Goal: Task Accomplishment & Management: Complete application form

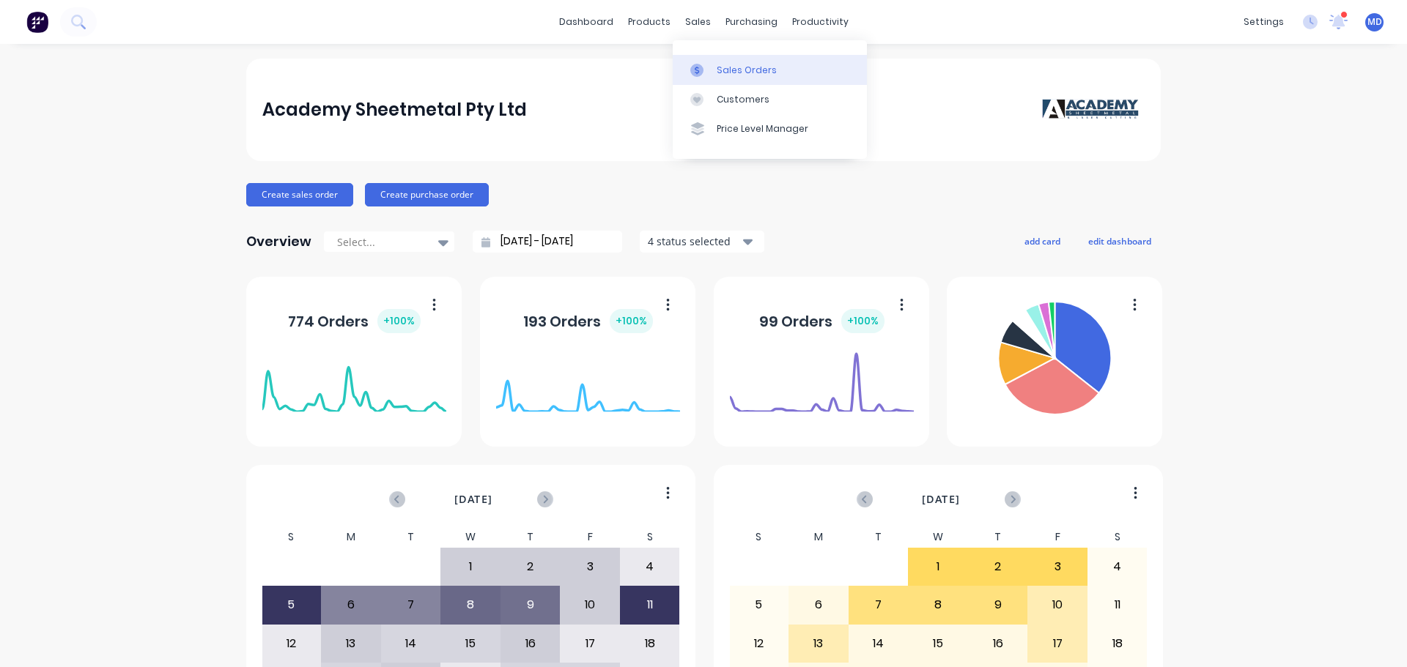
drag, startPoint x: 708, startPoint y: 69, endPoint x: 693, endPoint y: 68, distance: 14.7
click at [708, 69] on div at bounding box center [701, 70] width 22 height 13
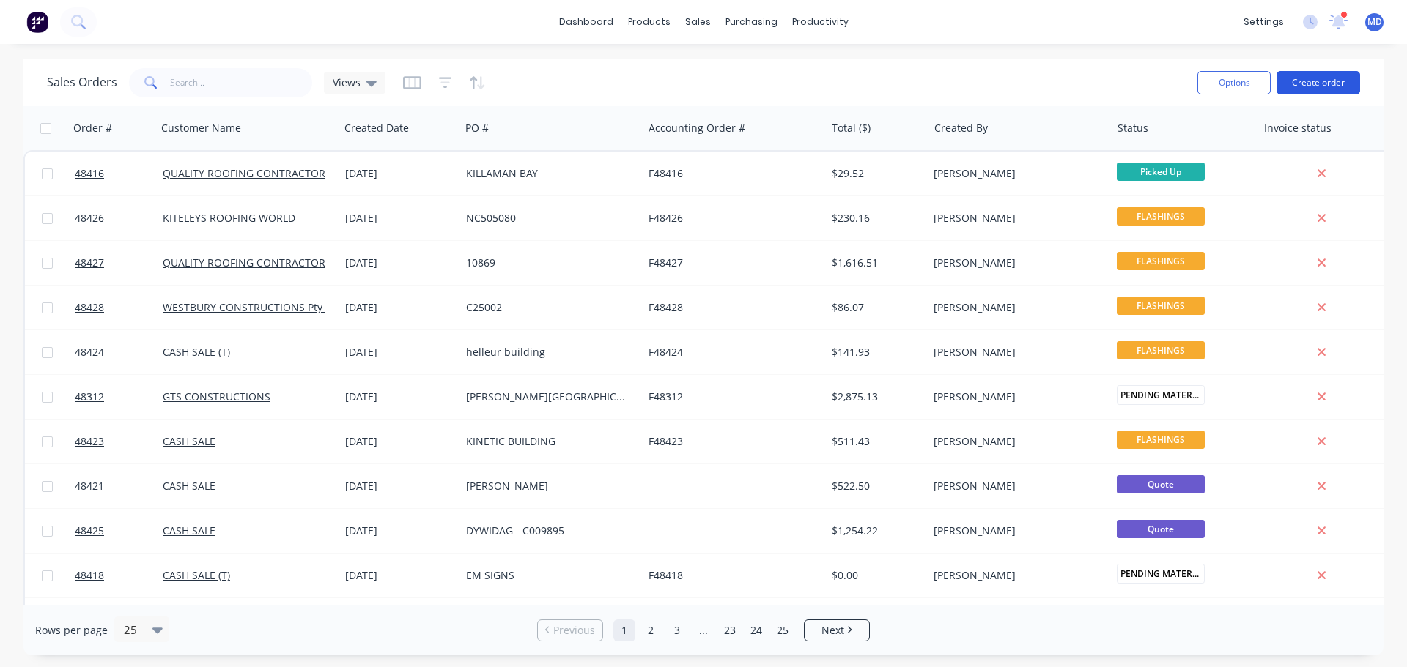
click at [1352, 89] on button "Create order" at bounding box center [1318, 82] width 84 height 23
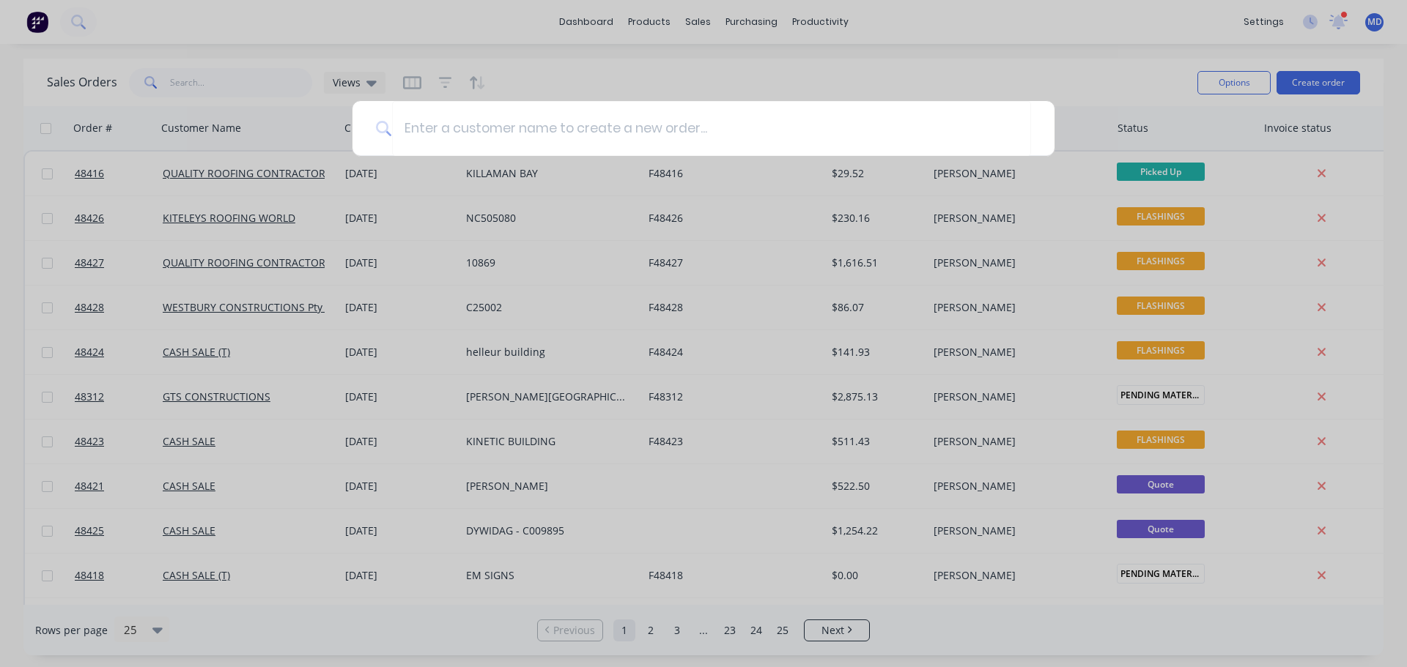
click at [1135, 61] on div at bounding box center [703, 333] width 1407 height 667
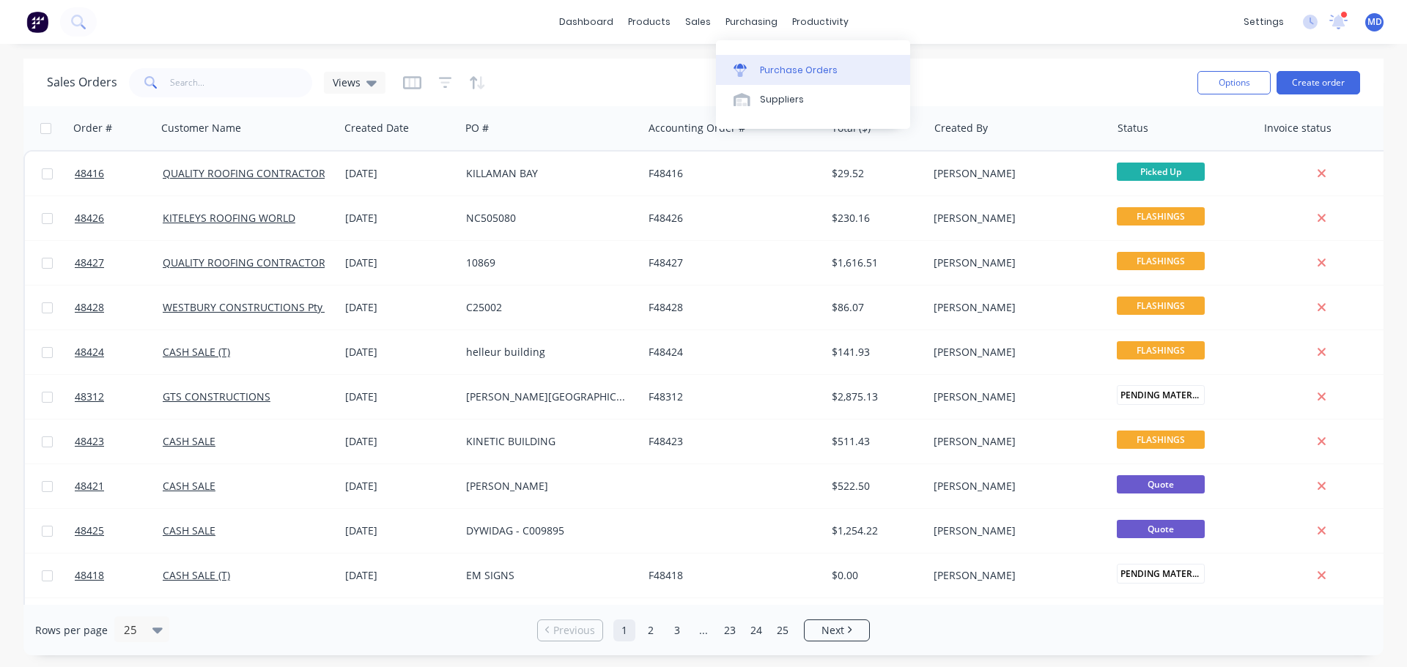
click at [768, 69] on div "Purchase Orders" at bounding box center [799, 70] width 78 height 13
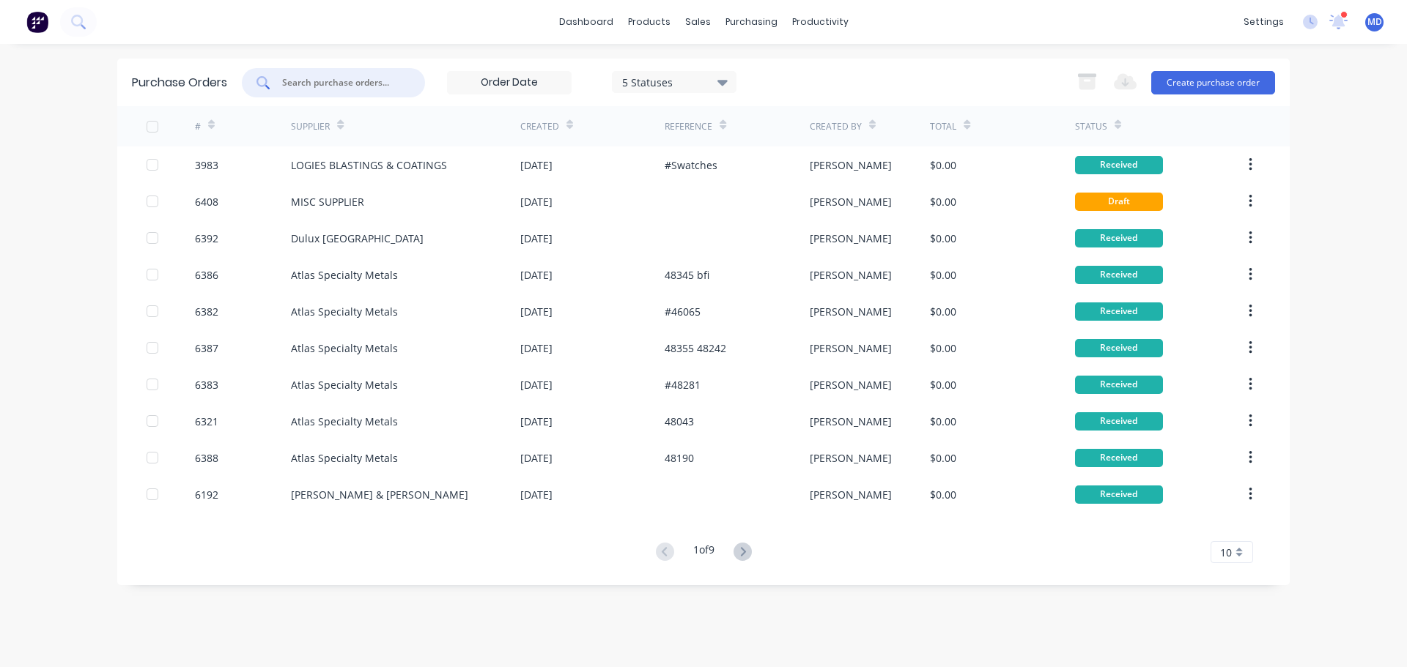
click at [330, 81] on input "text" at bounding box center [342, 82] width 122 height 15
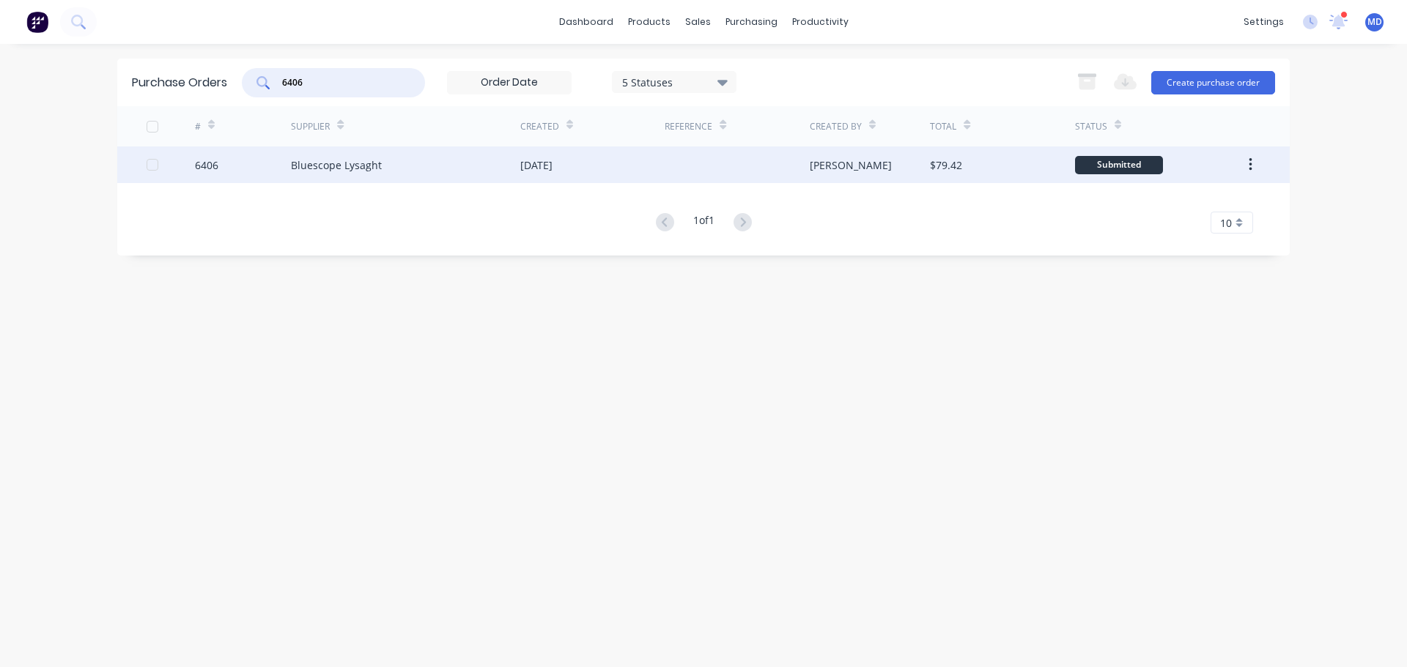
type input "6406"
click at [218, 170] on div "6406" at bounding box center [243, 165] width 97 height 37
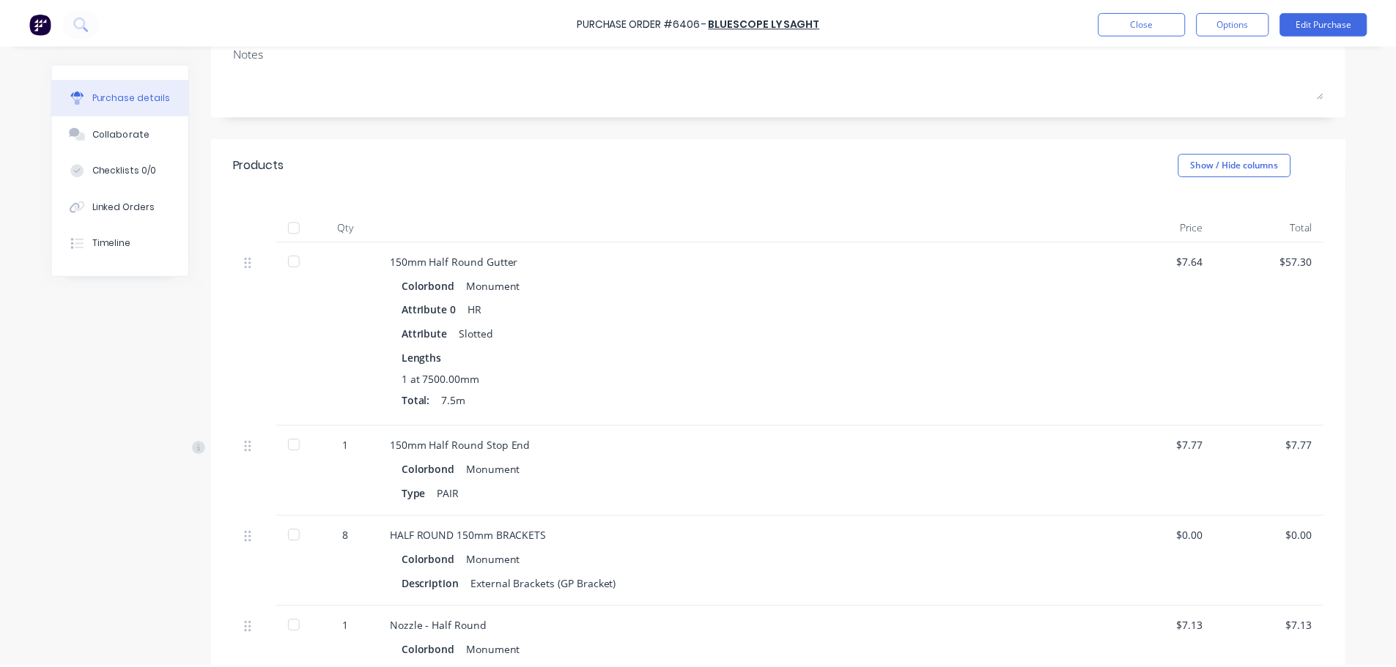
scroll to position [366, 0]
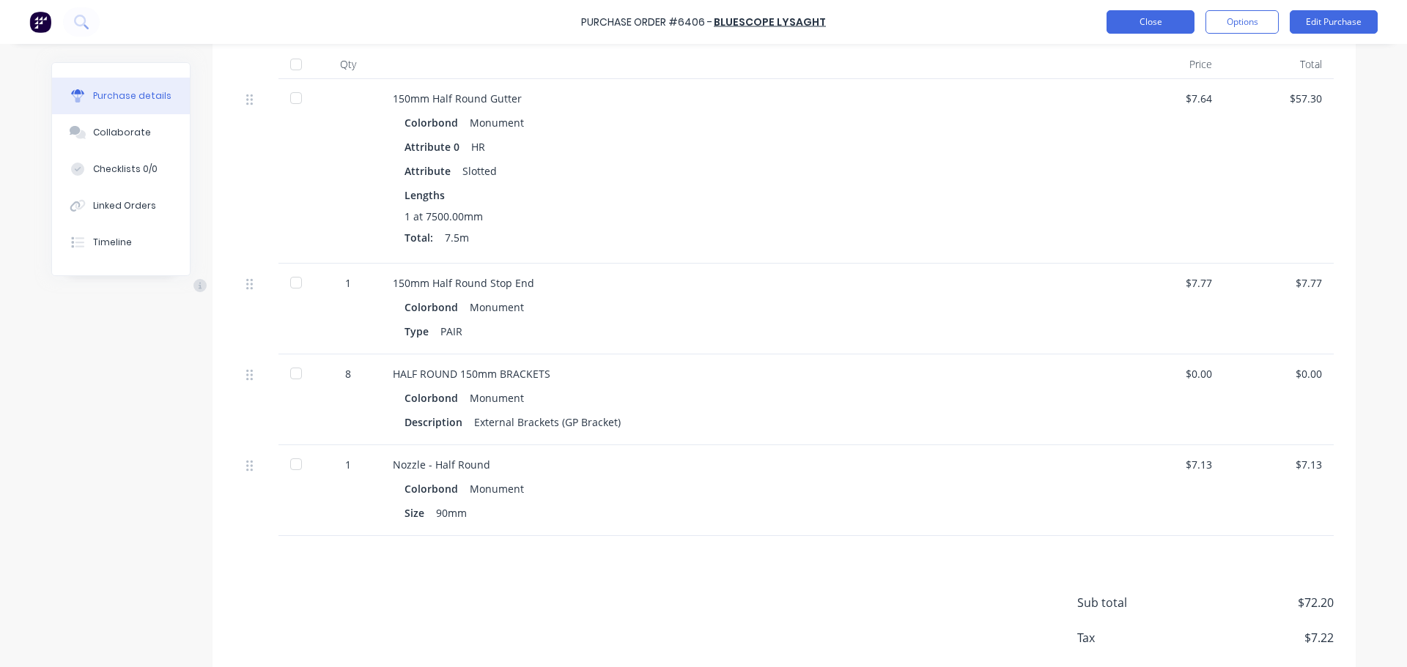
click at [1127, 13] on button "Close" at bounding box center [1150, 21] width 88 height 23
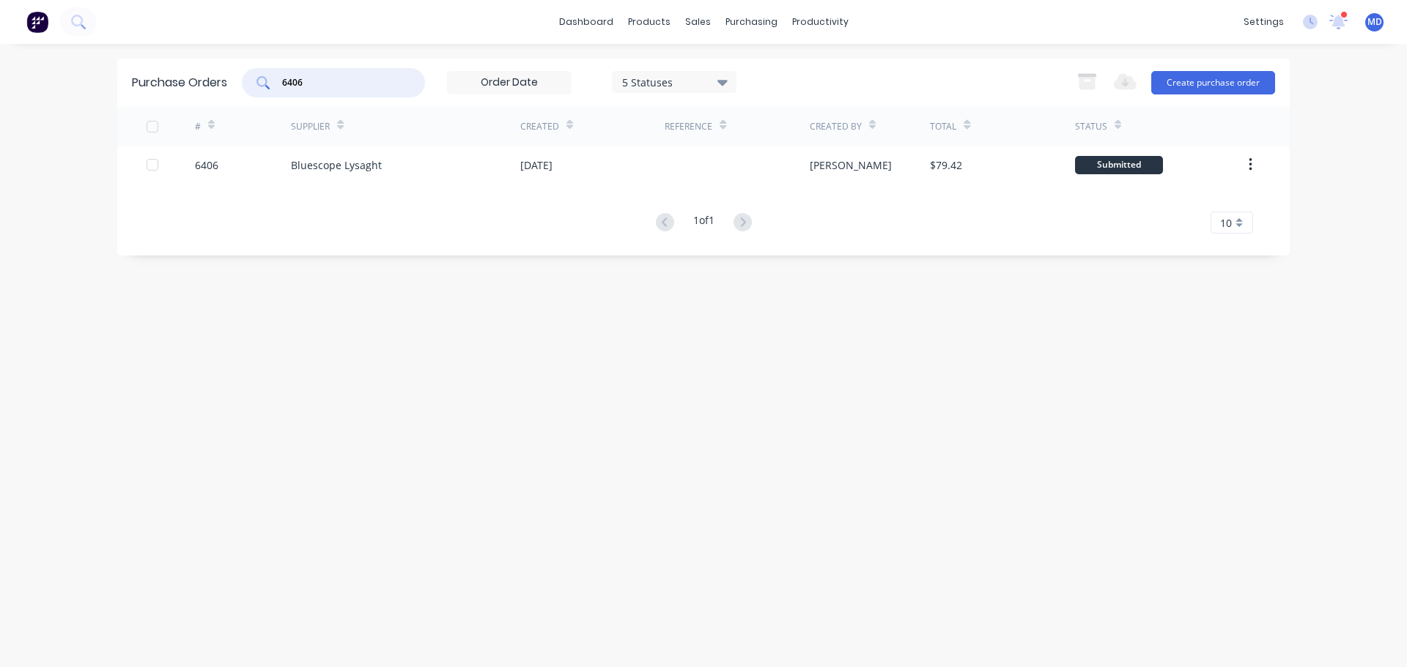
drag, startPoint x: 350, startPoint y: 78, endPoint x: 237, endPoint y: 73, distance: 113.7
click at [237, 75] on div "Purchase Orders 6406 5 Statuses 5 Statuses Export to Excel (XLSX) Create purcha…" at bounding box center [703, 83] width 1172 height 48
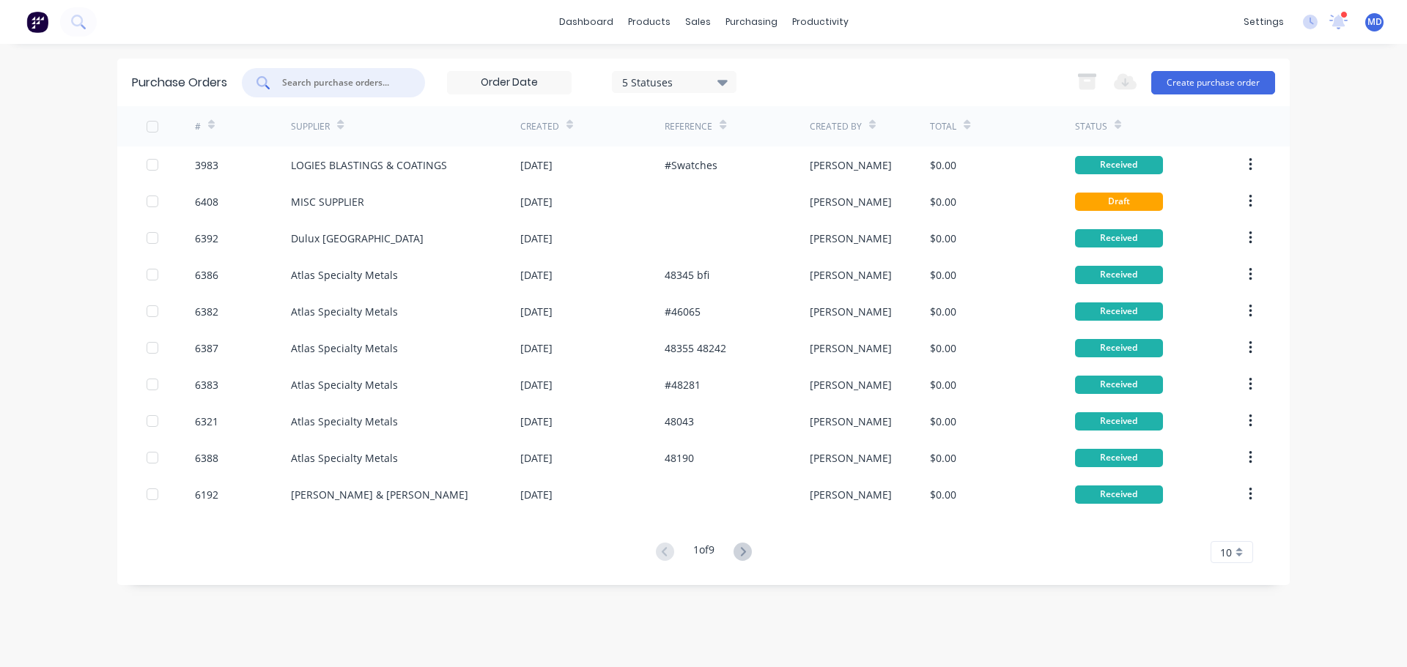
click at [292, 76] on input "text" at bounding box center [342, 82] width 122 height 15
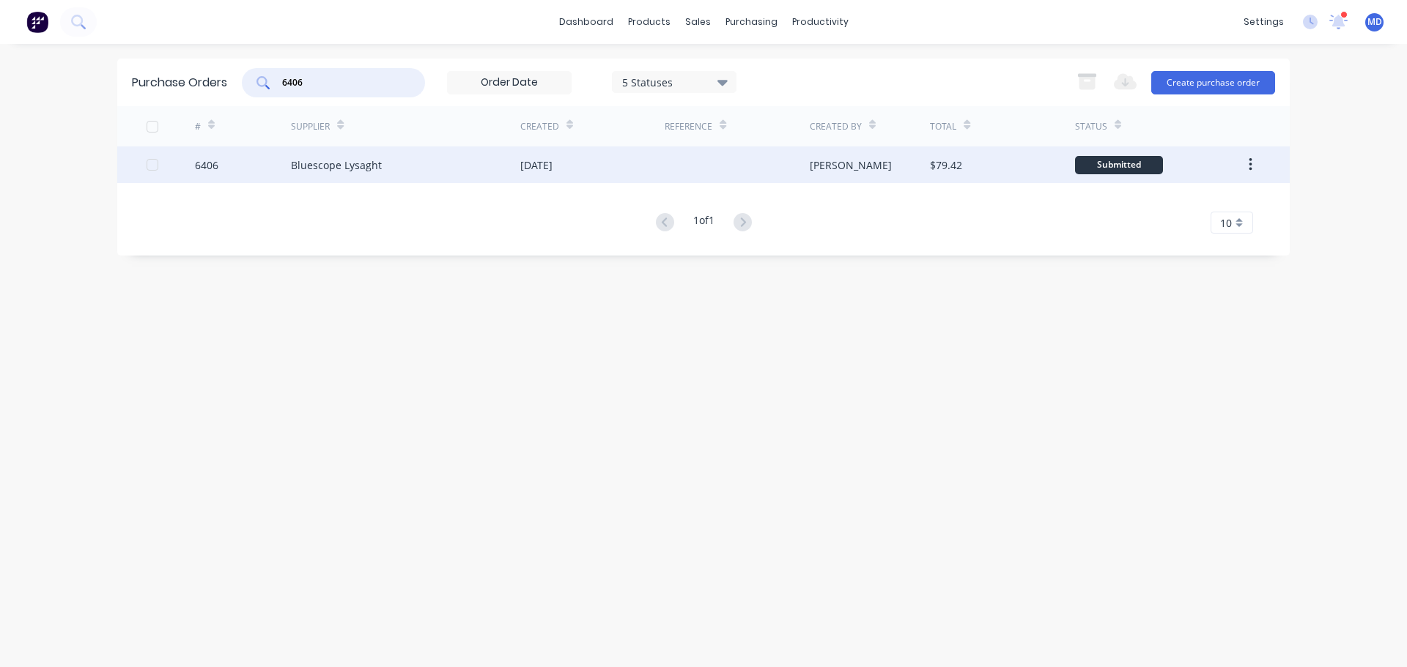
type input "6406"
click at [207, 163] on div "6406" at bounding box center [206, 165] width 23 height 15
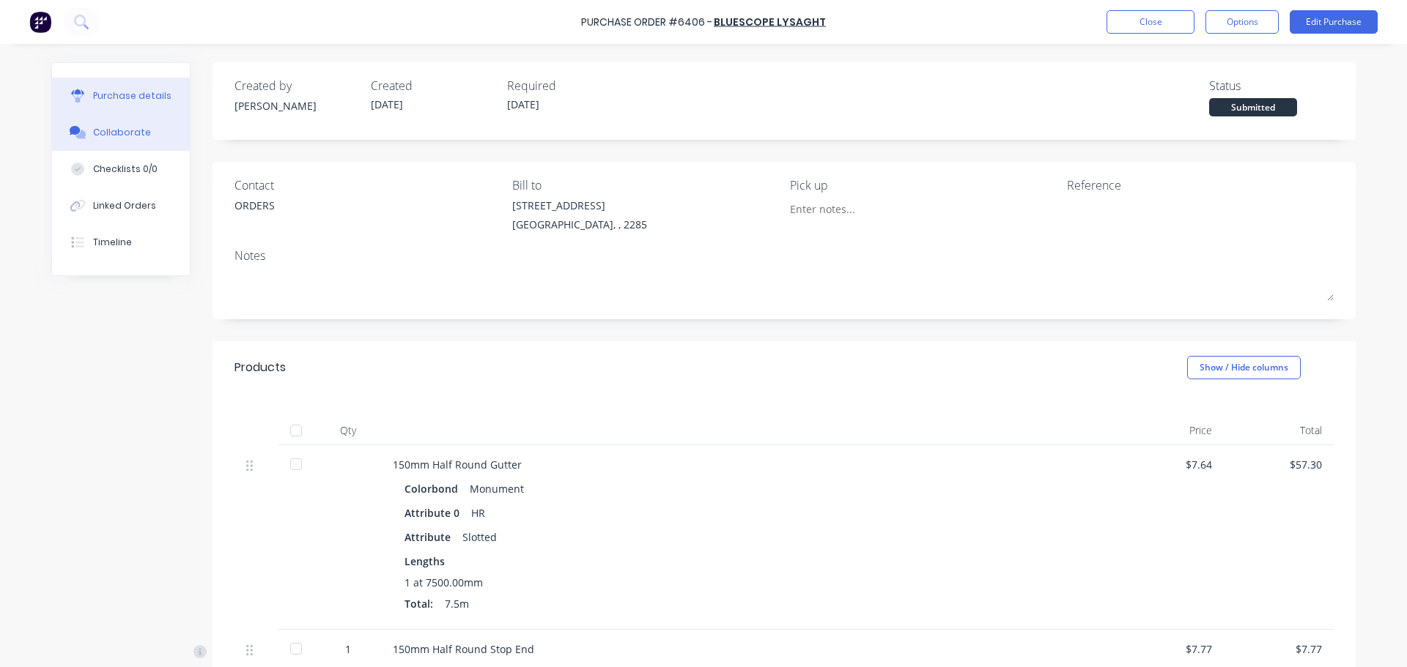
click at [118, 130] on div "Collaborate" at bounding box center [122, 132] width 58 height 13
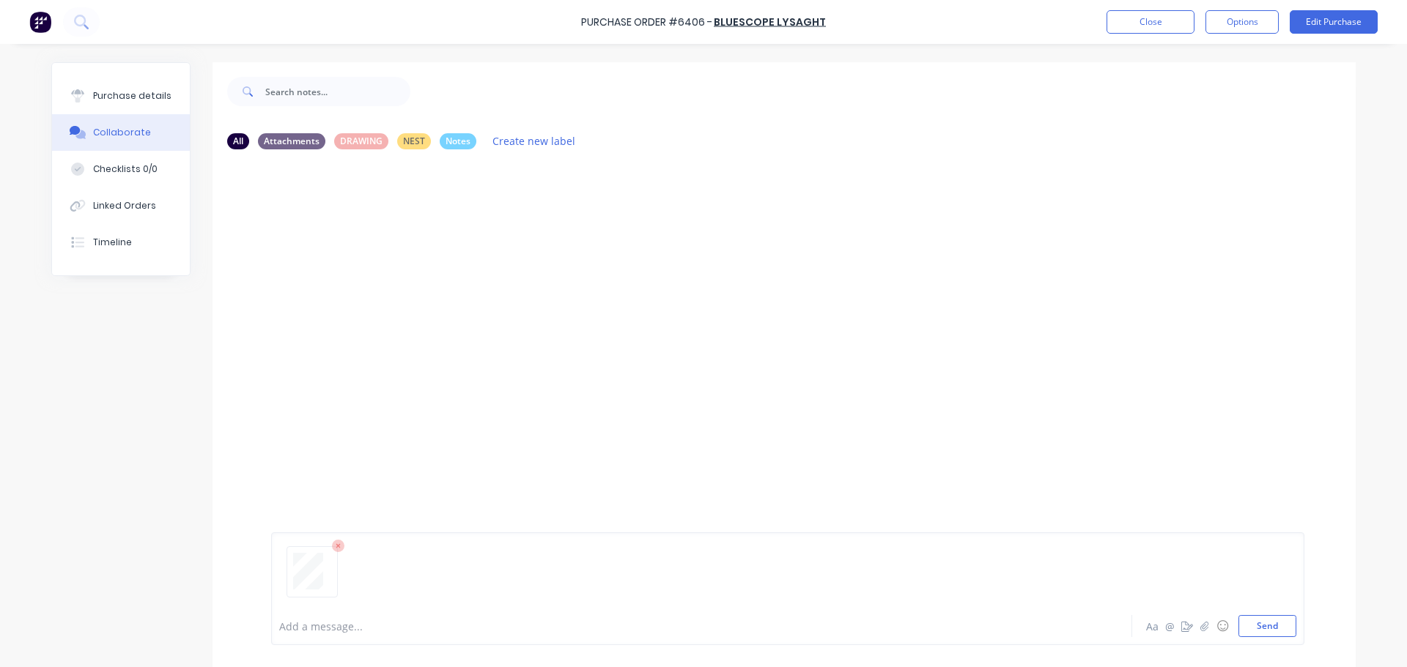
click at [1280, 638] on div "Add a message... Aa @ ☺ Send" at bounding box center [787, 589] width 1033 height 113
click at [1283, 634] on button "Send" at bounding box center [1267, 626] width 58 height 22
click at [66, 81] on button "Purchase details" at bounding box center [121, 96] width 138 height 37
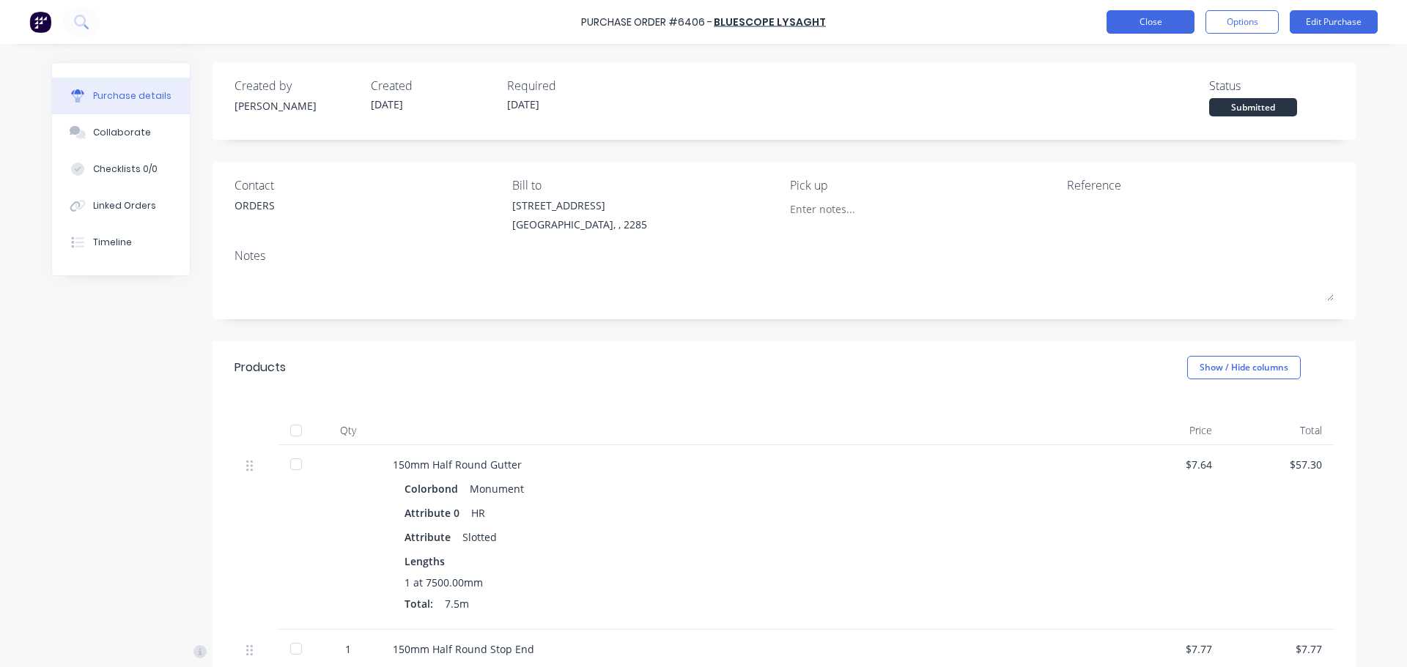
click at [1143, 14] on button "Close" at bounding box center [1150, 21] width 88 height 23
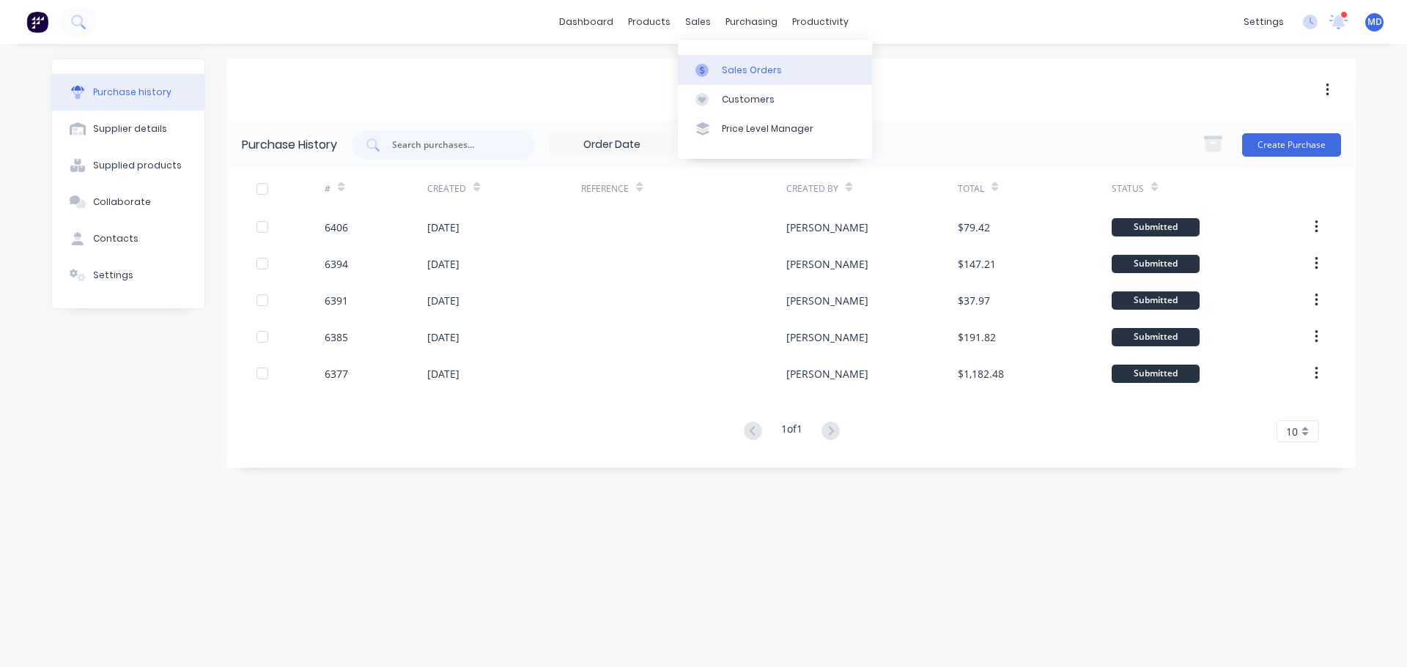
click at [731, 70] on div "Sales Orders" at bounding box center [752, 70] width 60 height 13
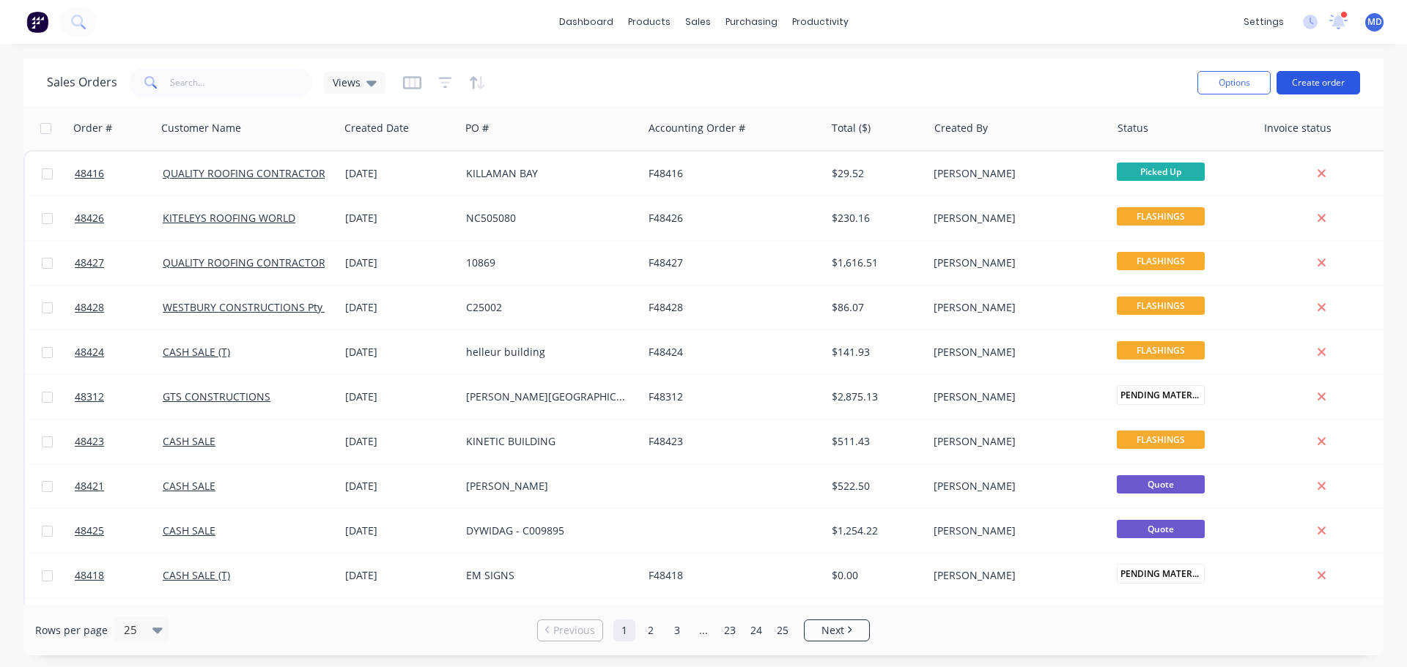
click at [1303, 86] on button "Create order" at bounding box center [1318, 82] width 84 height 23
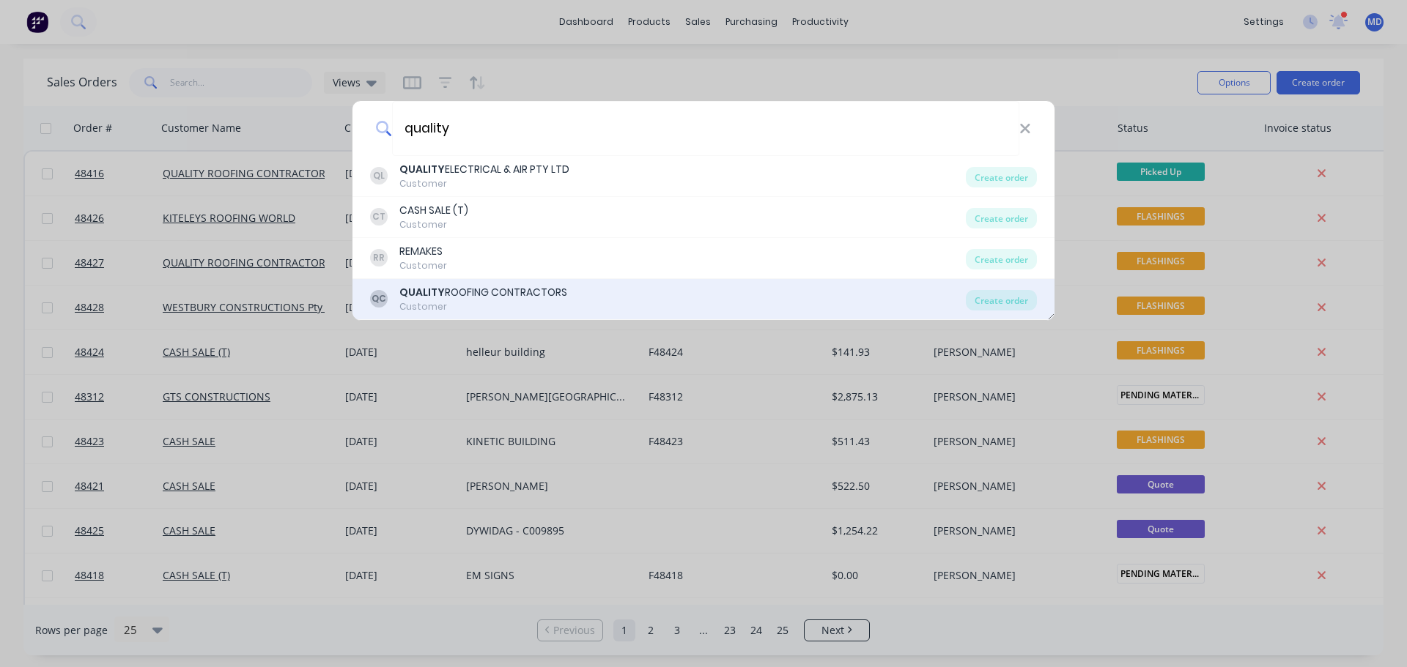
type input "quality"
click at [451, 289] on div "QUALITY ROOFING CONTRACTORS" at bounding box center [483, 292] width 168 height 15
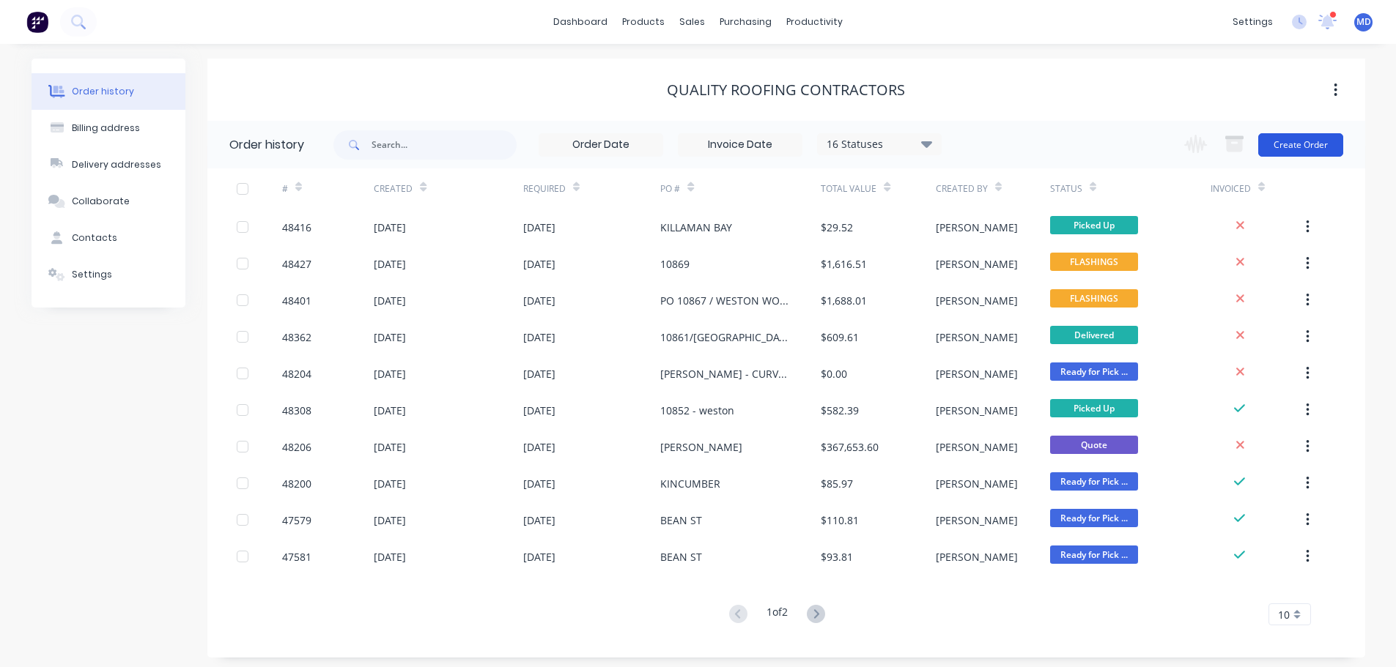
click at [1311, 149] on button "Create Order" at bounding box center [1300, 144] width 85 height 23
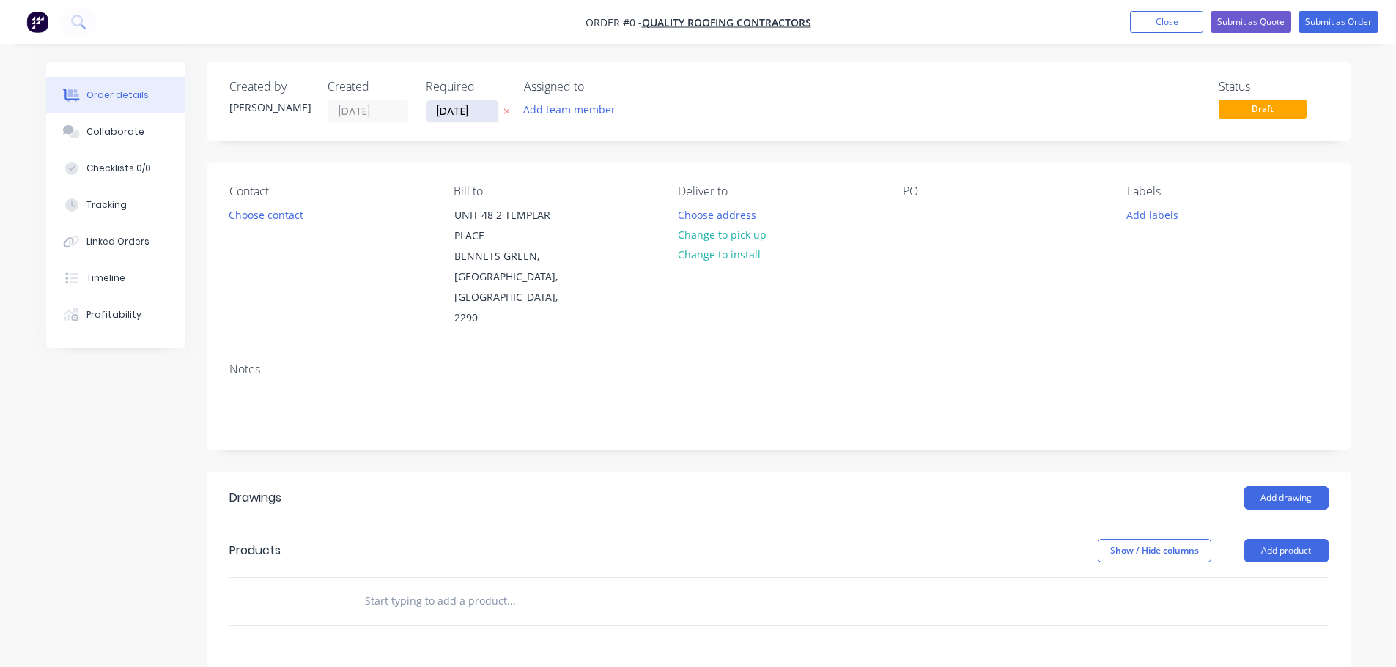
click at [439, 114] on input "[DATE]" at bounding box center [462, 111] width 72 height 22
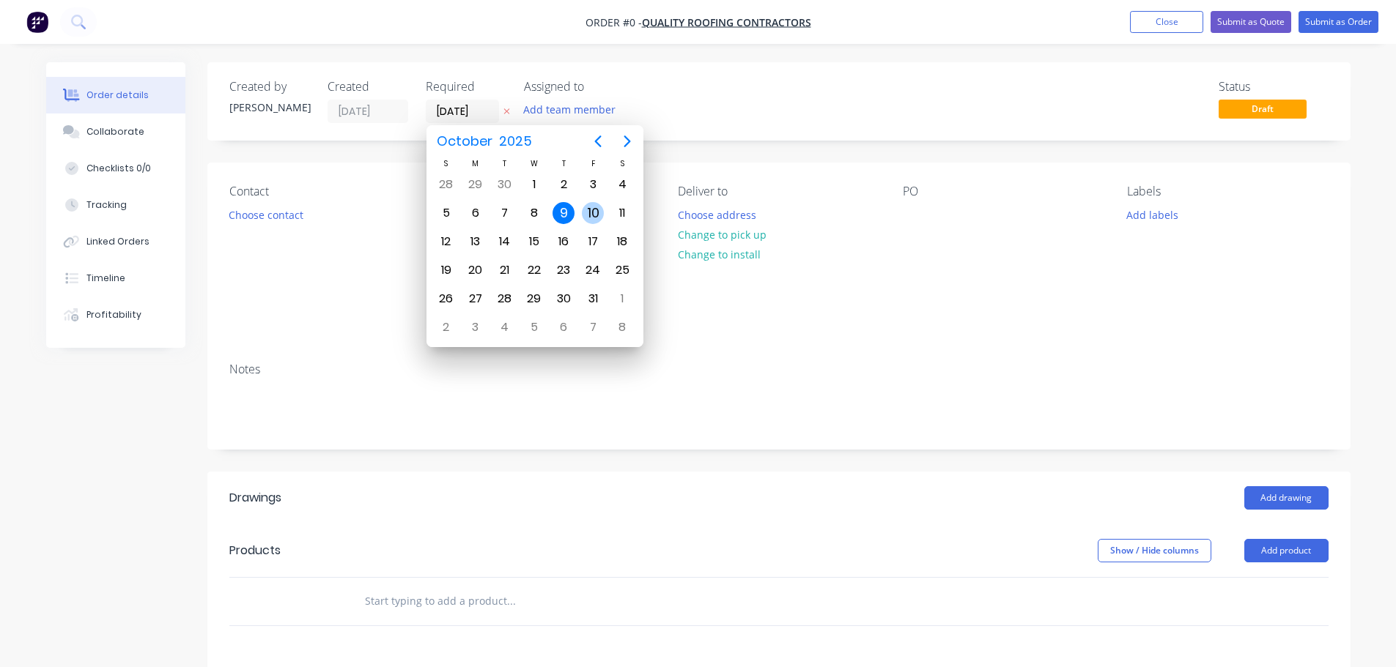
click at [588, 222] on div "10" at bounding box center [593, 213] width 22 height 22
type input "[DATE]"
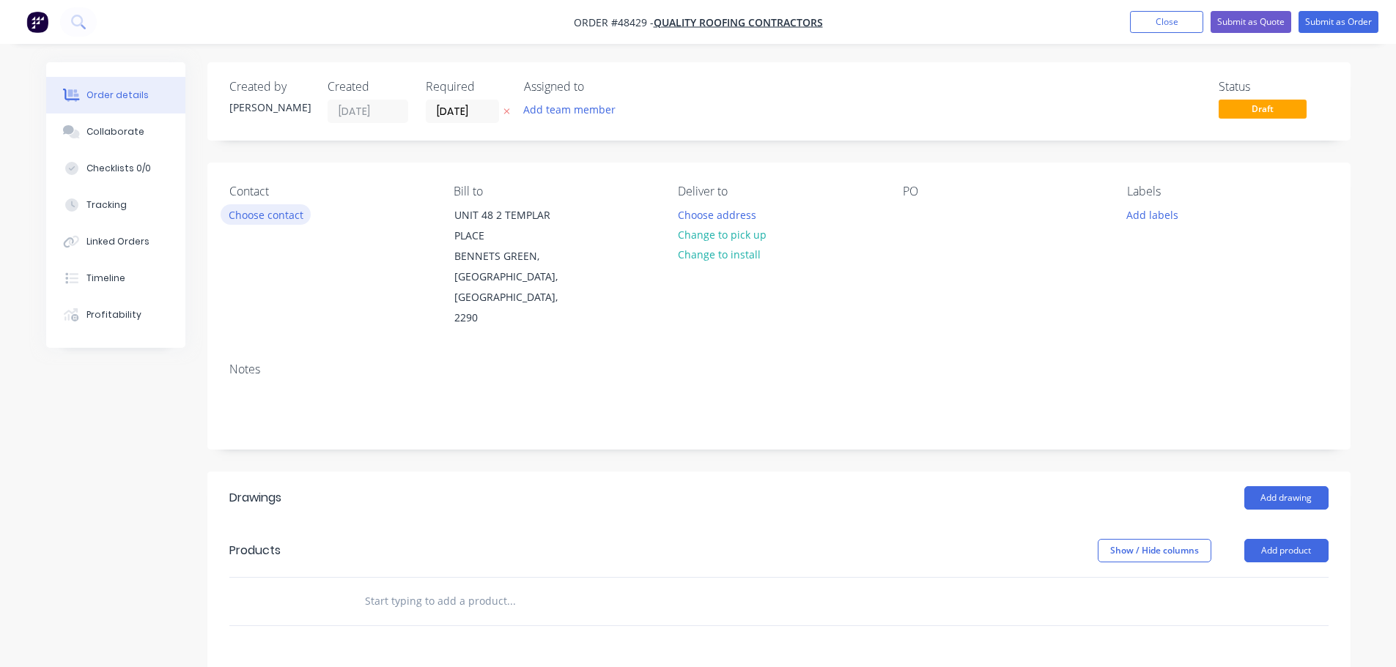
click at [279, 214] on button "Choose contact" at bounding box center [266, 214] width 90 height 20
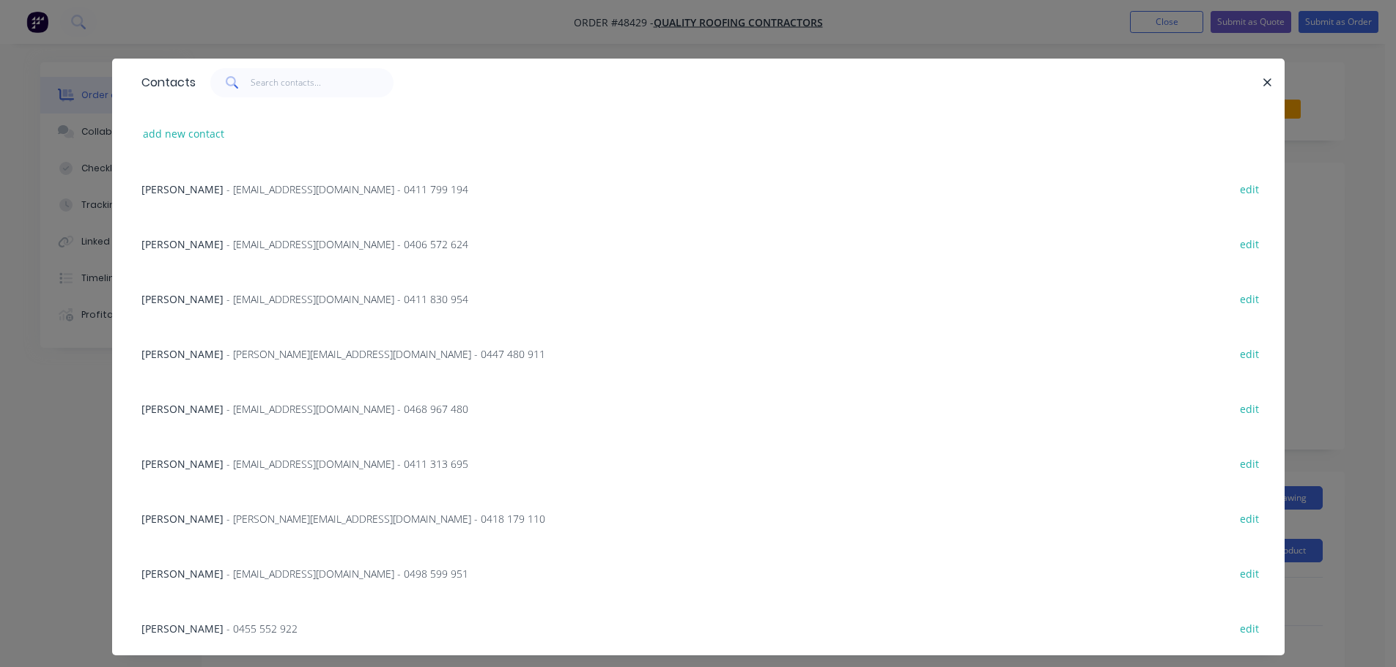
click at [248, 532] on div "SHANE KIDD - [EMAIL_ADDRESS][DOMAIN_NAME] - 0418 179 110 edit" at bounding box center [698, 518] width 1128 height 55
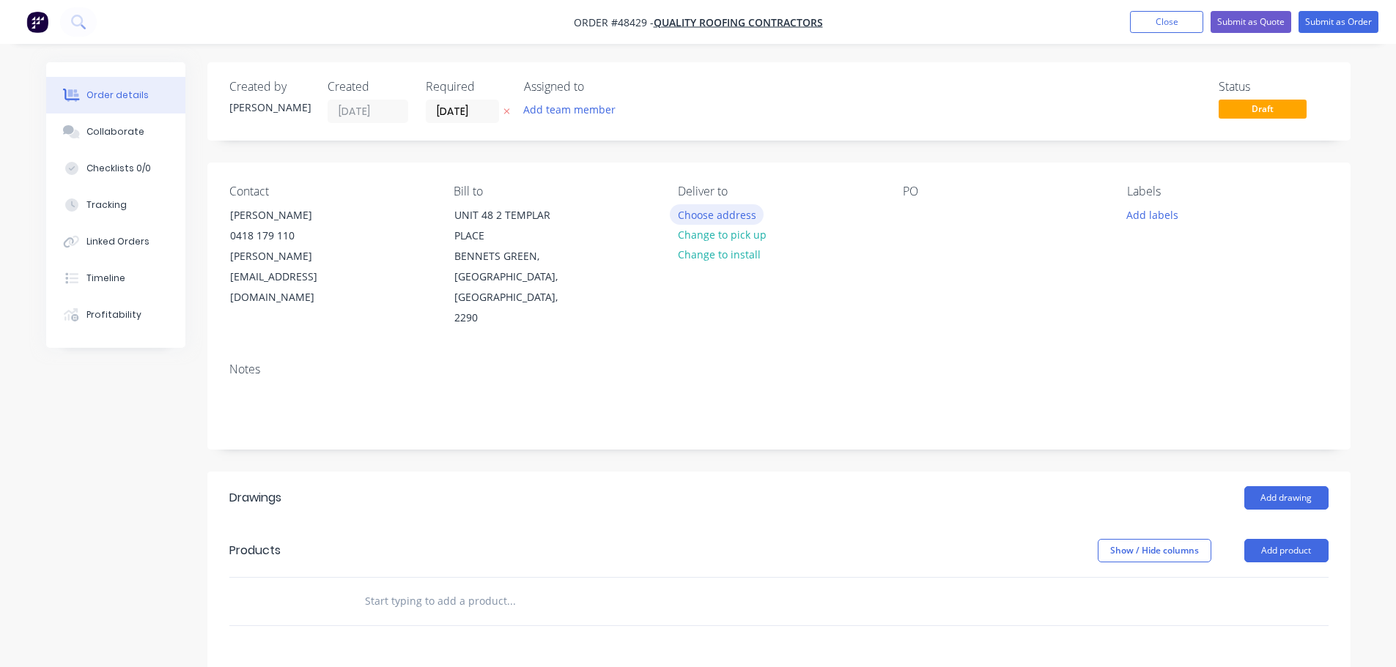
click at [722, 216] on button "Choose address" at bounding box center [717, 214] width 94 height 20
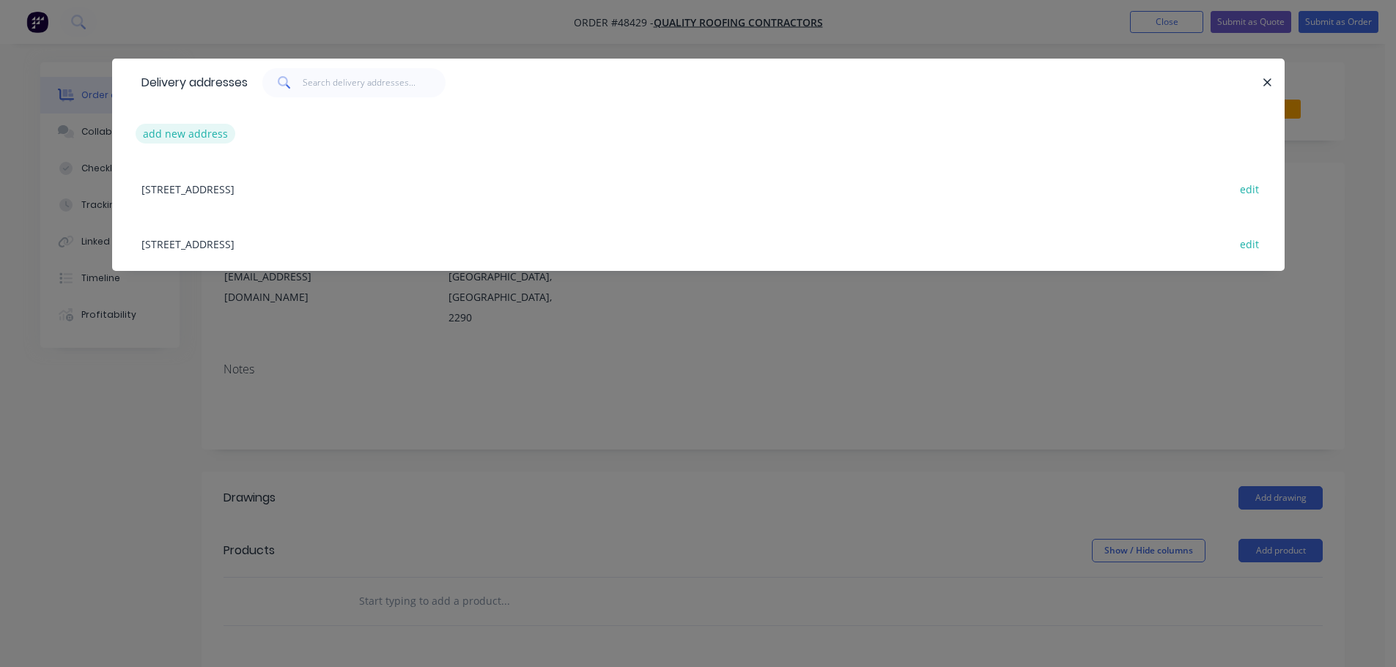
click at [146, 130] on button "add new address" at bounding box center [186, 134] width 100 height 20
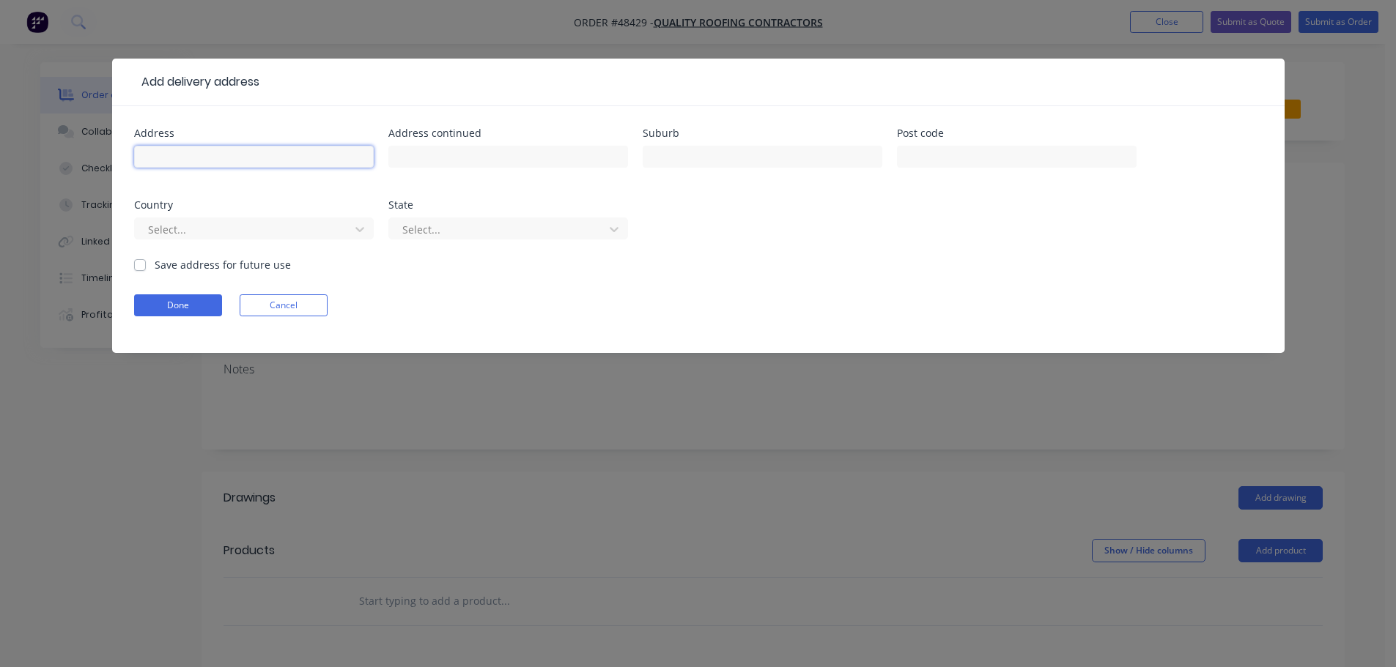
click at [189, 161] on input "text" at bounding box center [254, 157] width 240 height 22
type input "m"
type input "[GEOGRAPHIC_DATA]"
type input "BLOCK K"
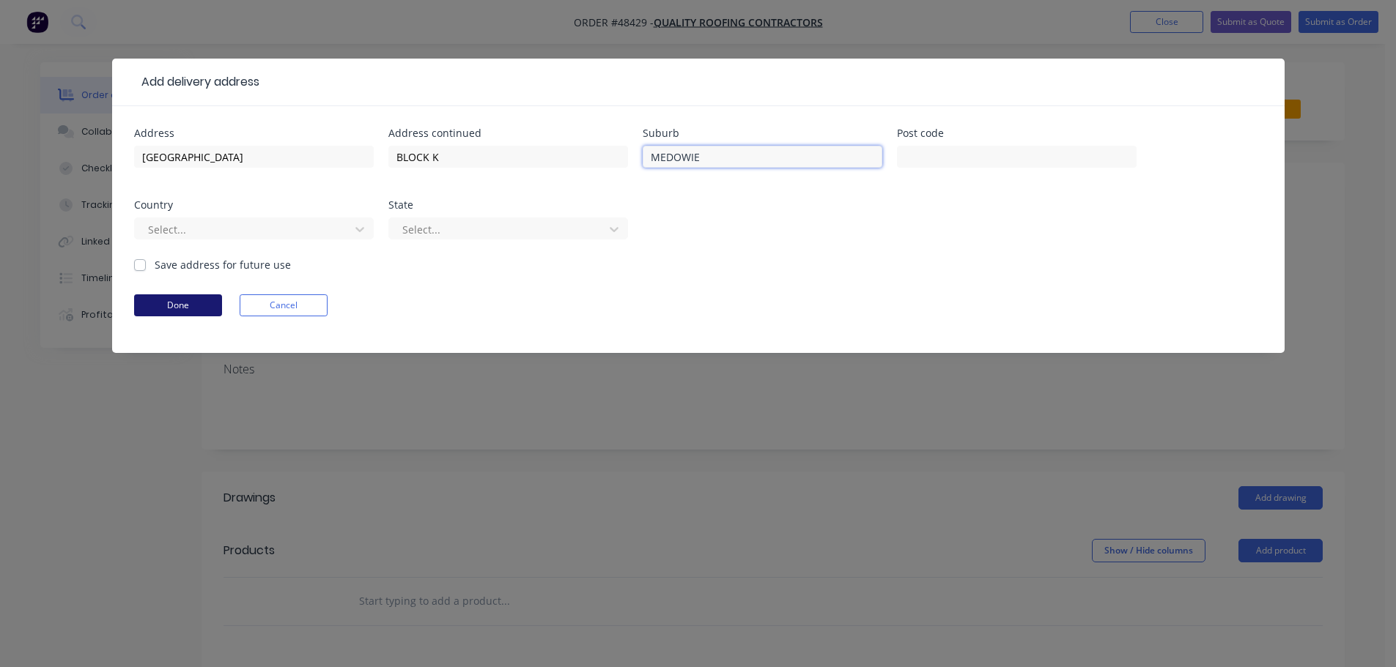
type input "MEDOWIE"
click at [155, 311] on button "Done" at bounding box center [178, 305] width 88 height 22
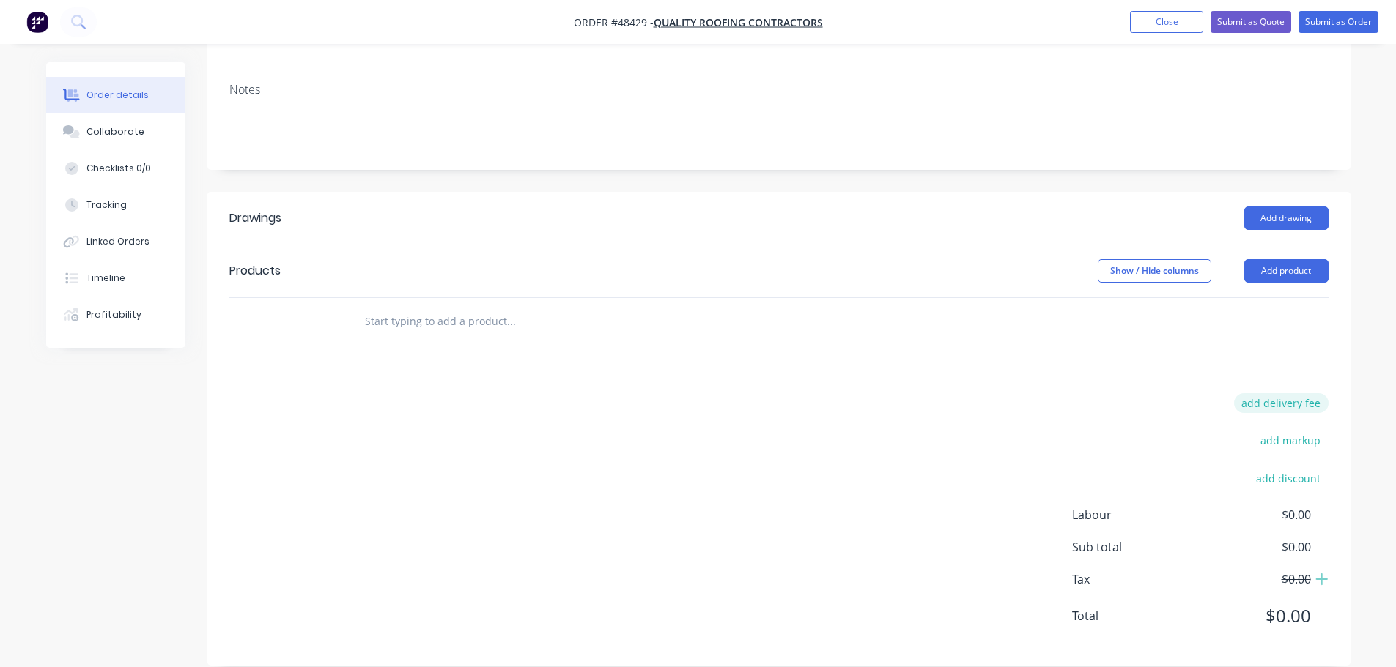
click at [1267, 393] on button "add delivery fee" at bounding box center [1281, 403] width 95 height 20
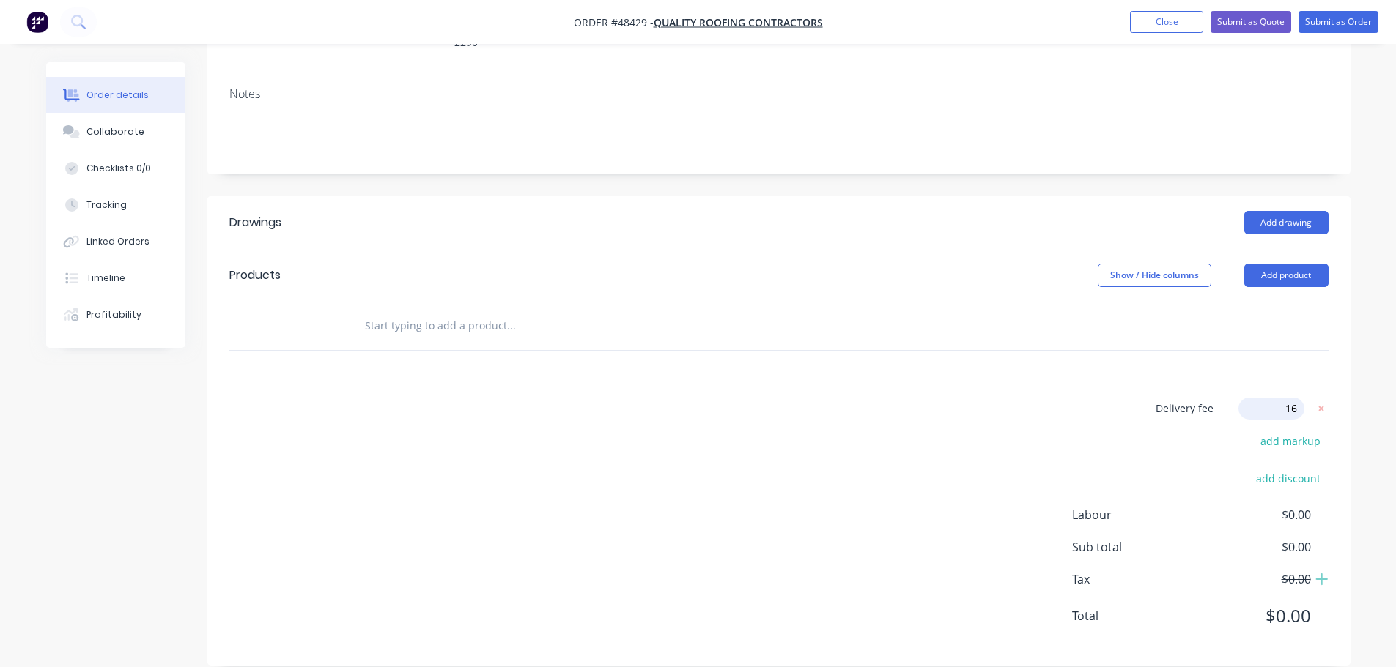
type input "160"
click input "submit" at bounding box center [0, 0] width 0 height 0
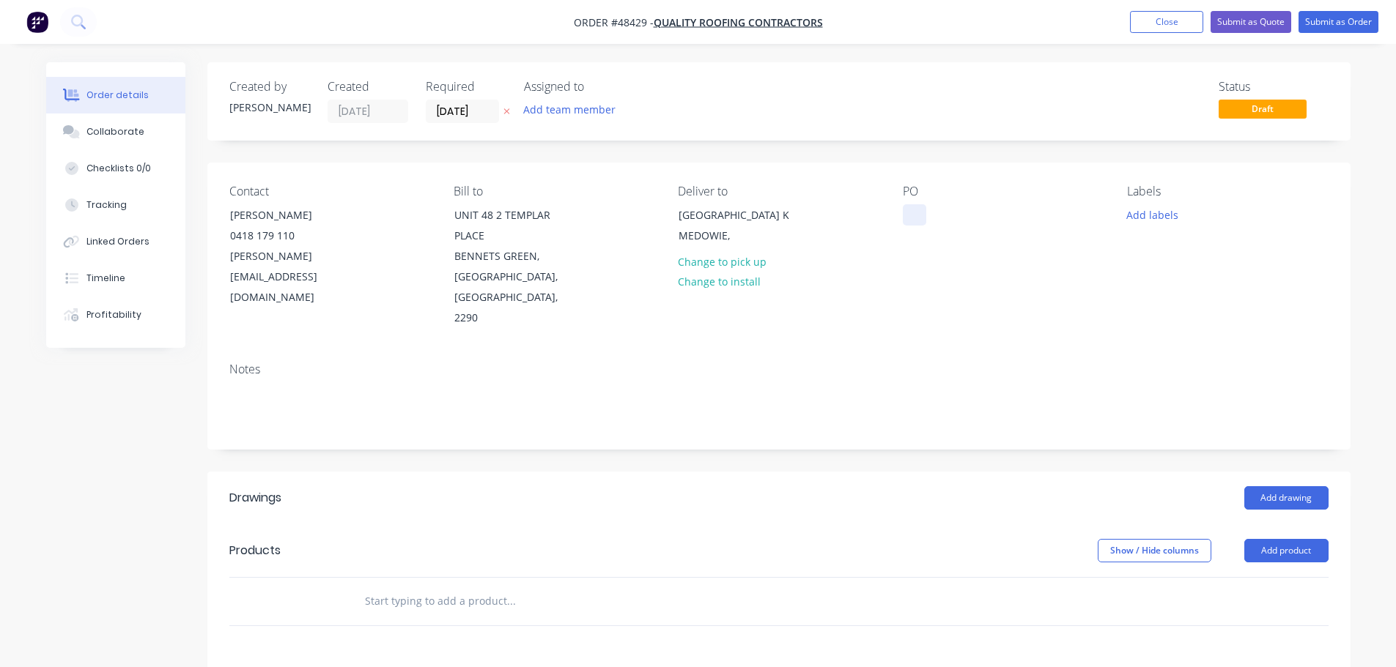
click at [914, 218] on div at bounding box center [914, 214] width 23 height 21
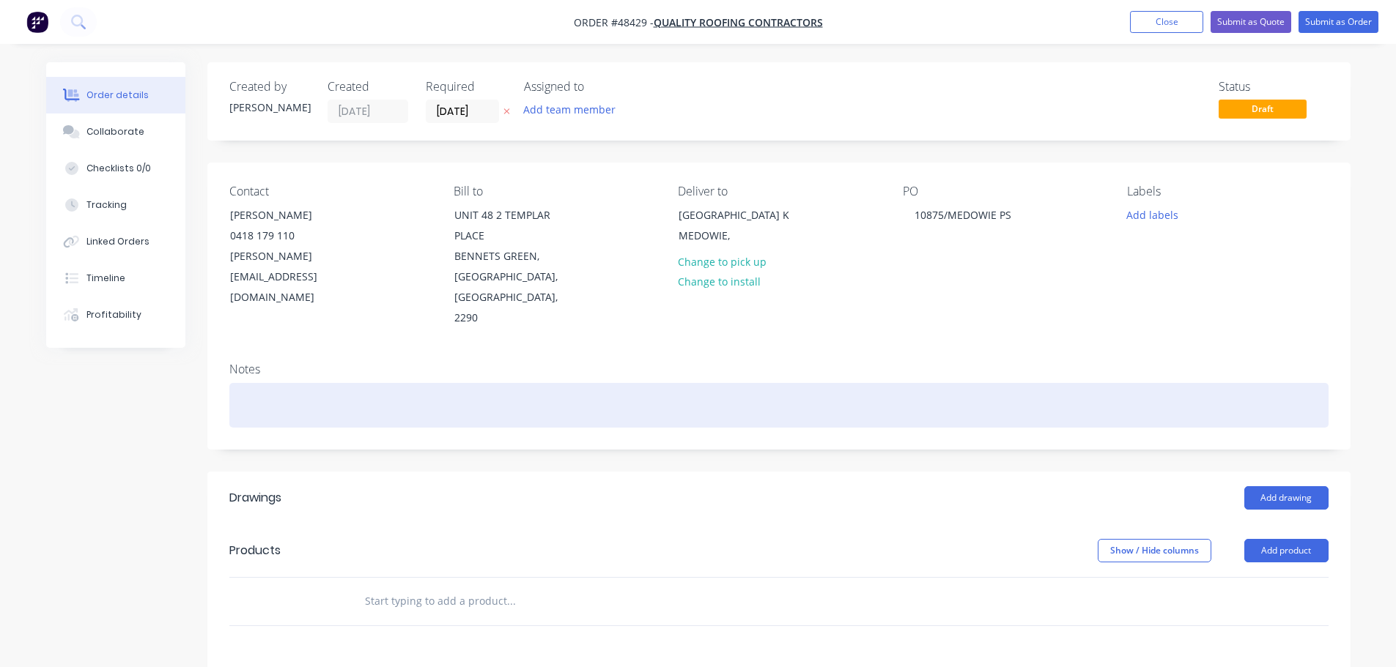
click at [273, 383] on div at bounding box center [778, 405] width 1099 height 45
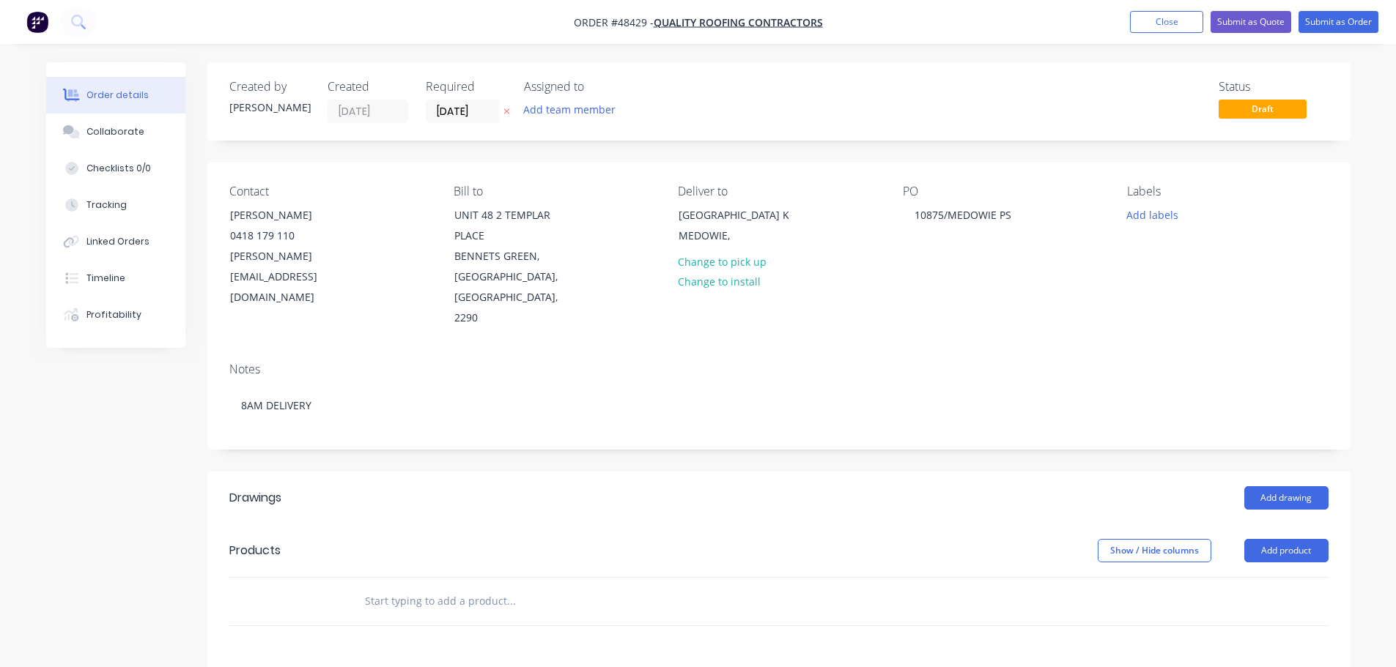
click at [1235, 486] on div "Add drawing" at bounding box center [894, 497] width 865 height 23
click at [1264, 486] on button "Add drawing" at bounding box center [1286, 497] width 84 height 23
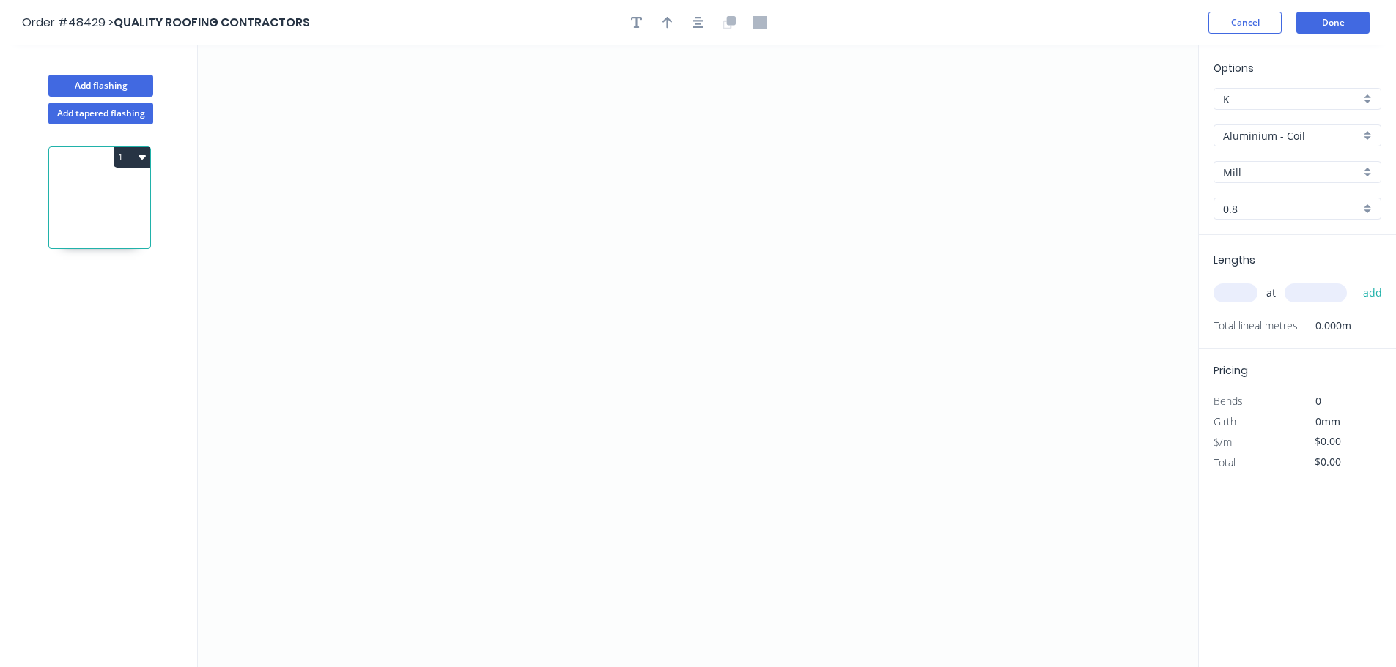
click at [1290, 141] on input "Aluminium - Coil" at bounding box center [1291, 135] width 137 height 15
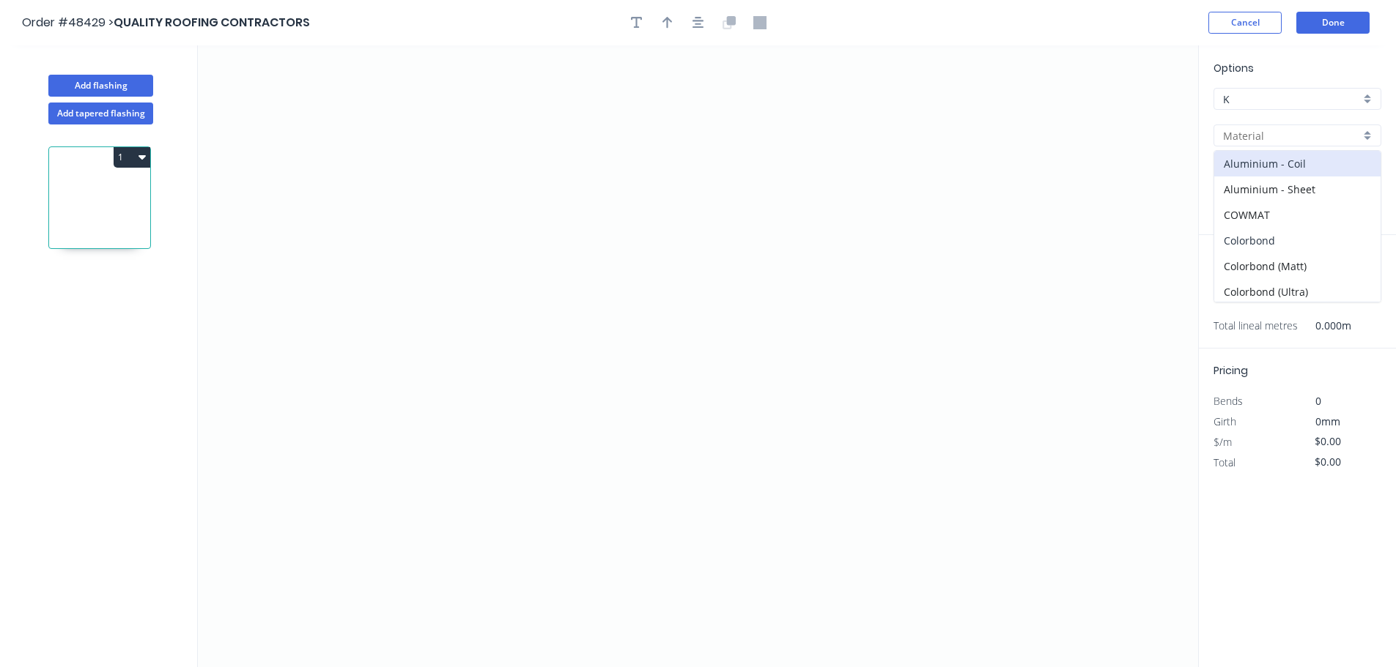
click at [1270, 242] on div "Colorbond" at bounding box center [1297, 241] width 166 height 26
type input "Colorbond"
type input "Basalt"
type input "0.55"
click at [1259, 172] on input "Basalt" at bounding box center [1291, 172] width 137 height 15
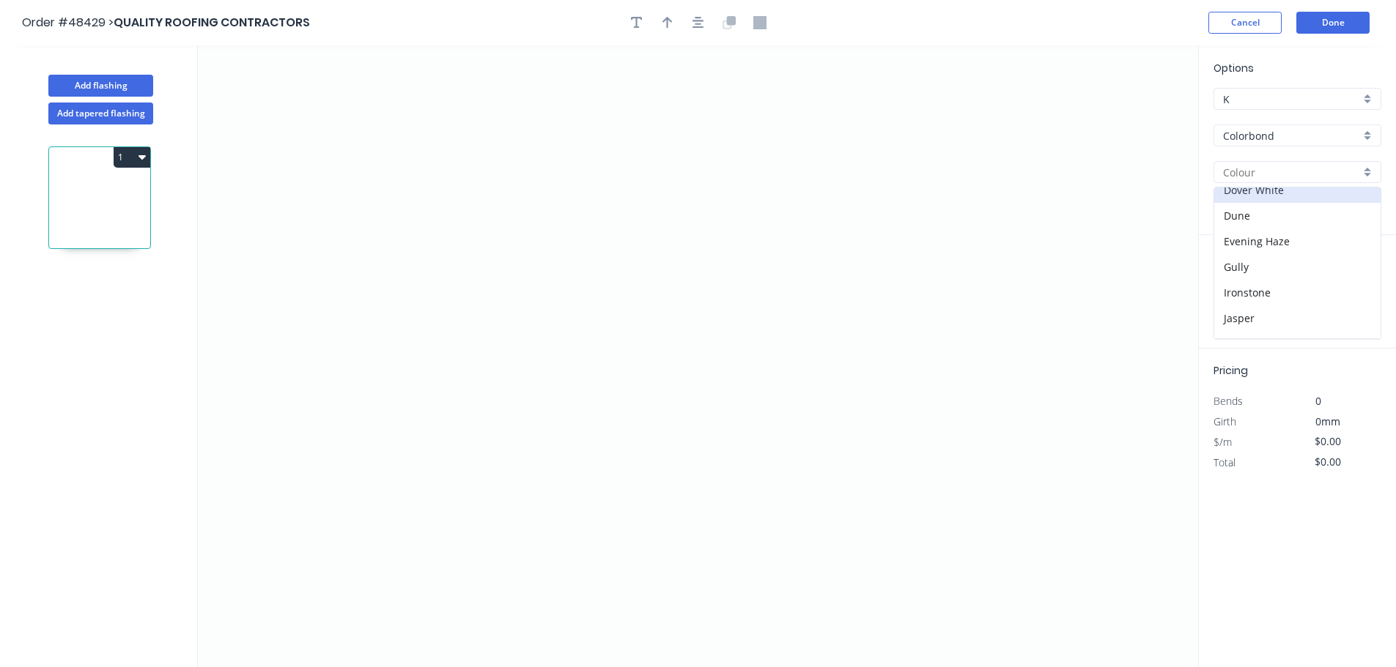
scroll to position [366, 0]
click at [1253, 289] on div "[PERSON_NAME]" at bounding box center [1297, 296] width 166 height 26
type input "[PERSON_NAME]"
click at [327, 184] on icon "0" at bounding box center [698, 356] width 1000 height 622
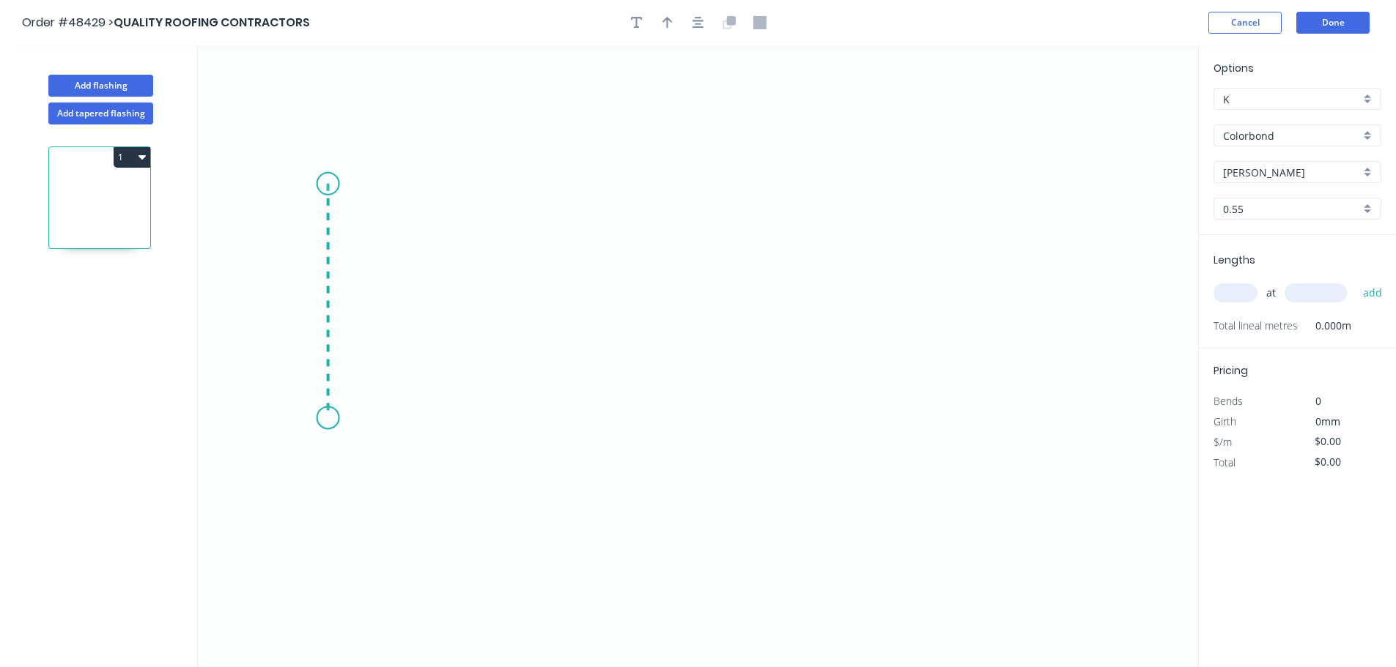
click at [319, 418] on icon "0" at bounding box center [698, 356] width 1000 height 622
drag, startPoint x: 662, startPoint y: 432, endPoint x: 708, endPoint y: 463, distance: 55.5
click at [664, 433] on icon "0 ?" at bounding box center [698, 356] width 1000 height 622
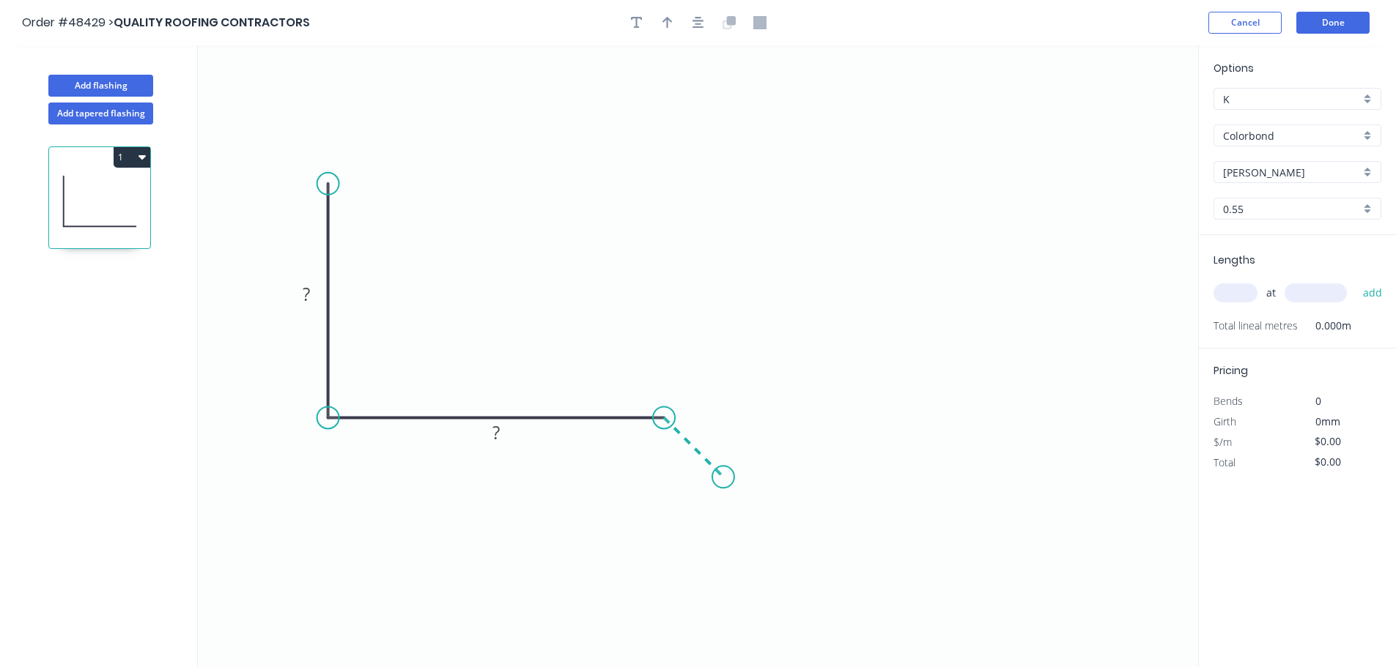
click at [723, 488] on icon "0 ? ?" at bounding box center [698, 356] width 1000 height 622
click at [316, 296] on rect at bounding box center [306, 295] width 29 height 21
click at [683, 27] on div at bounding box center [698, 23] width 154 height 22
type input "$12.20"
click at [667, 24] on icon "button" at bounding box center [667, 23] width 10 height 12
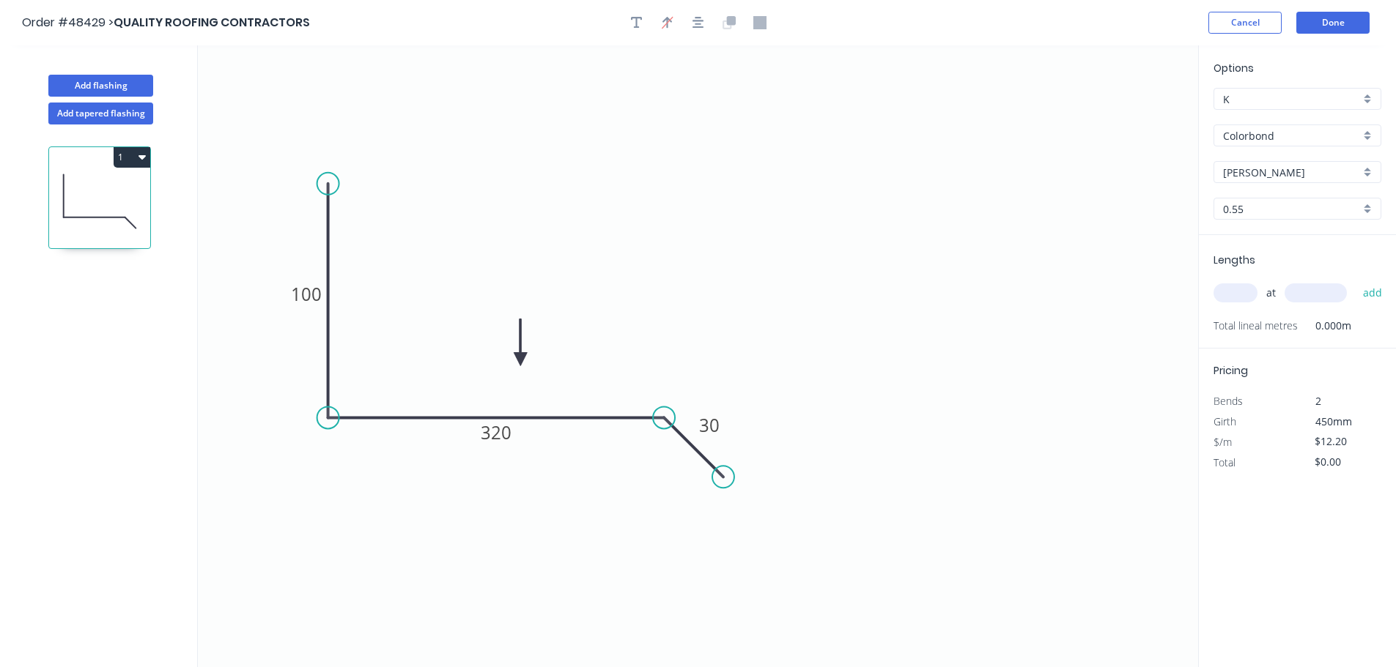
drag, startPoint x: 1126, startPoint y: 118, endPoint x: 501, endPoint y: 377, distance: 676.5
click at [514, 366] on icon at bounding box center [520, 342] width 13 height 47
click at [1223, 289] on input "text" at bounding box center [1235, 293] width 44 height 19
type input "1"
type input "6000"
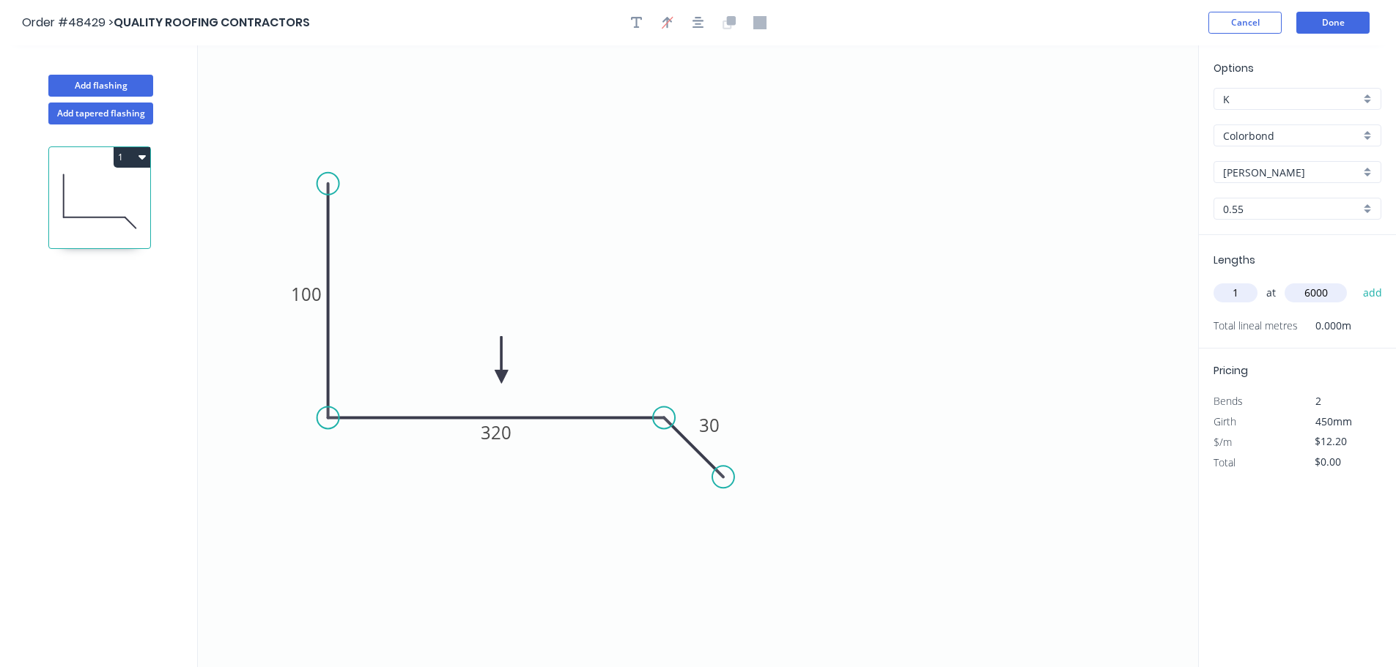
click at [1355, 281] on button "add" at bounding box center [1372, 293] width 34 height 25
click at [133, 153] on button "1" at bounding box center [132, 157] width 37 height 21
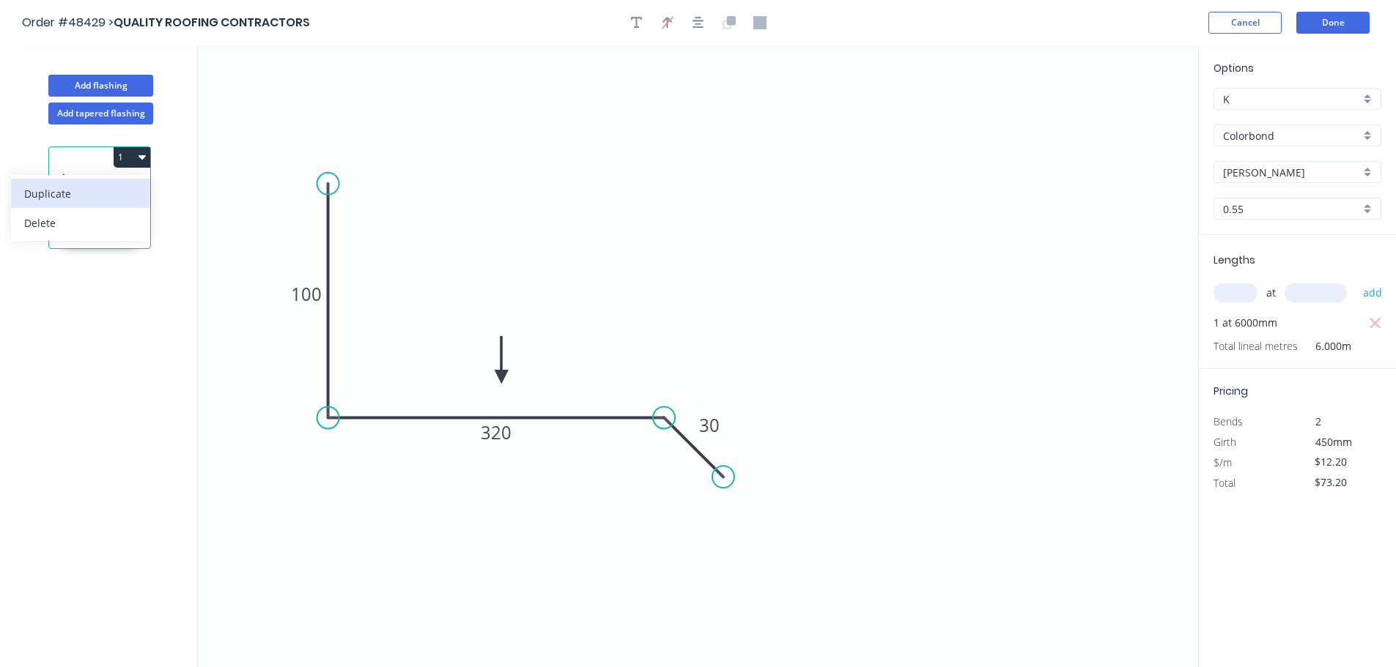
click at [102, 195] on div "Duplicate" at bounding box center [80, 193] width 113 height 21
type input "$0.00"
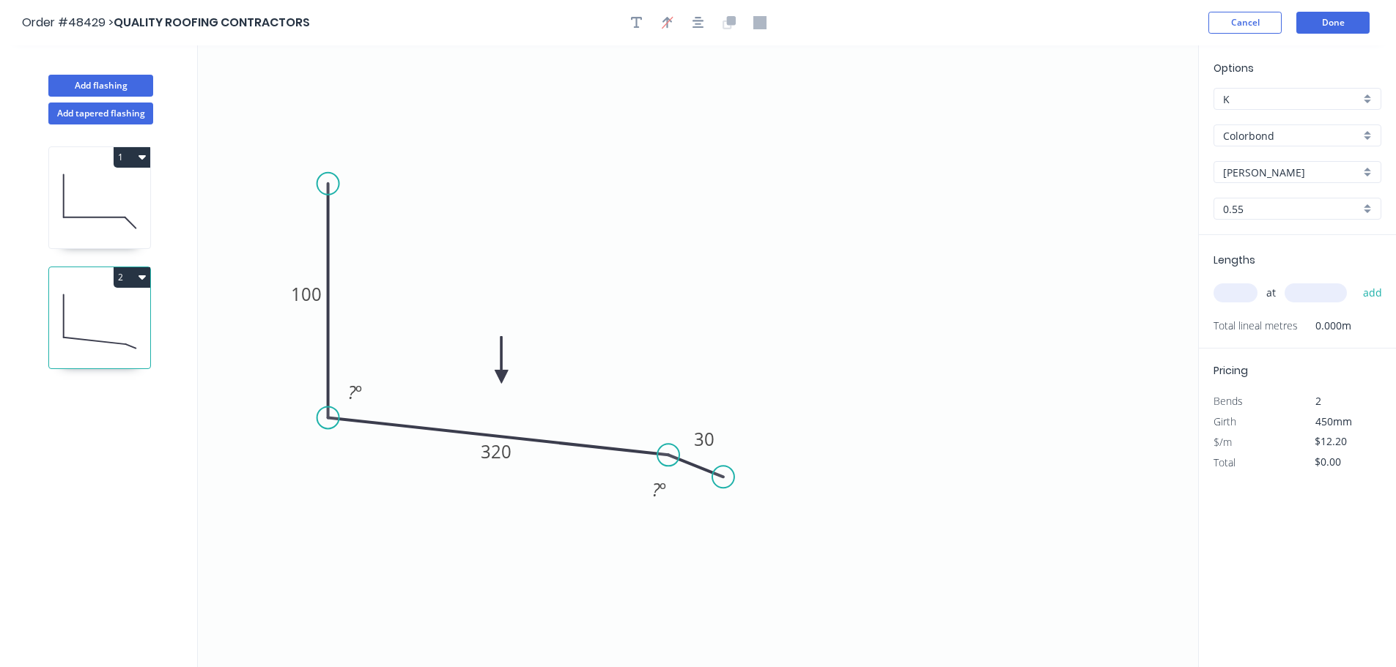
drag, startPoint x: 661, startPoint y: 416, endPoint x: 668, endPoint y: 456, distance: 40.2
click at [668, 456] on circle at bounding box center [668, 455] width 22 height 22
drag, startPoint x: 727, startPoint y: 476, endPoint x: 749, endPoint y: 512, distance: 41.7
click at [749, 512] on circle at bounding box center [749, 511] width 22 height 22
click at [689, 494] on div "Hide angle" at bounding box center [741, 500] width 147 height 30
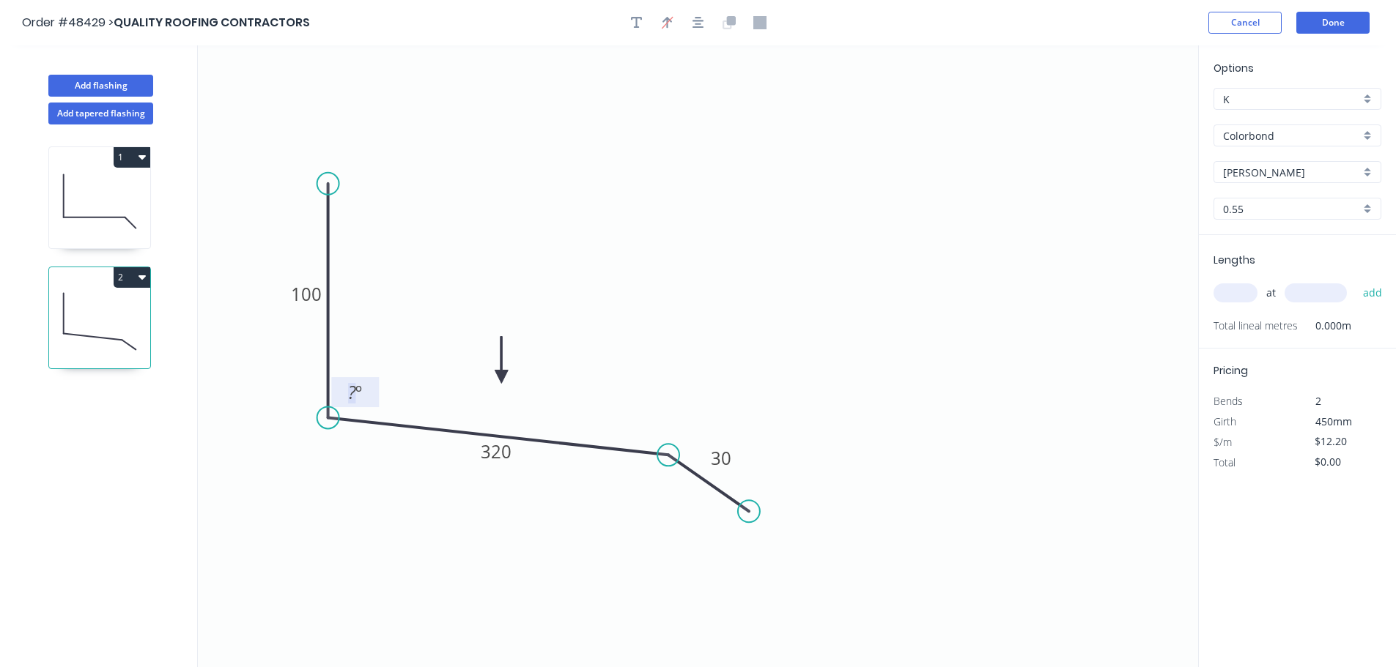
click at [348, 402] on tspan "?" at bounding box center [352, 392] width 8 height 24
click at [1220, 293] on input "text" at bounding box center [1235, 293] width 44 height 19
type input "$9.75"
type input "3"
type input "5500"
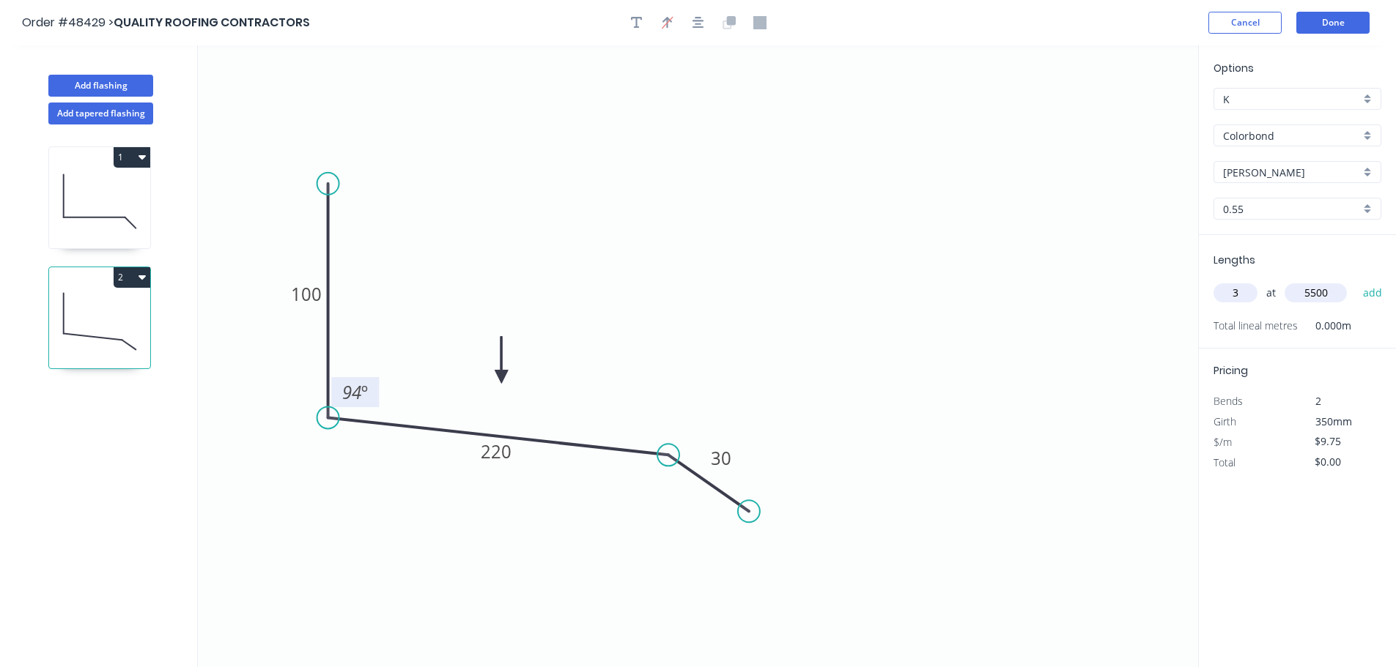
click at [1355, 281] on button "add" at bounding box center [1372, 293] width 34 height 25
type input "$160.88"
type input "1"
type input "7800"
click at [1355, 281] on button "add" at bounding box center [1372, 293] width 34 height 25
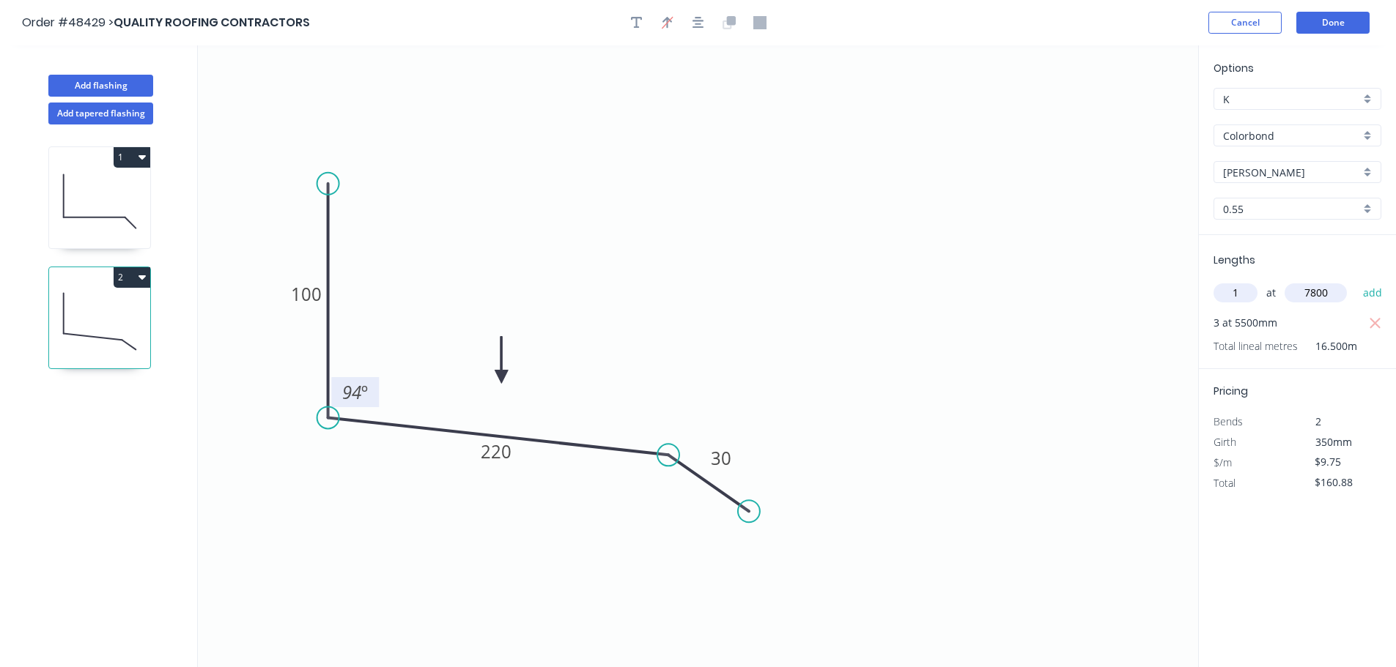
type input "$236.93"
type input "2"
type input "6000"
click at [1355, 281] on button "add" at bounding box center [1372, 293] width 34 height 25
type input "$353.93"
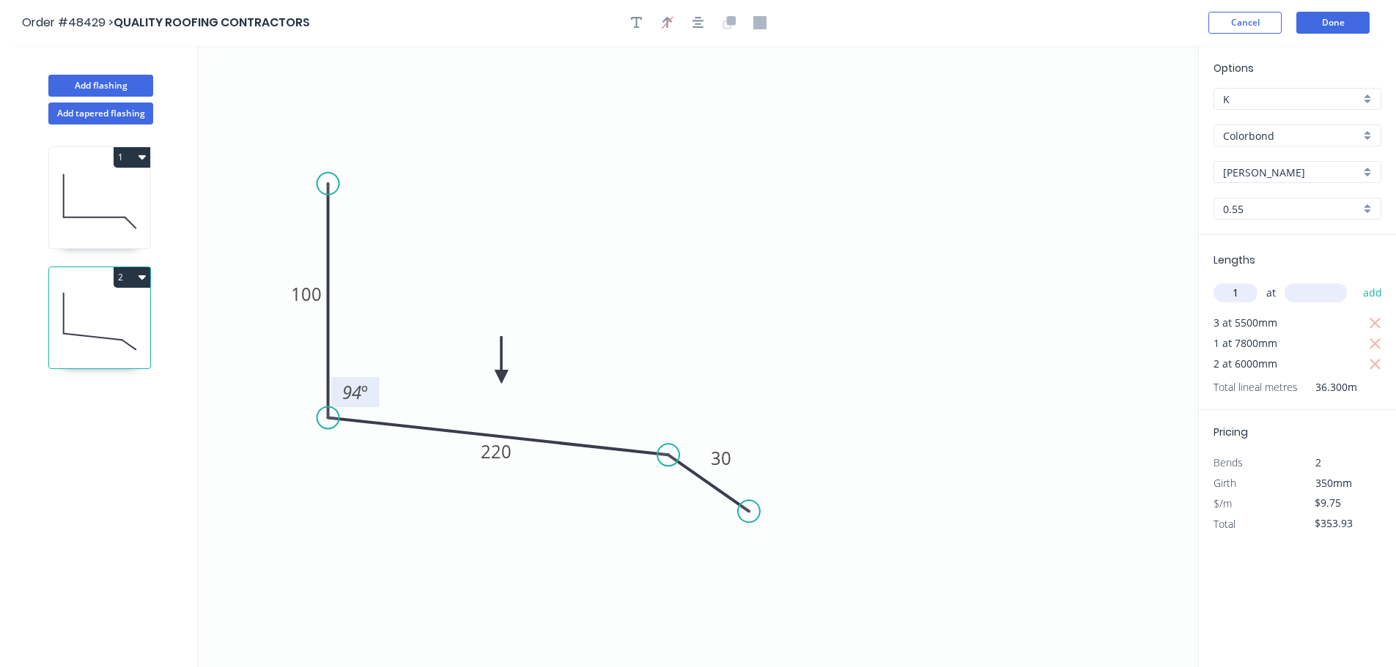
type input "1"
type input "4500"
click at [1355, 281] on button "add" at bounding box center [1372, 293] width 34 height 25
type input "$397.80"
click at [124, 157] on button "1" at bounding box center [132, 157] width 37 height 21
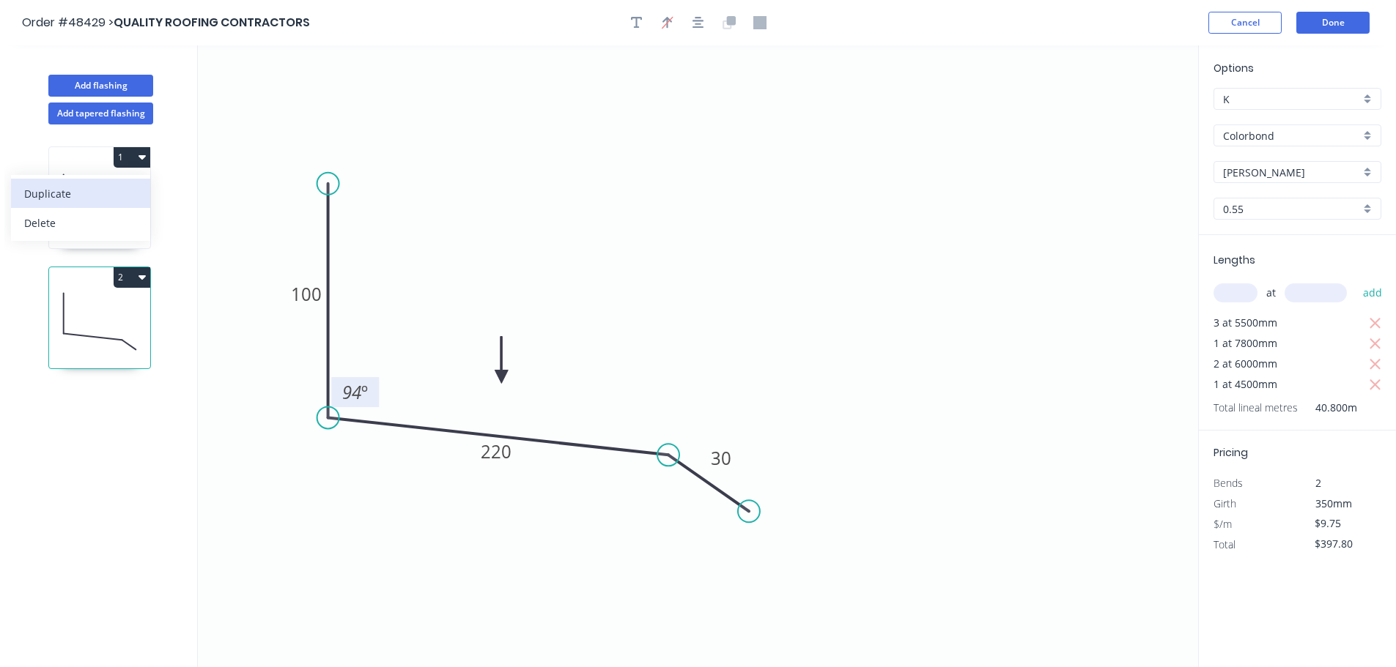
click at [81, 201] on div "Duplicate" at bounding box center [80, 193] width 113 height 21
type input "$12.20"
type input "$0.00"
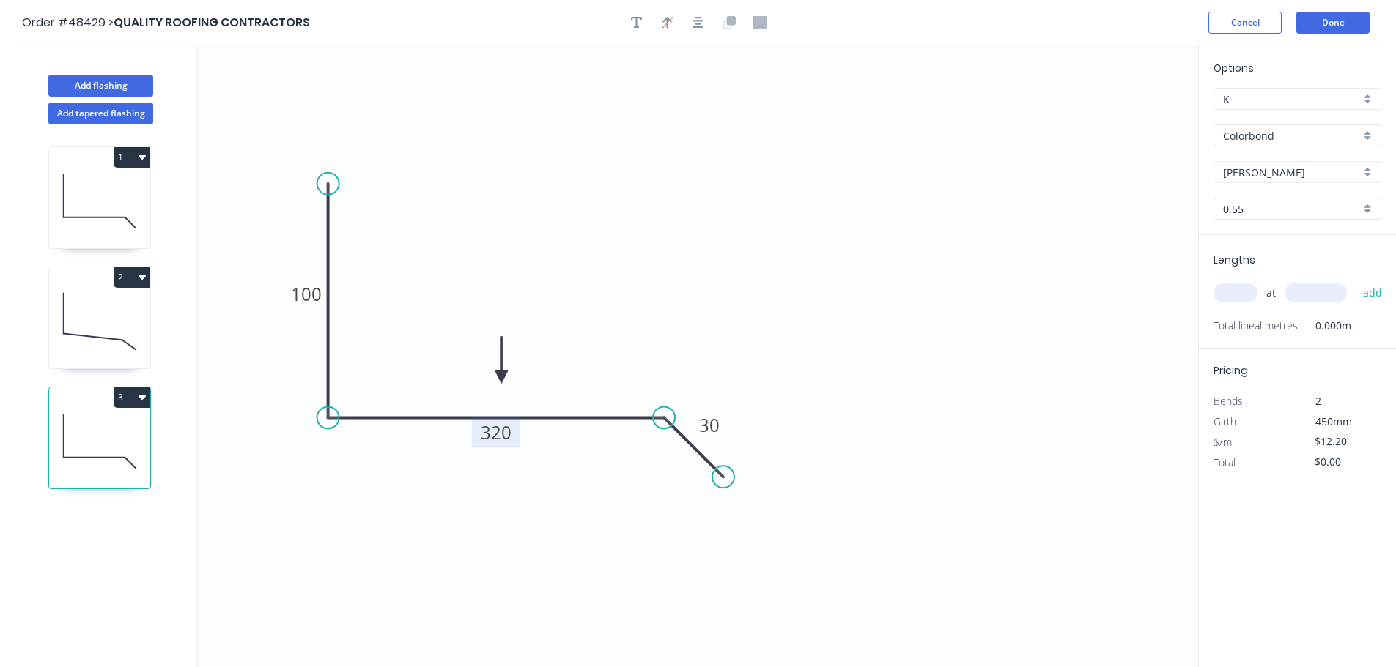
click at [490, 432] on tspan "320" at bounding box center [496, 432] width 31 height 24
click at [1220, 290] on input "text" at bounding box center [1235, 293] width 44 height 19
type input "$9.75"
type input "1"
type input "4000"
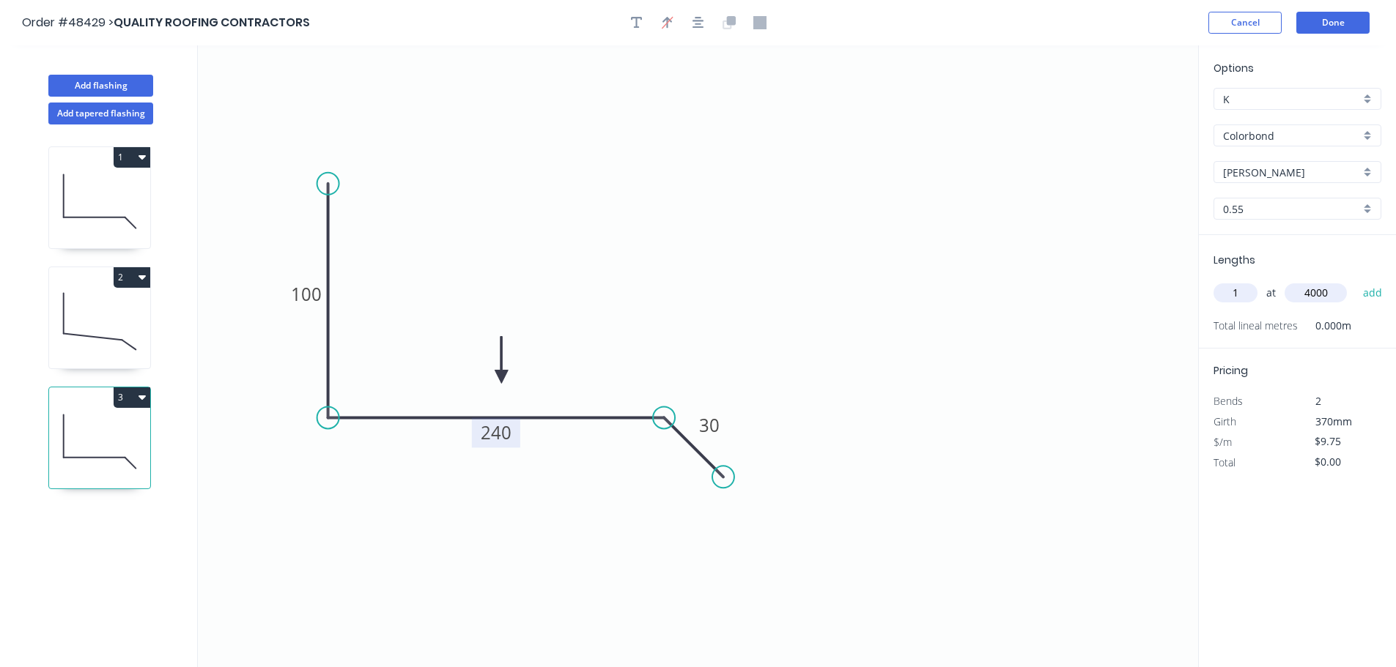
click at [1355, 281] on button "add" at bounding box center [1372, 293] width 34 height 25
type input "$39.00"
type input "2"
type input "4500"
click at [1355, 281] on button "add" at bounding box center [1372, 293] width 34 height 25
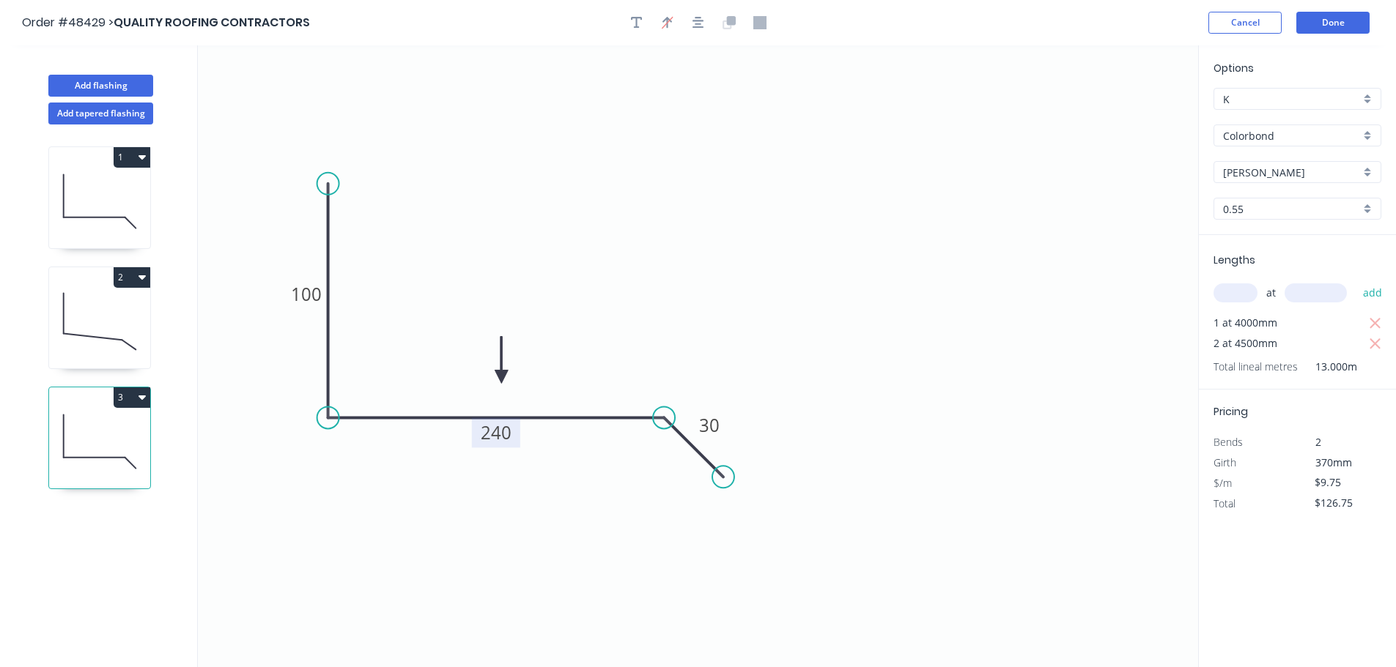
click at [125, 404] on button "3" at bounding box center [132, 398] width 37 height 21
click at [106, 440] on div "Duplicate" at bounding box center [80, 433] width 113 height 21
type input "$0.00"
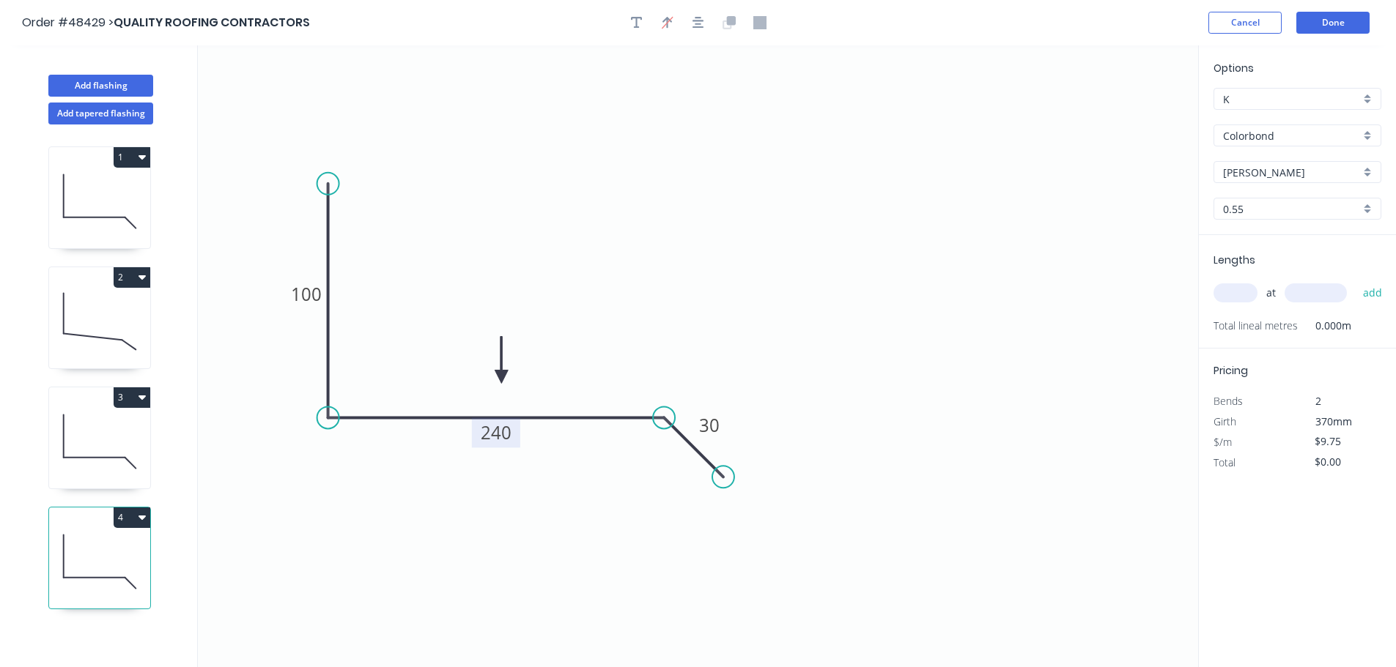
click at [508, 436] on tspan "240" at bounding box center [496, 432] width 31 height 24
click at [1228, 290] on input "text" at bounding box center [1235, 293] width 44 height 19
type input "$12.20"
type input "1"
type input "3500"
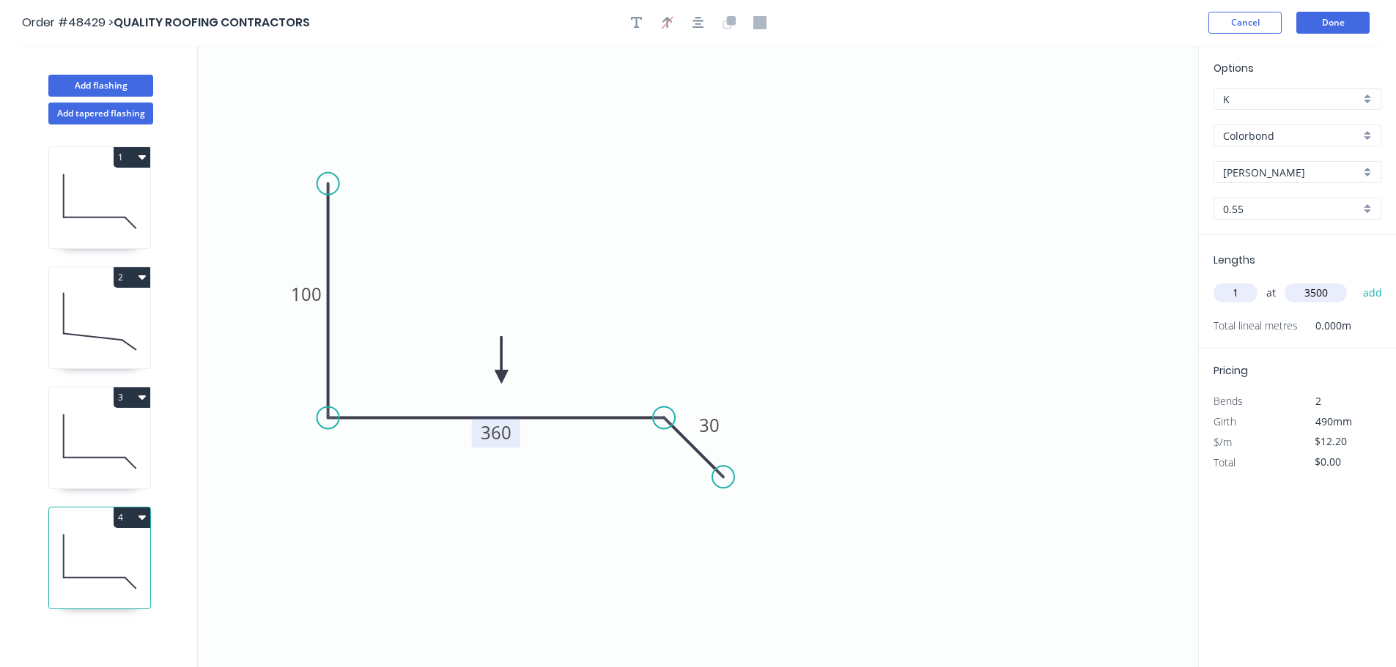
click at [1355, 281] on button "add" at bounding box center [1372, 293] width 34 height 25
type input "$42.70"
click at [138, 270] on button "2" at bounding box center [132, 277] width 37 height 21
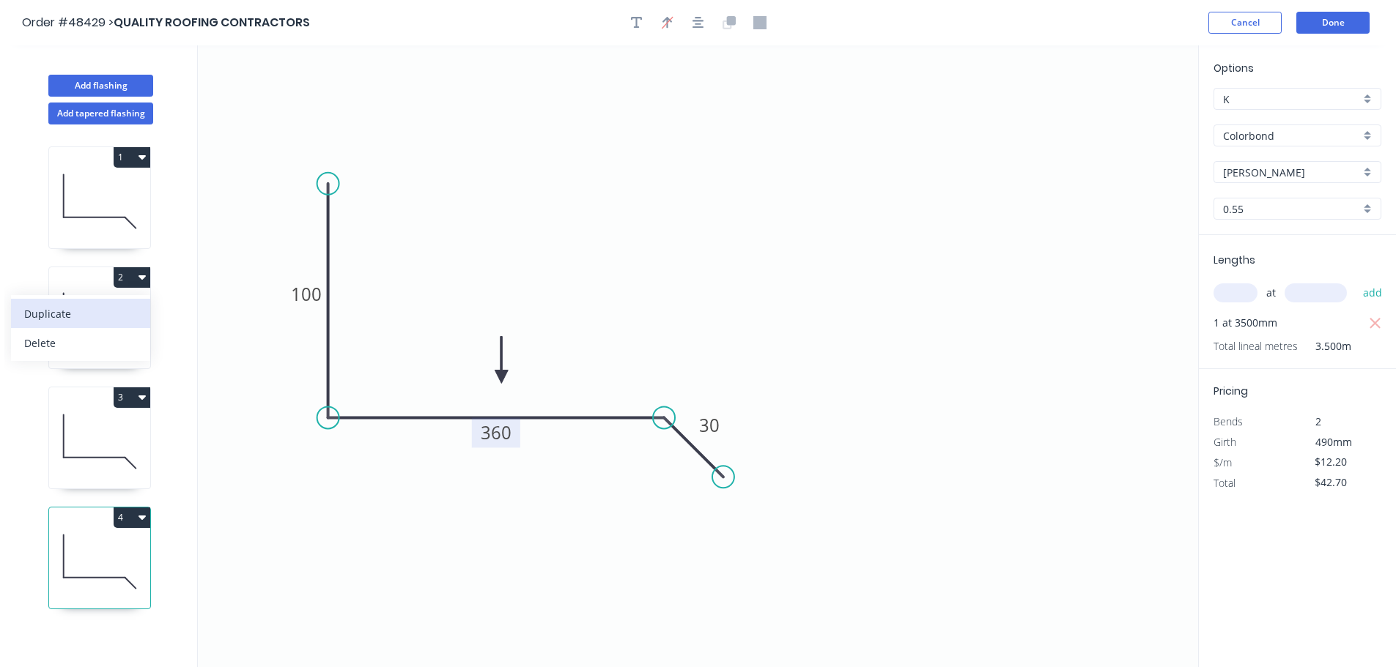
click at [99, 311] on div "Duplicate" at bounding box center [80, 313] width 113 height 21
type input "$9.75"
type input "$0.00"
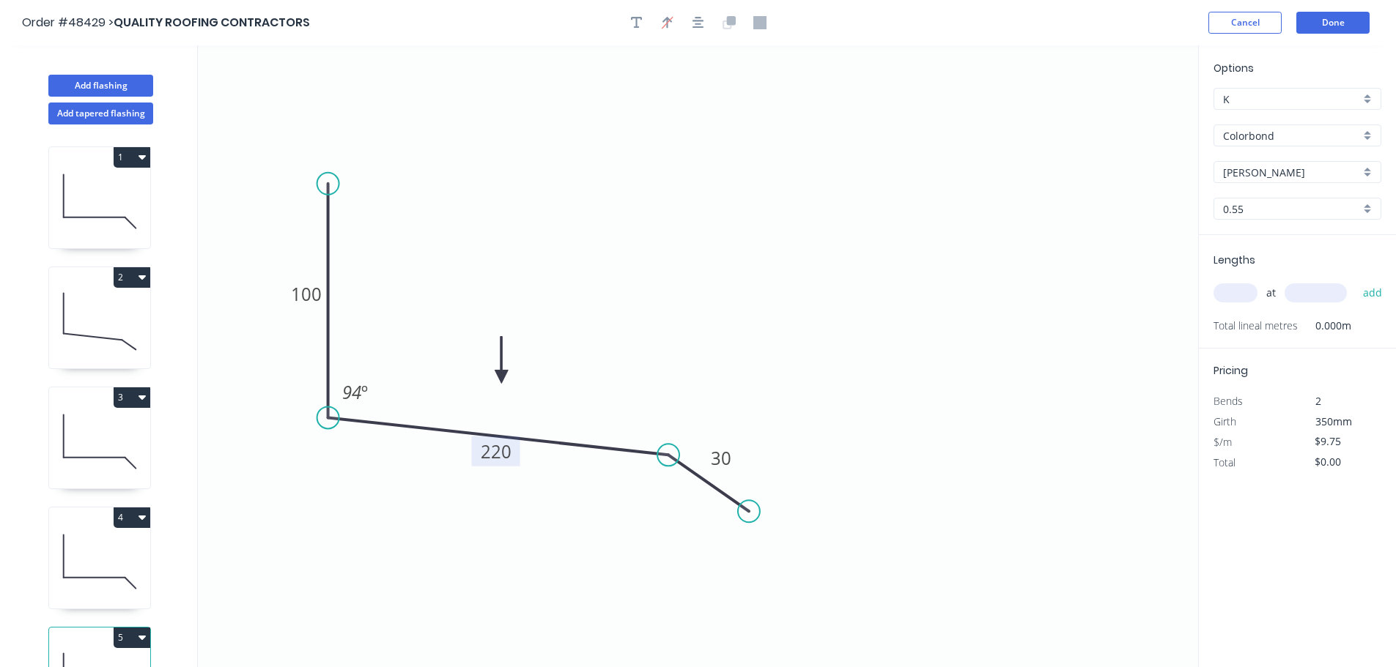
click at [498, 453] on tspan "220" at bounding box center [496, 452] width 31 height 24
click at [1227, 303] on input "text" at bounding box center [1235, 293] width 44 height 19
type input "2"
type input "8000"
click at [1355, 281] on button "add" at bounding box center [1372, 293] width 34 height 25
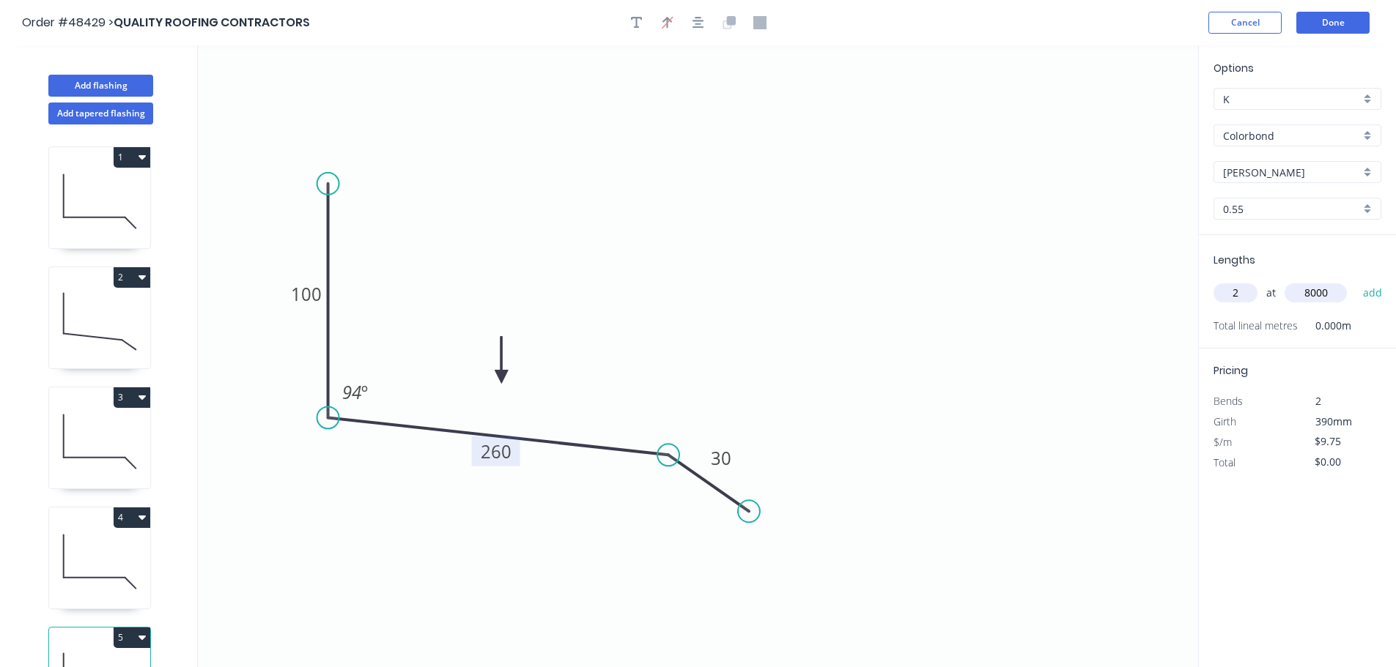
type input "$156.00"
click at [122, 514] on button "4" at bounding box center [132, 518] width 37 height 21
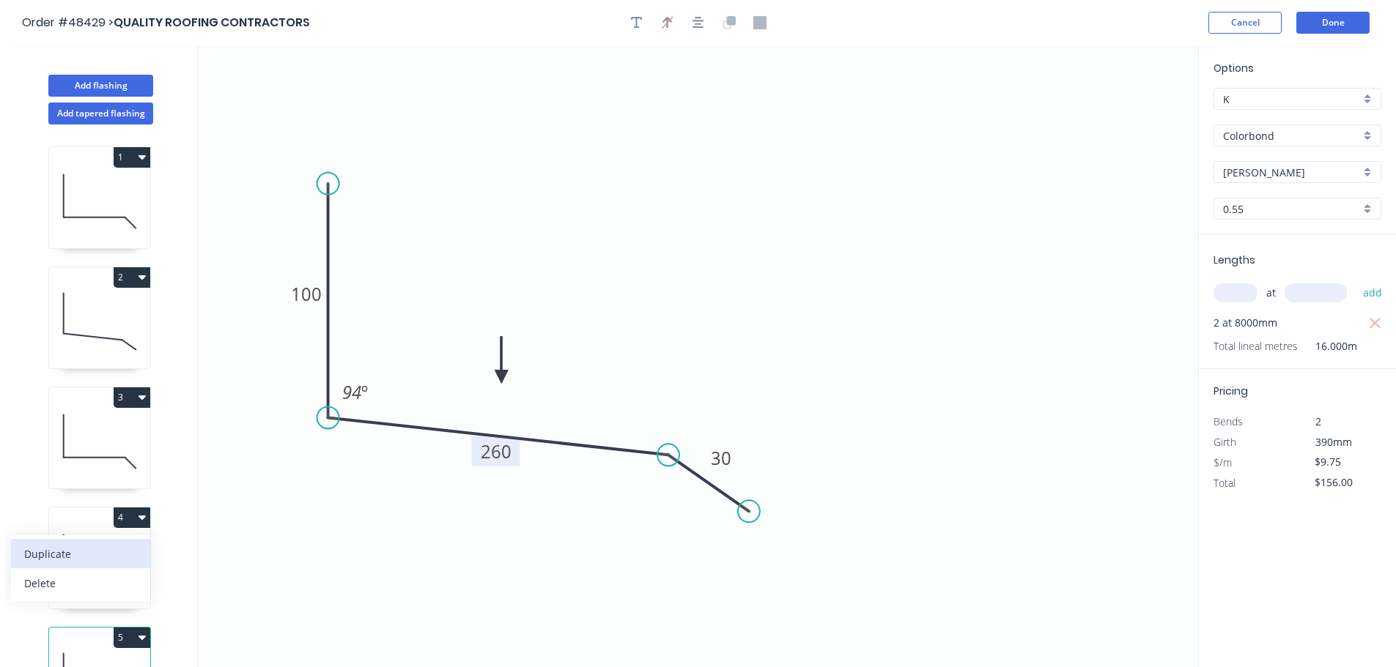
click at [53, 554] on div "Duplicate" at bounding box center [80, 554] width 113 height 21
type input "$12.20"
type input "$0.00"
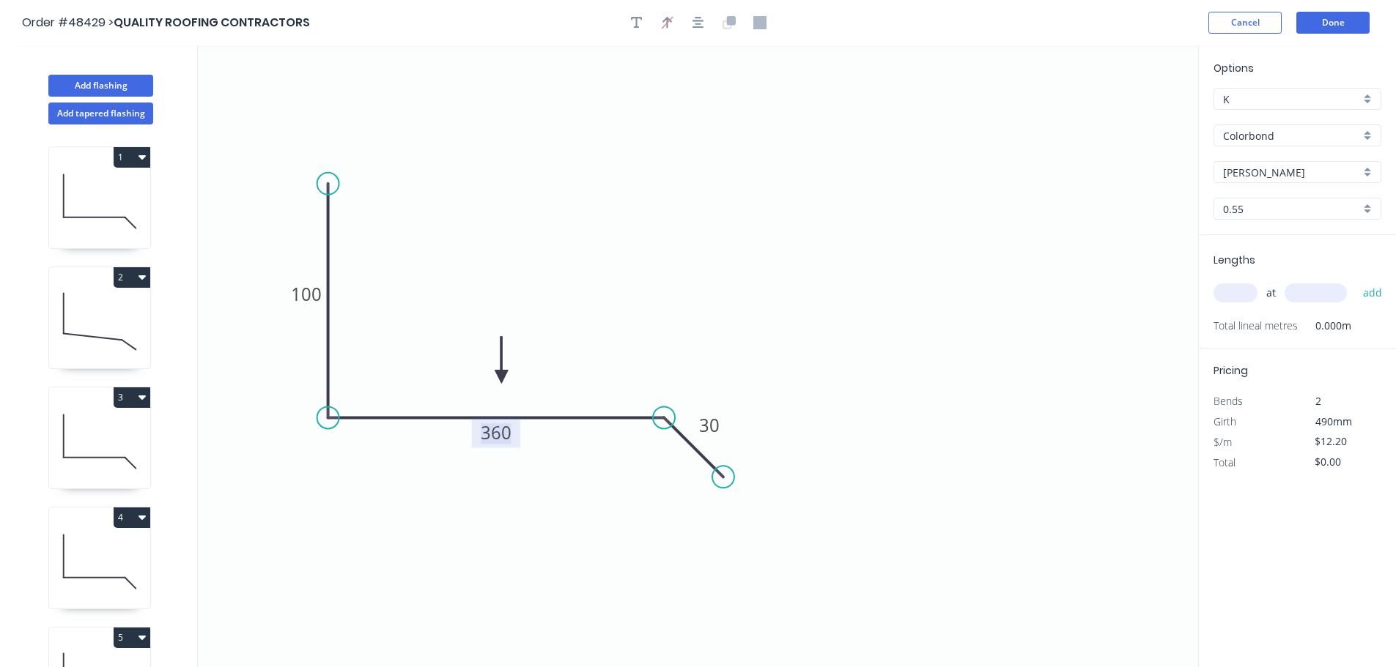
click at [496, 431] on tspan "360" at bounding box center [496, 432] width 31 height 24
click at [1231, 288] on input "text" at bounding box center [1235, 293] width 44 height 19
type input "$9.75"
type input "1"
type input "5000"
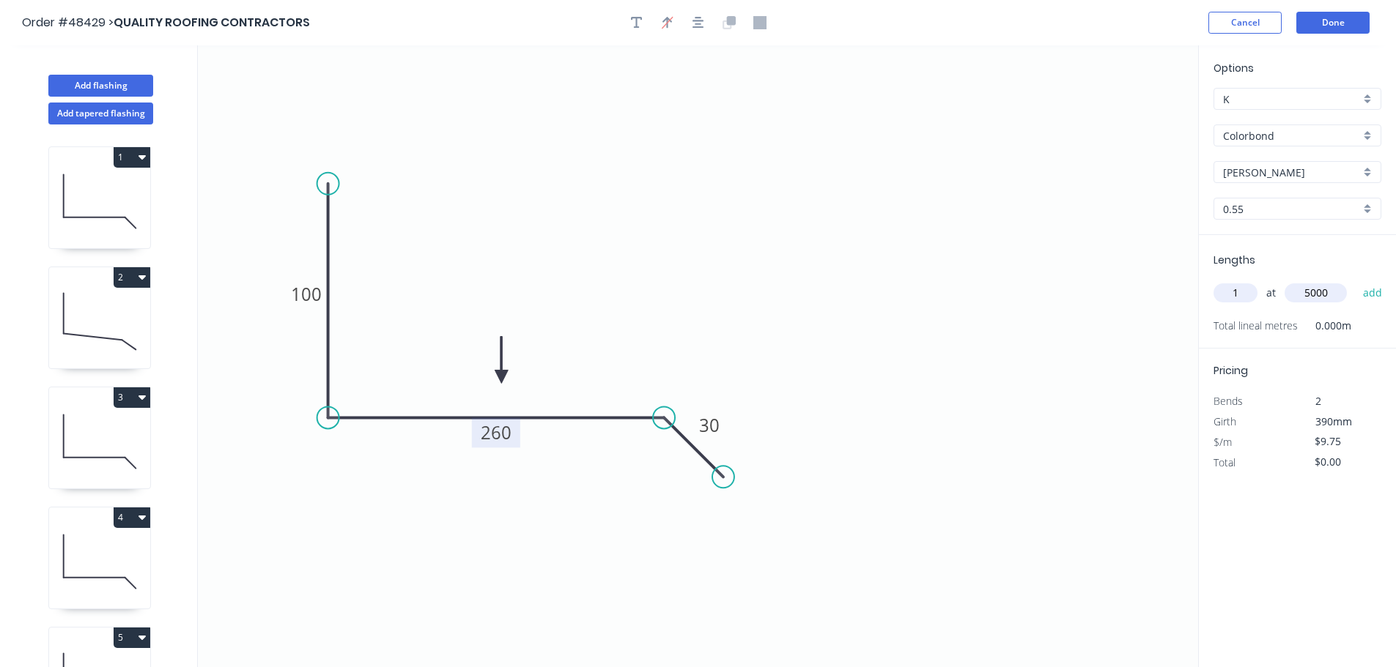
click at [1355, 281] on button "add" at bounding box center [1372, 293] width 34 height 25
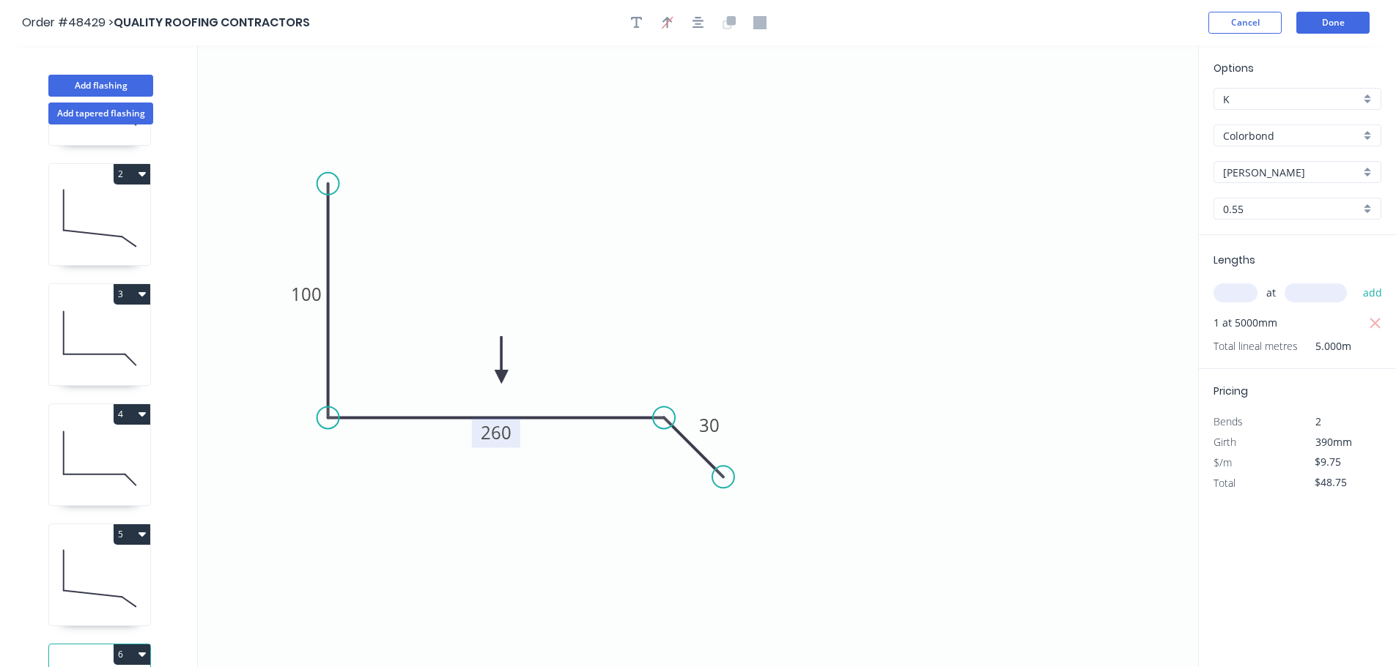
scroll to position [184, 0]
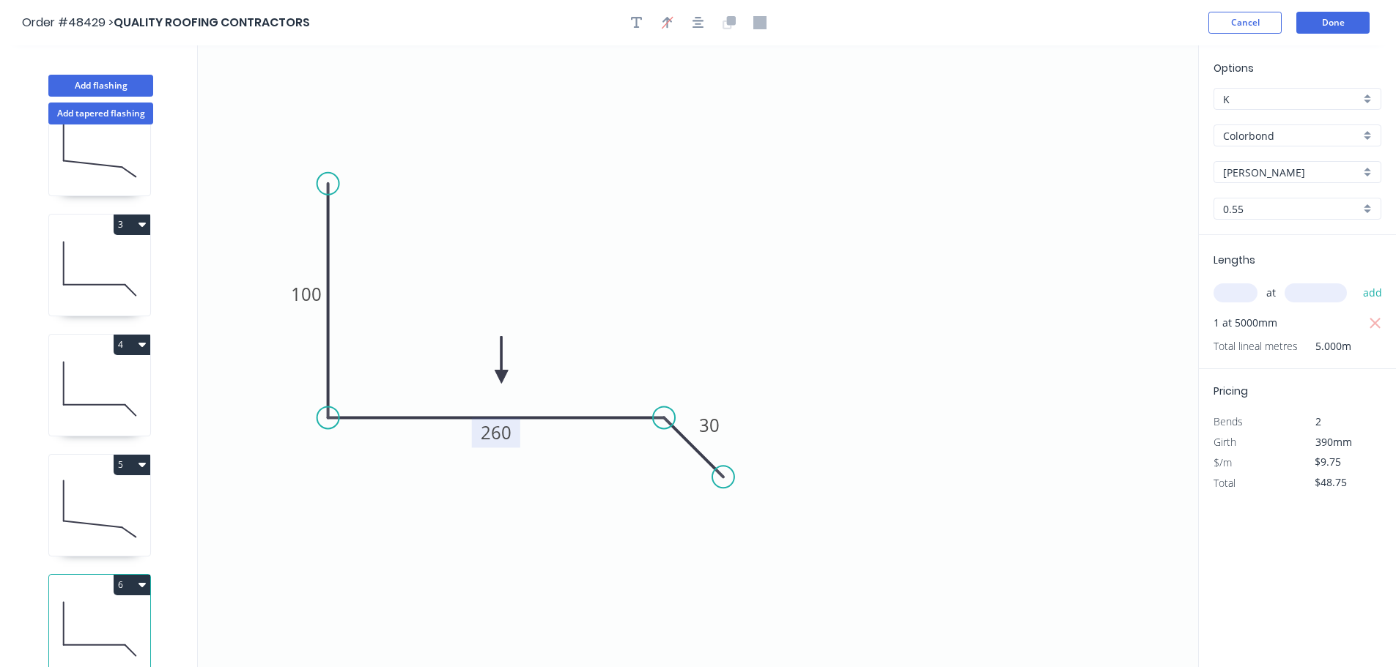
click at [138, 579] on icon "button" at bounding box center [141, 585] width 7 height 12
click at [92, 611] on div "Duplicate" at bounding box center [80, 621] width 113 height 21
type input "$0.00"
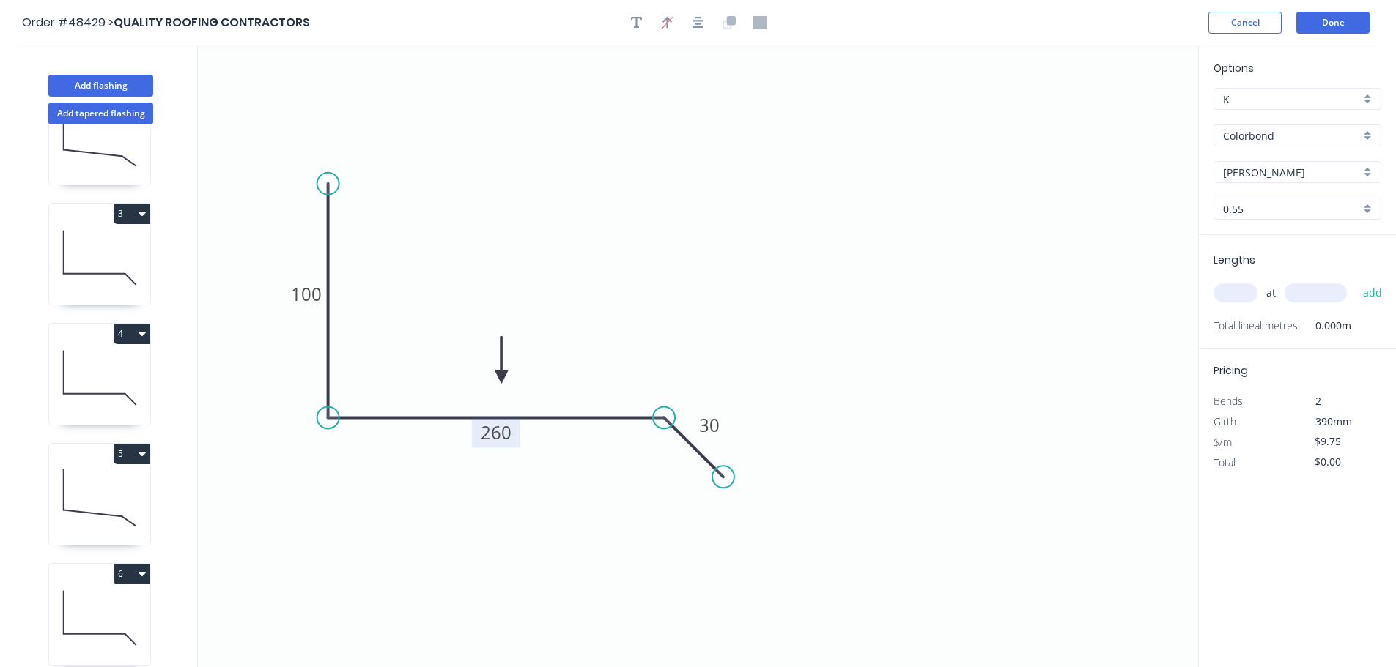
click at [497, 432] on tspan "260" at bounding box center [496, 432] width 31 height 24
click at [1229, 297] on input "text" at bounding box center [1235, 293] width 44 height 19
type input "$12.20"
type input "1"
type input "3200"
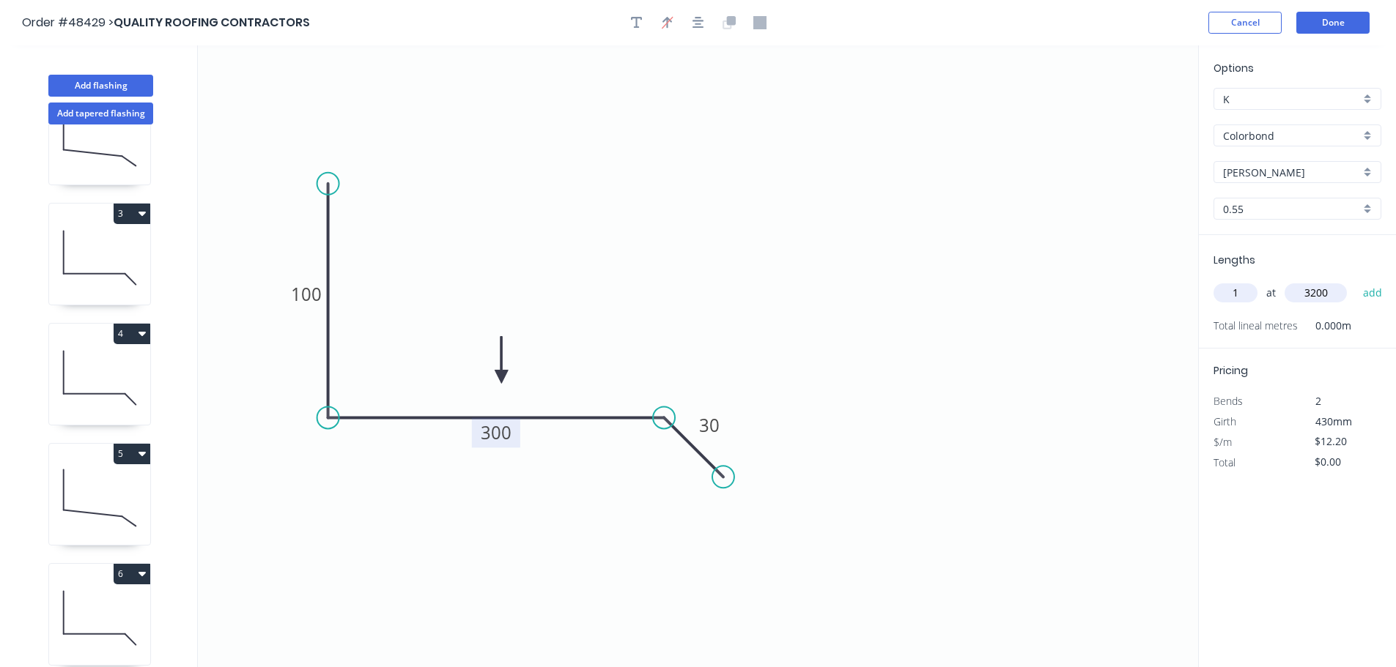
click at [1355, 281] on button "add" at bounding box center [1372, 293] width 34 height 25
type input "$39.04"
click at [97, 87] on button "Add flashing" at bounding box center [100, 86] width 105 height 22
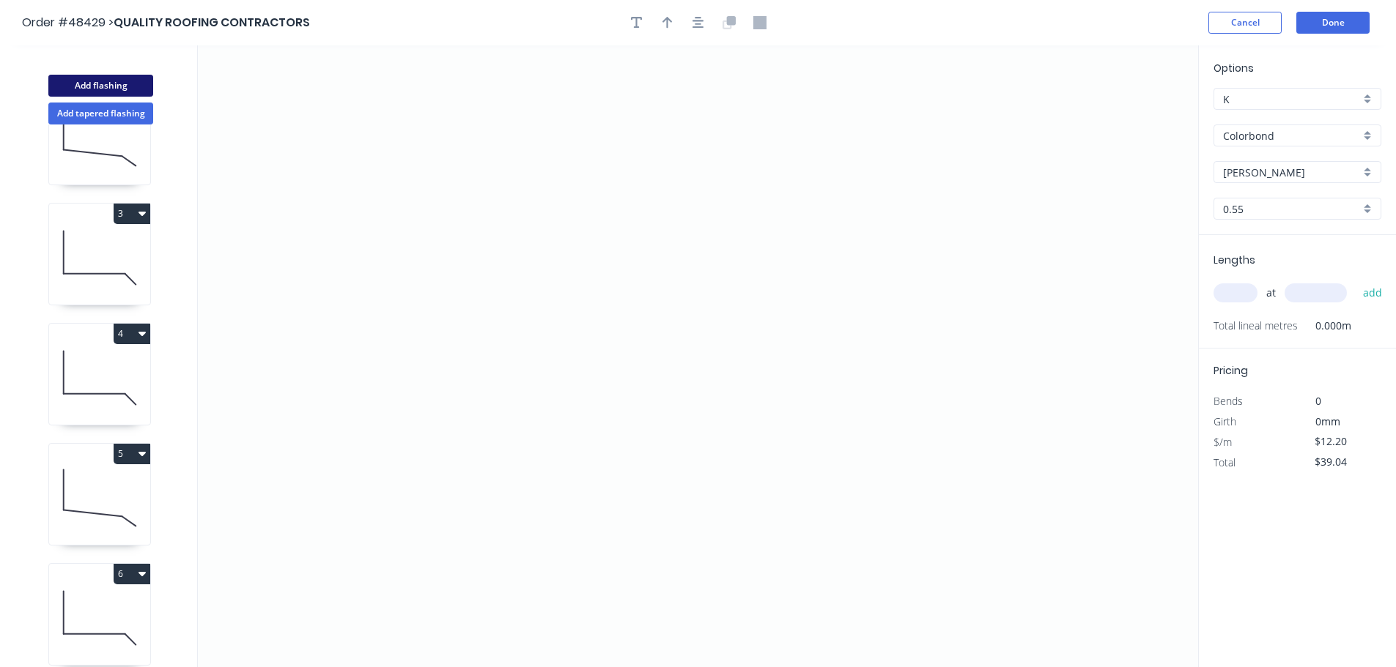
type input "$0.00"
click at [379, 350] on icon "0" at bounding box center [698, 356] width 1000 height 622
drag, startPoint x: 441, startPoint y: 286, endPoint x: 494, endPoint y: 293, distance: 53.2
click at [442, 286] on icon "0" at bounding box center [698, 356] width 1000 height 622
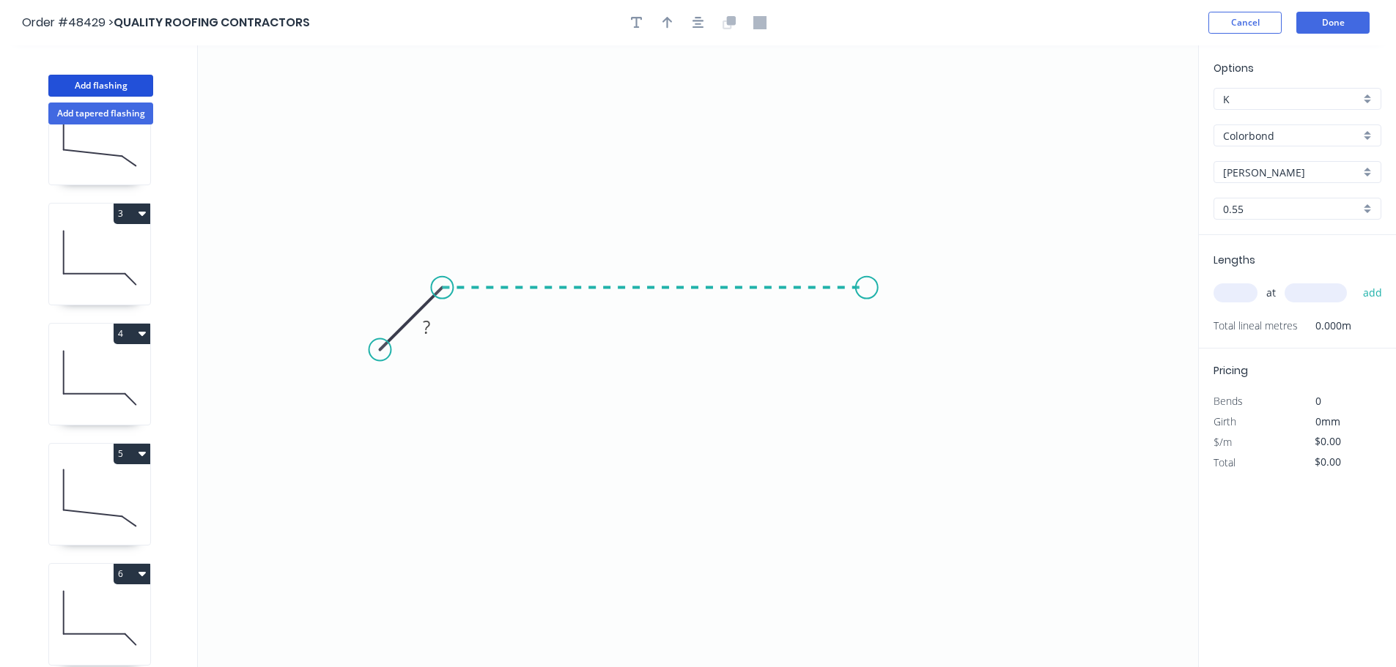
click at [874, 308] on icon "0 ?" at bounding box center [698, 356] width 1000 height 622
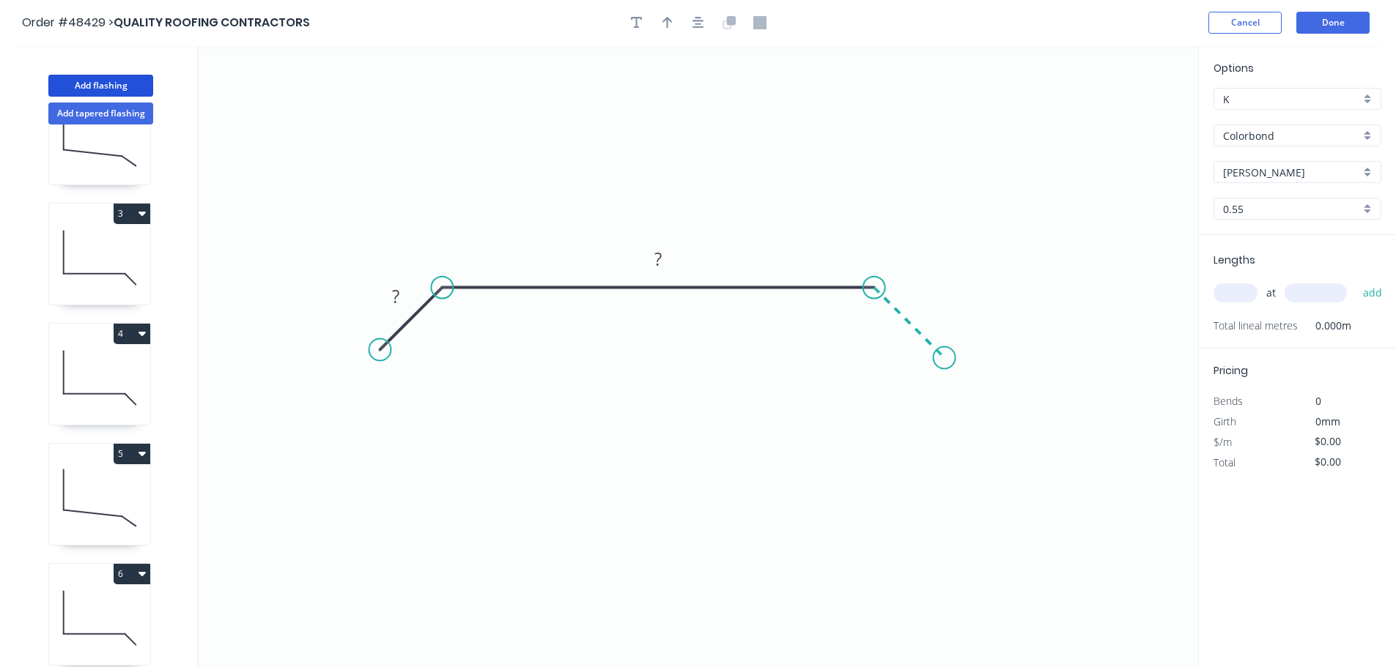
click at [944, 352] on icon "0 ? ?" at bounding box center [698, 356] width 1000 height 622
click at [395, 291] on tspan "?" at bounding box center [395, 296] width 7 height 24
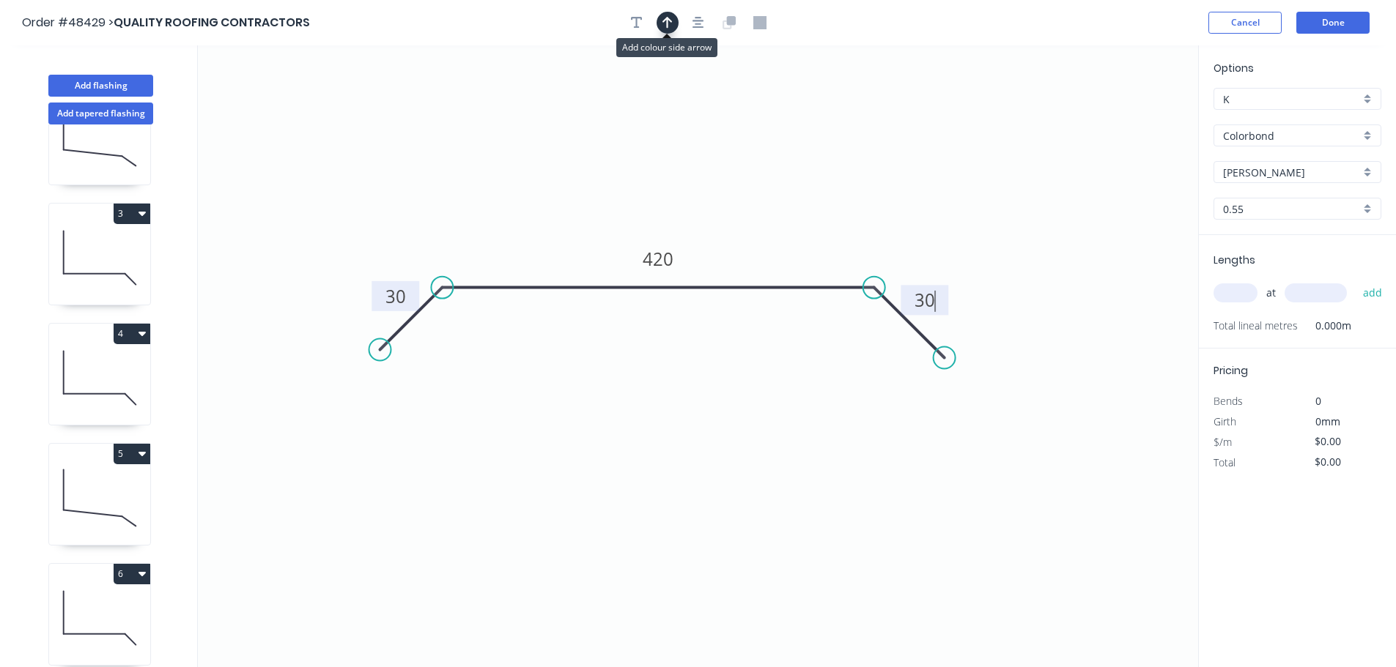
click at [670, 25] on icon "button" at bounding box center [667, 22] width 10 height 13
type input "$12.20"
drag, startPoint x: 1126, startPoint y: 115, endPoint x: 719, endPoint y: 256, distance: 430.9
click at [711, 256] on icon at bounding box center [704, 253] width 13 height 47
click at [1233, 298] on input "text" at bounding box center [1235, 293] width 44 height 19
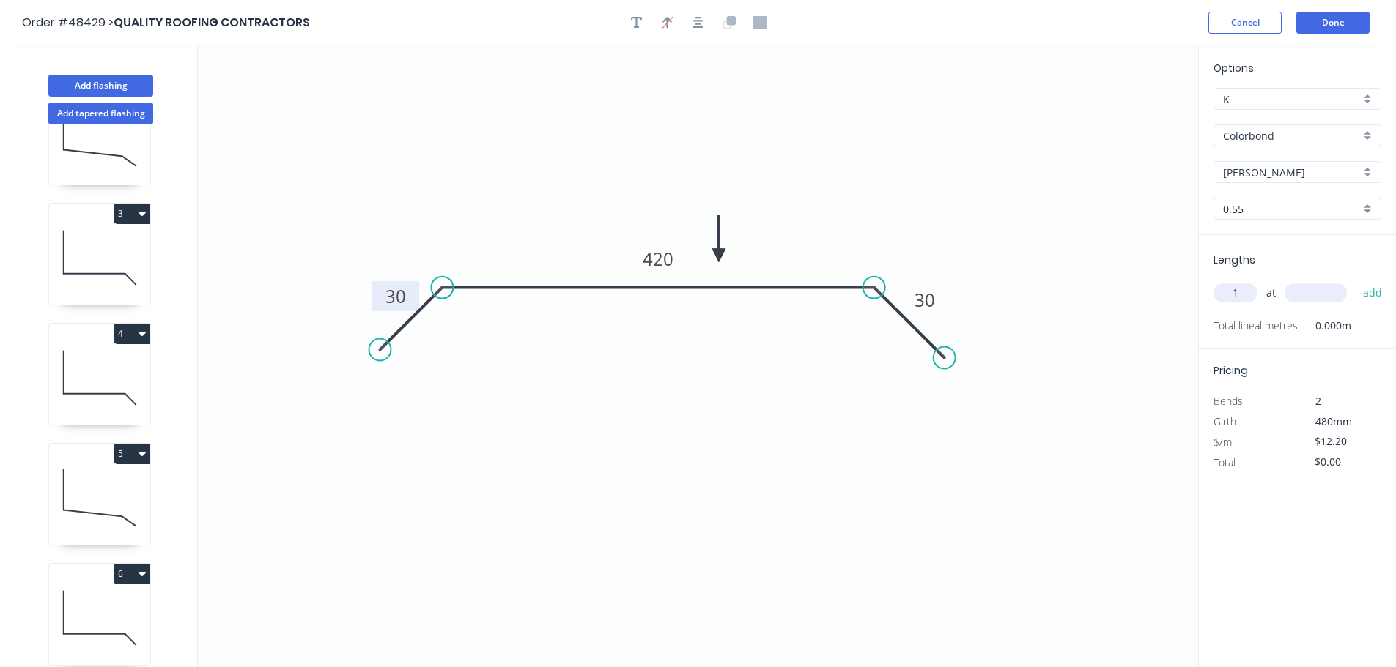
type input "1"
type input "6200"
click at [1355, 281] on button "add" at bounding box center [1372, 293] width 34 height 25
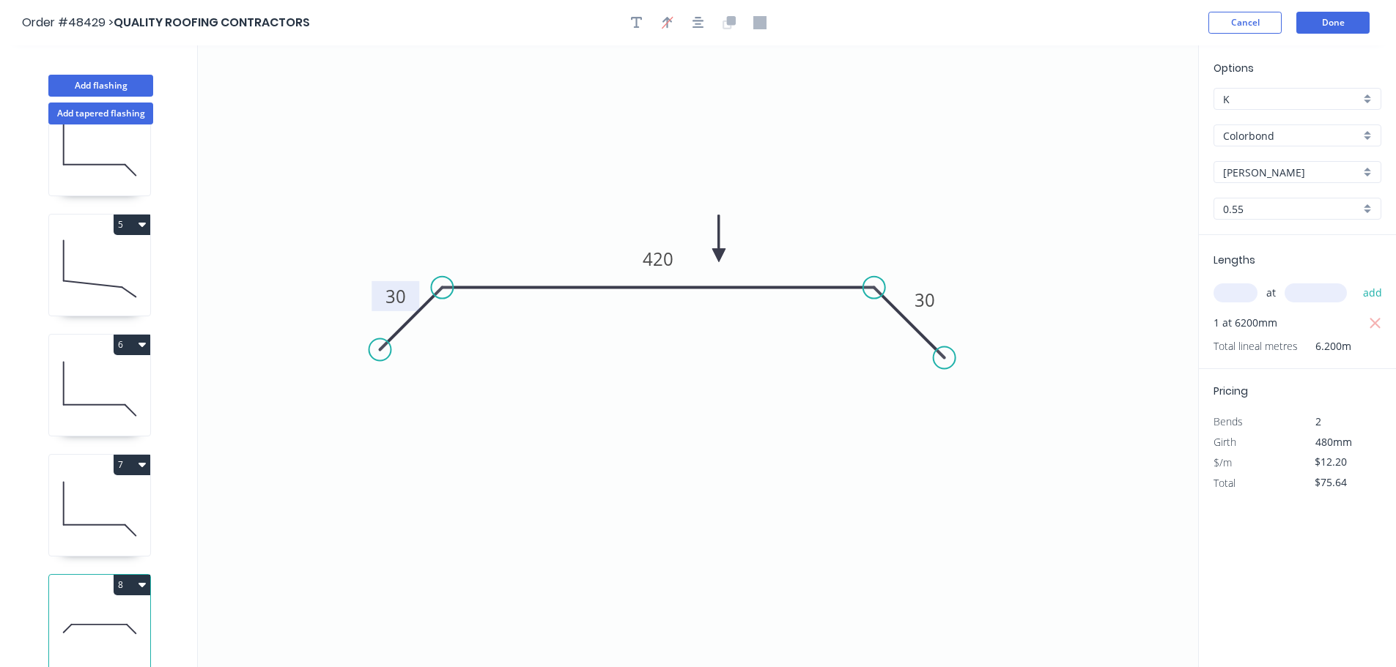
scroll to position [27, 0]
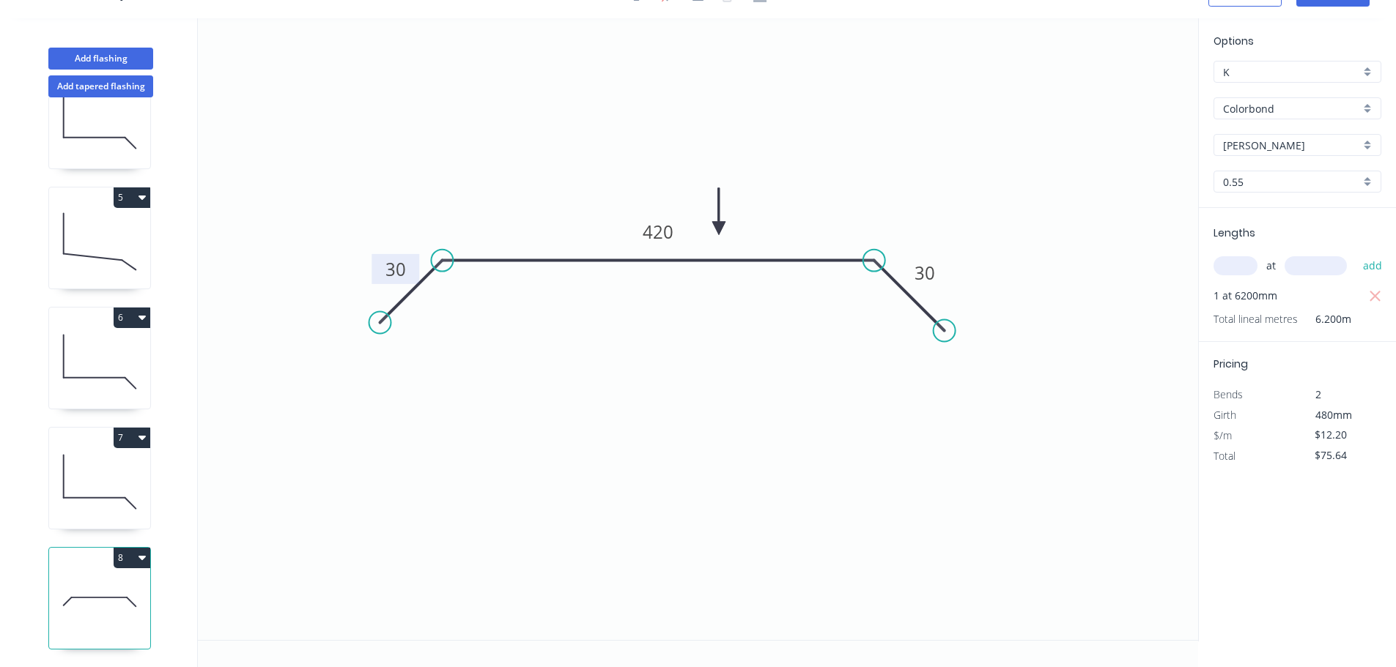
click at [116, 551] on button "8" at bounding box center [132, 558] width 37 height 21
click at [92, 584] on div "Duplicate" at bounding box center [80, 594] width 113 height 21
type input "$0.00"
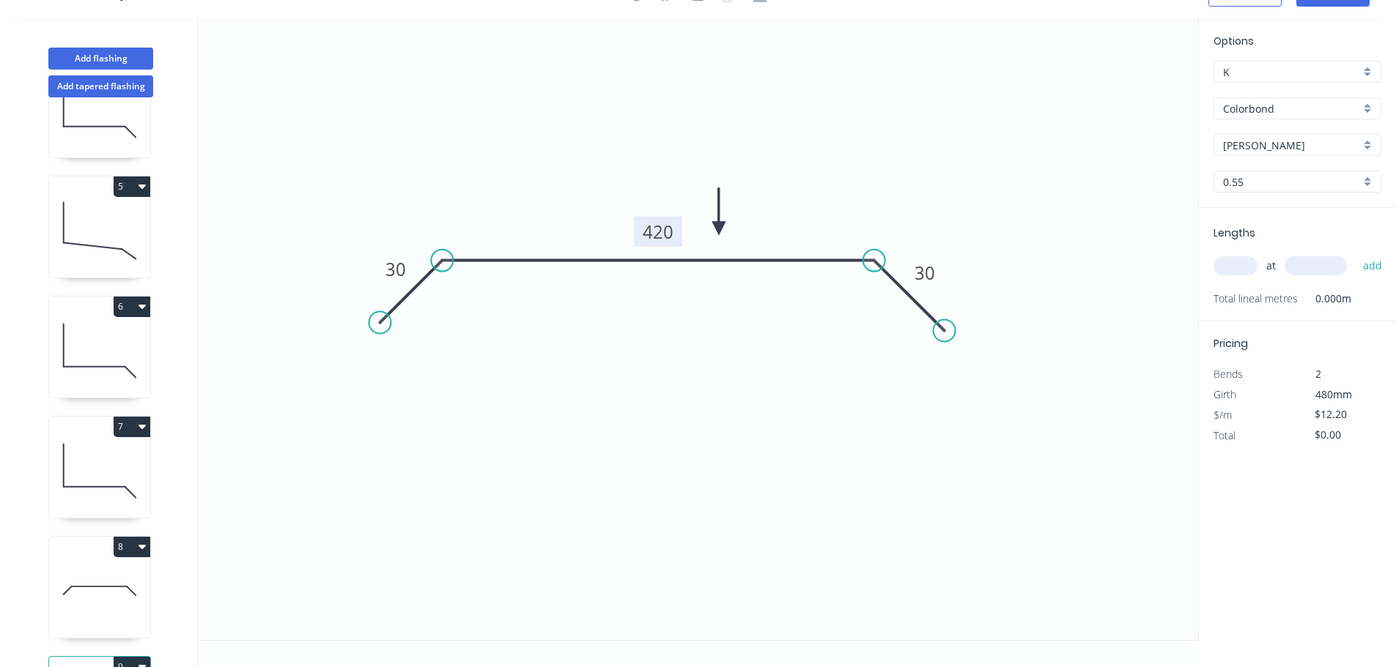
click at [649, 225] on tspan "420" at bounding box center [657, 232] width 31 height 24
click at [1238, 264] on input "text" at bounding box center [1235, 265] width 44 height 19
type input "$16.93"
type input "1"
type input "4000"
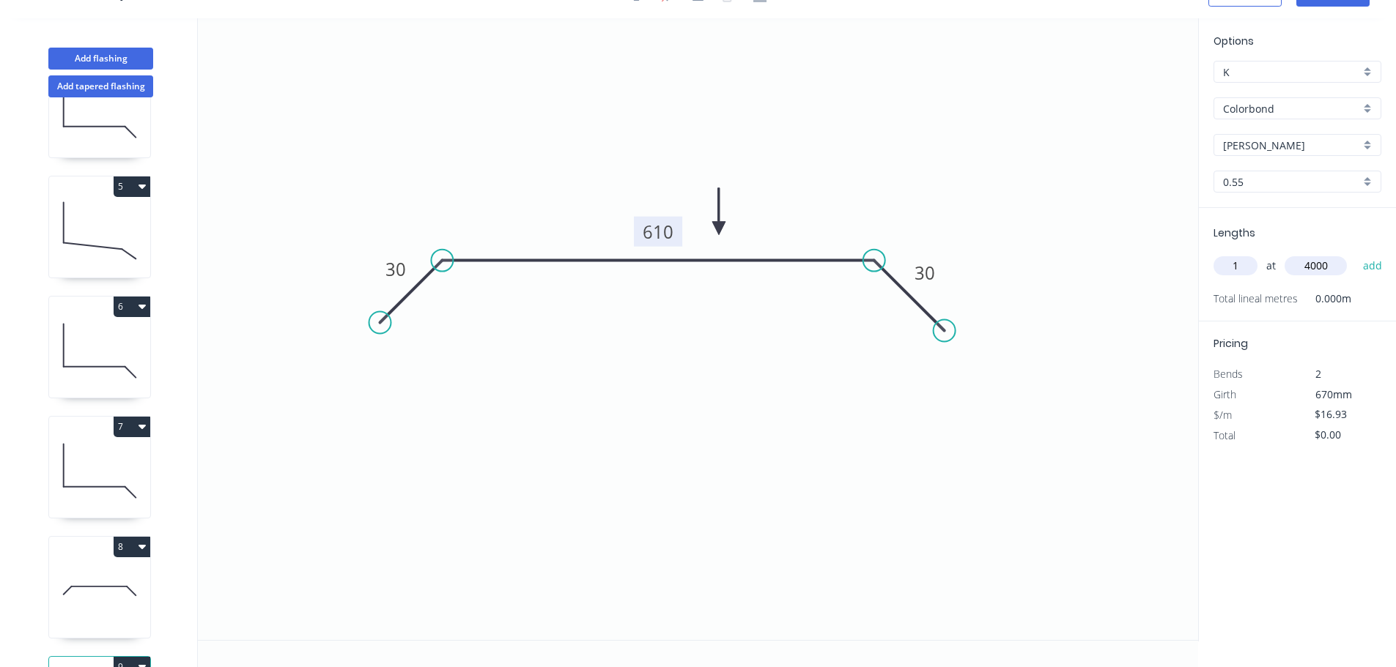
click at [1355, 253] on button "add" at bounding box center [1372, 265] width 34 height 25
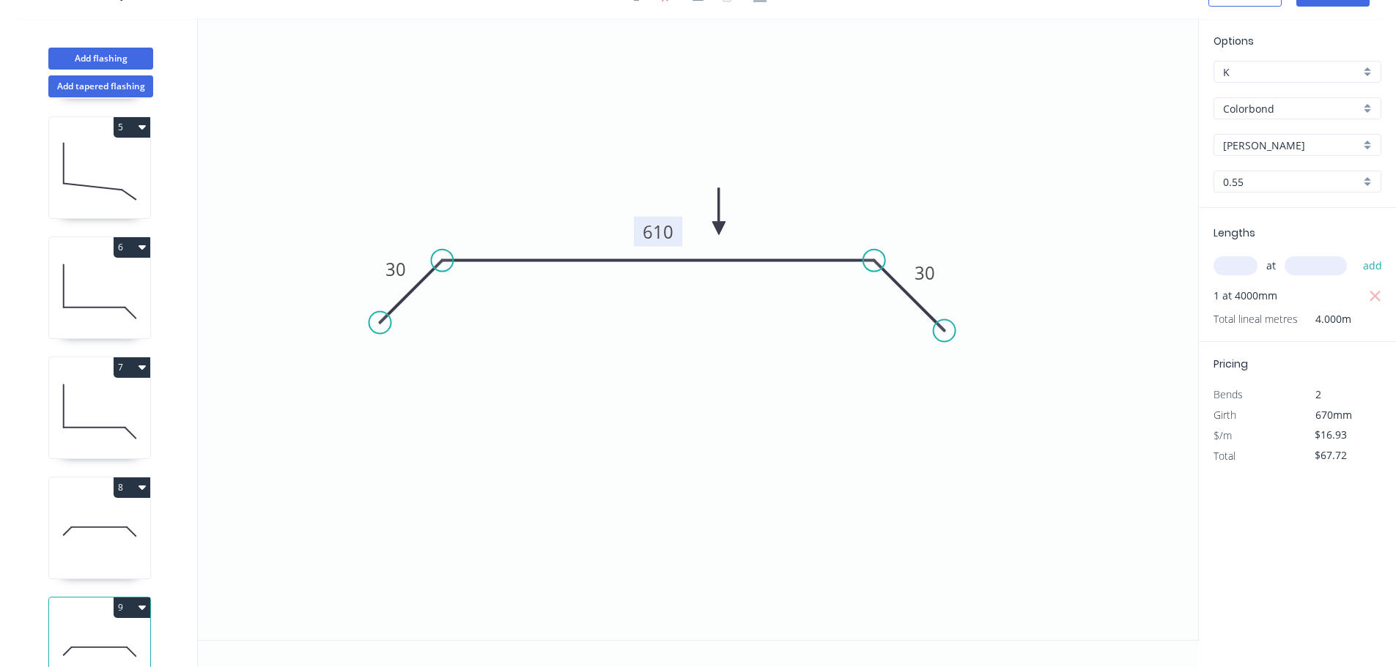
scroll to position [544, 0]
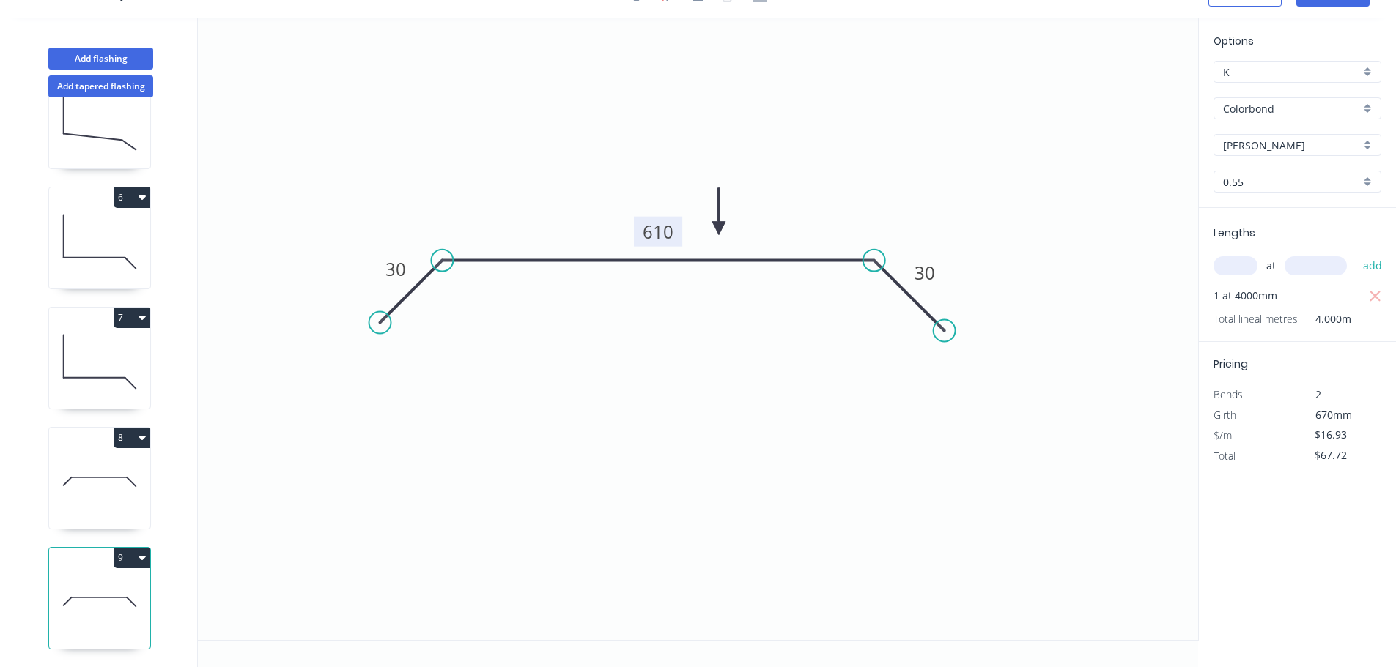
click at [121, 548] on button "9" at bounding box center [132, 558] width 37 height 21
click at [97, 579] on button "Duplicate" at bounding box center [80, 593] width 139 height 29
type input "$0.00"
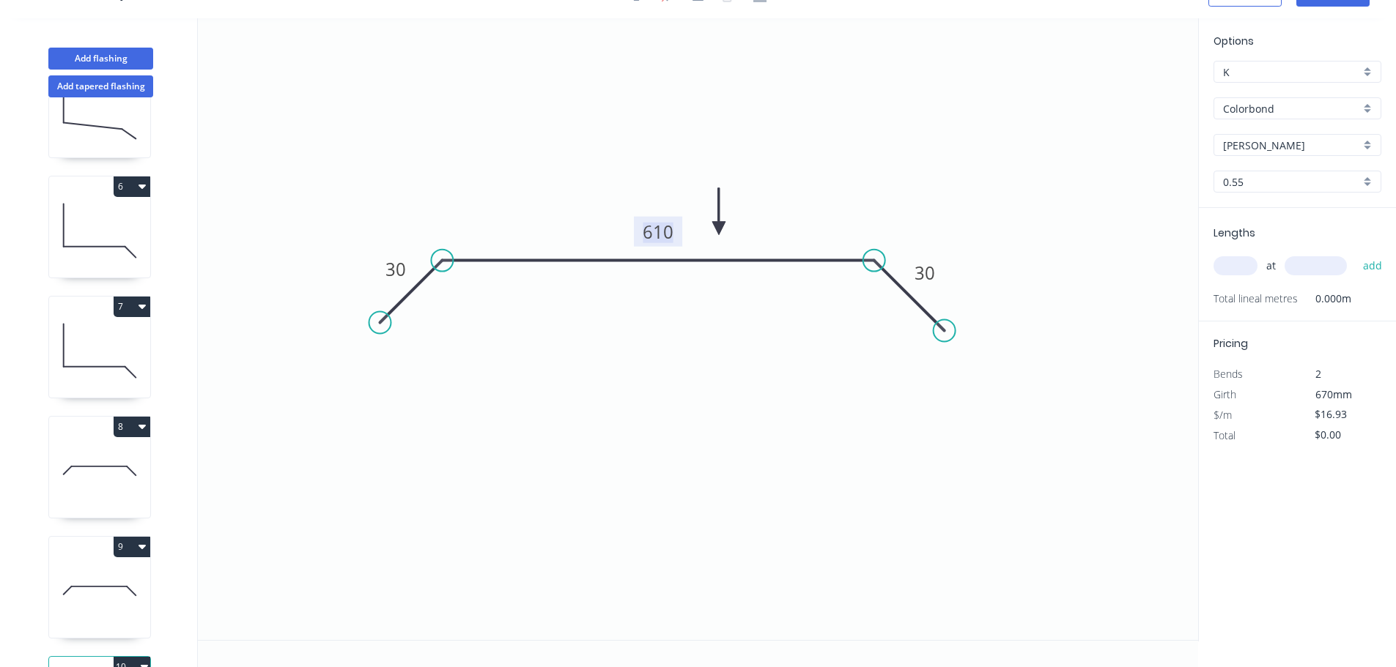
click at [659, 231] on tspan "610" at bounding box center [657, 232] width 31 height 24
click at [1238, 267] on input "text" at bounding box center [1235, 265] width 44 height 19
type input "$21.15"
type input "1"
type input "4000"
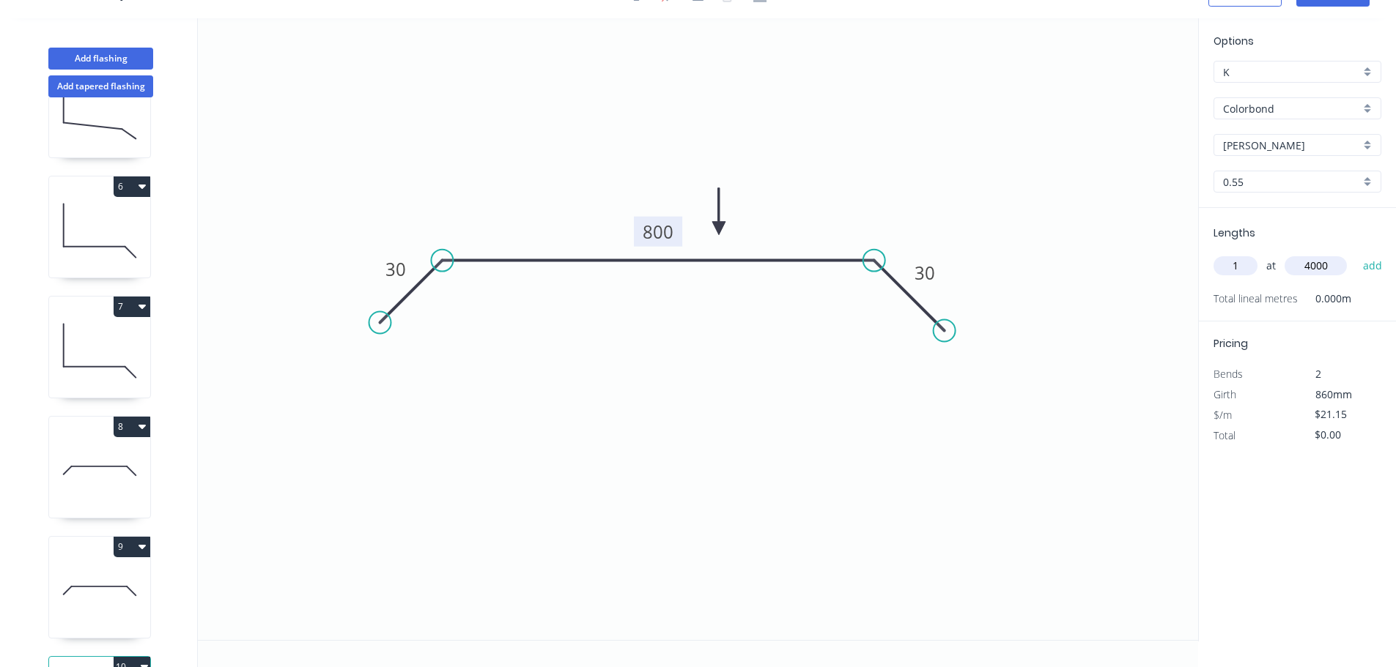
click at [1355, 253] on button "add" at bounding box center [1372, 265] width 34 height 25
type input "$84.60"
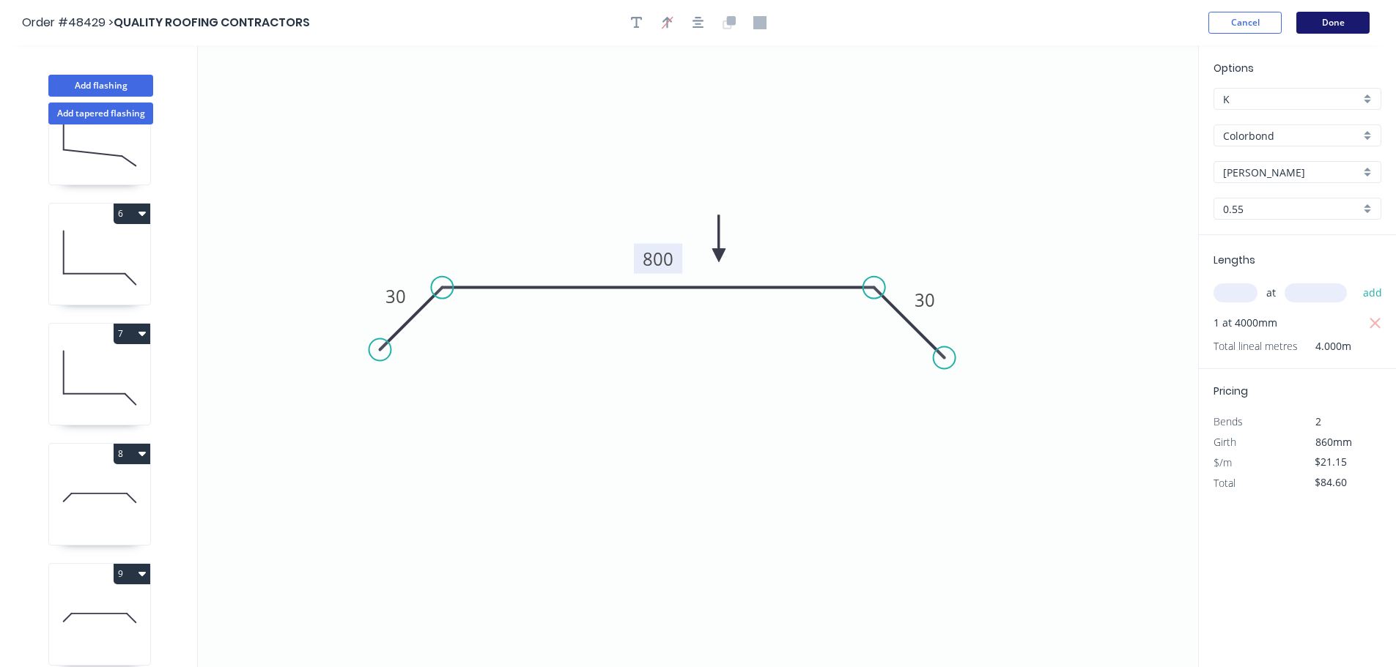
click at [1338, 27] on button "Done" at bounding box center [1332, 23] width 73 height 22
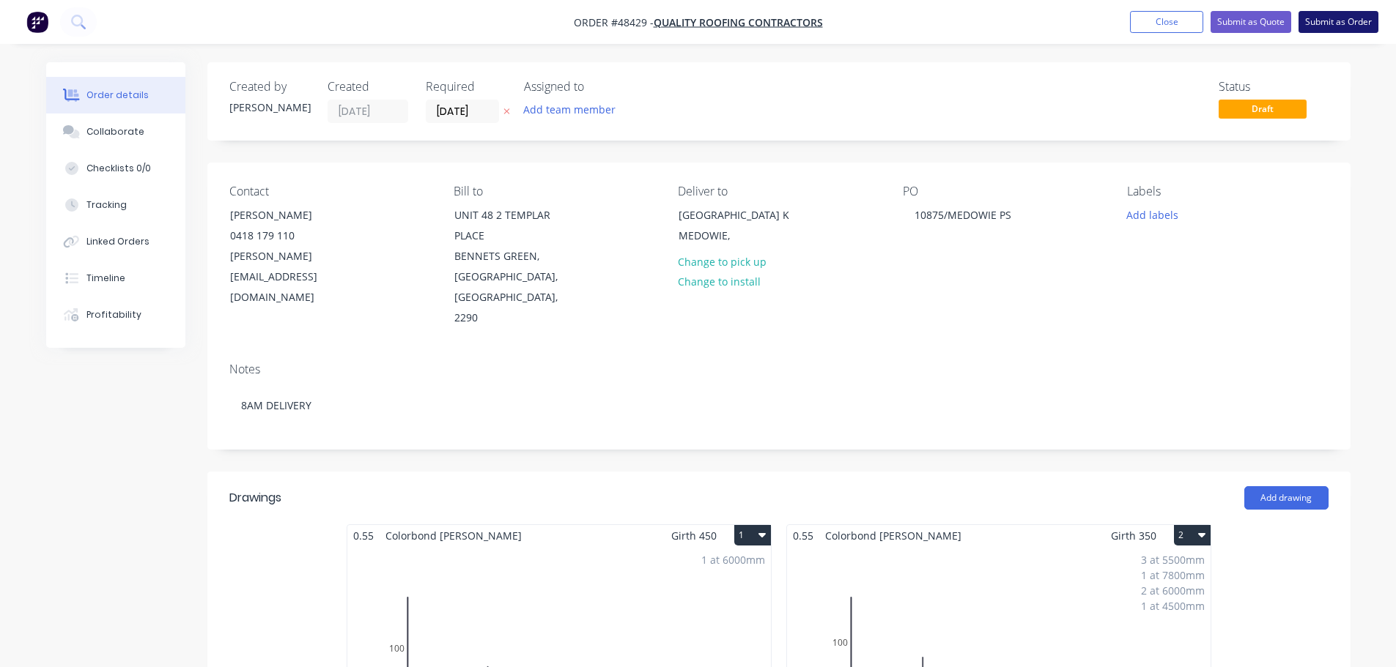
click at [1328, 22] on button "Submit as Order" at bounding box center [1338, 22] width 80 height 22
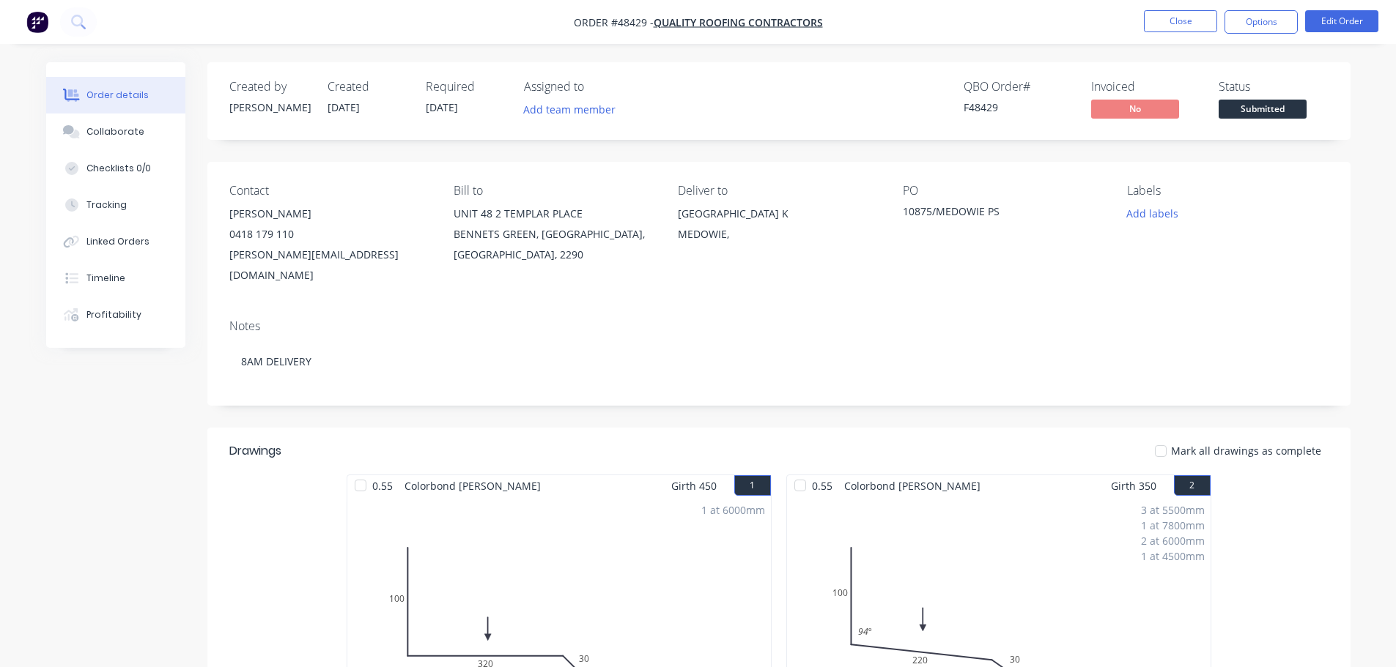
click at [1273, 9] on nav "Order #48429 - QUALITY ROOFING CONTRACTORS Close Options Edit Order" at bounding box center [698, 22] width 1396 height 44
click at [1270, 13] on button "Options" at bounding box center [1260, 21] width 73 height 23
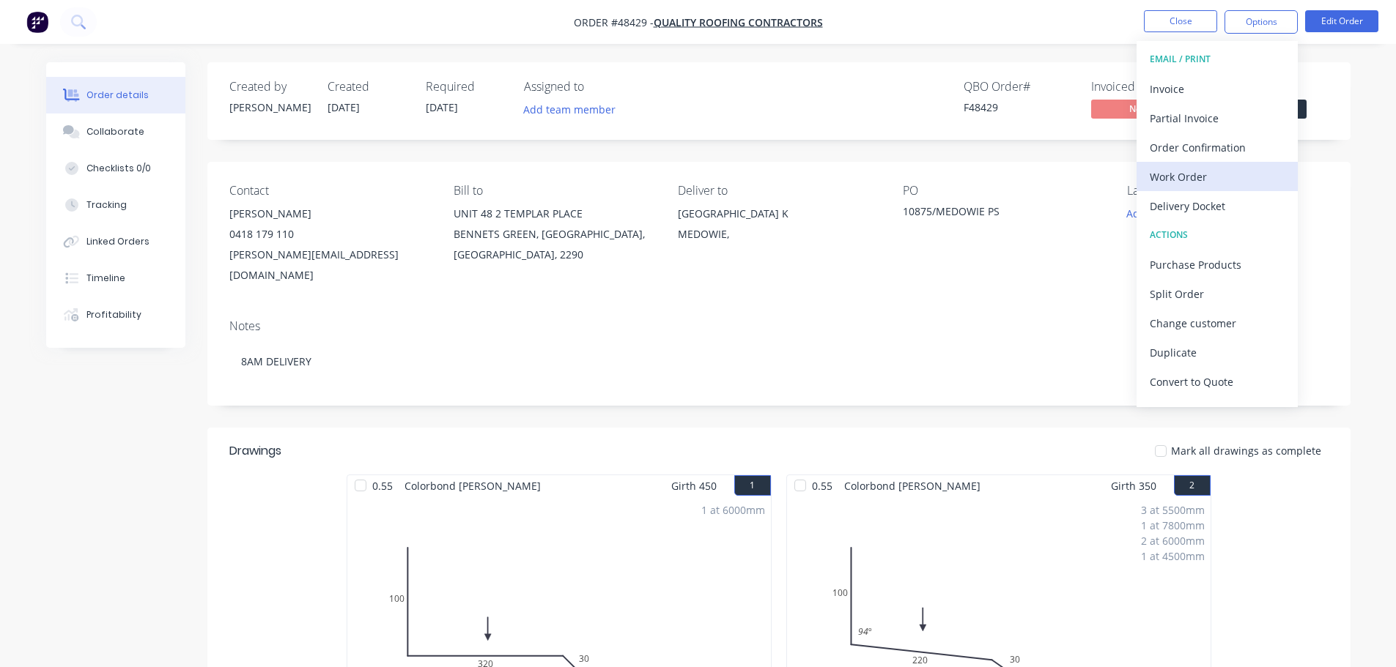
click at [1213, 180] on div "Work Order" at bounding box center [1216, 176] width 135 height 21
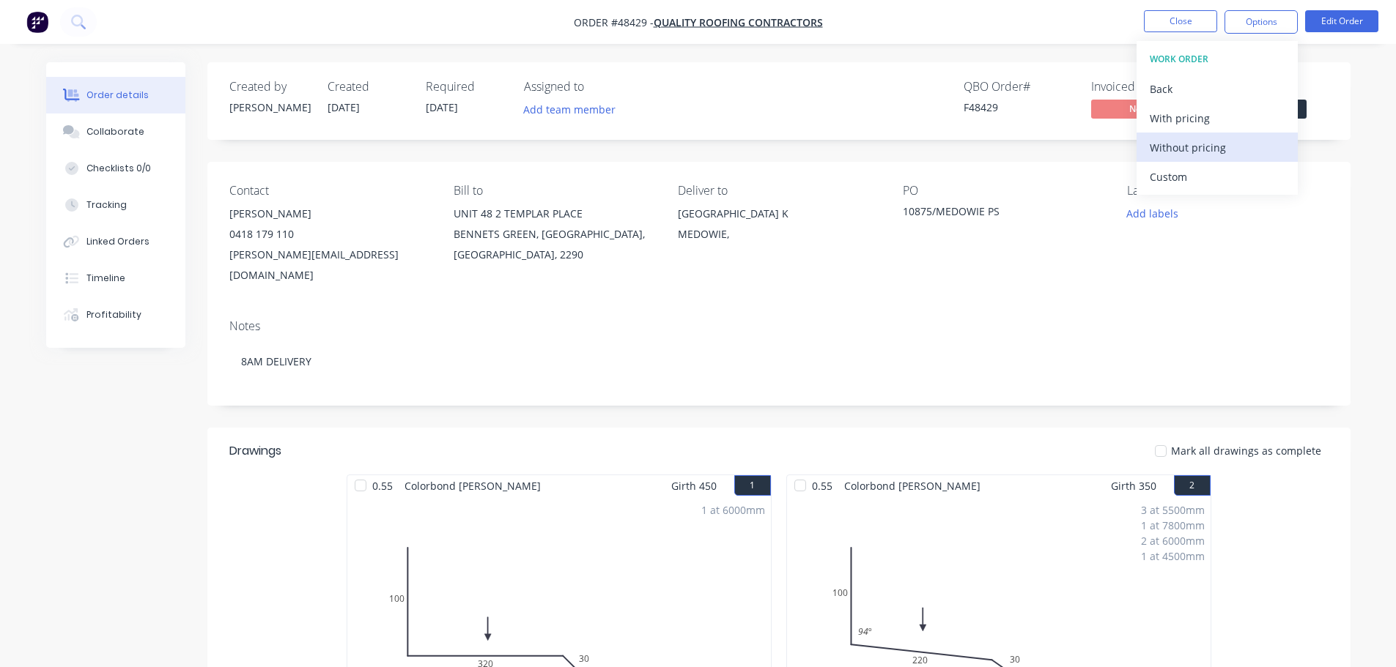
click at [1209, 150] on div "Without pricing" at bounding box center [1216, 147] width 135 height 21
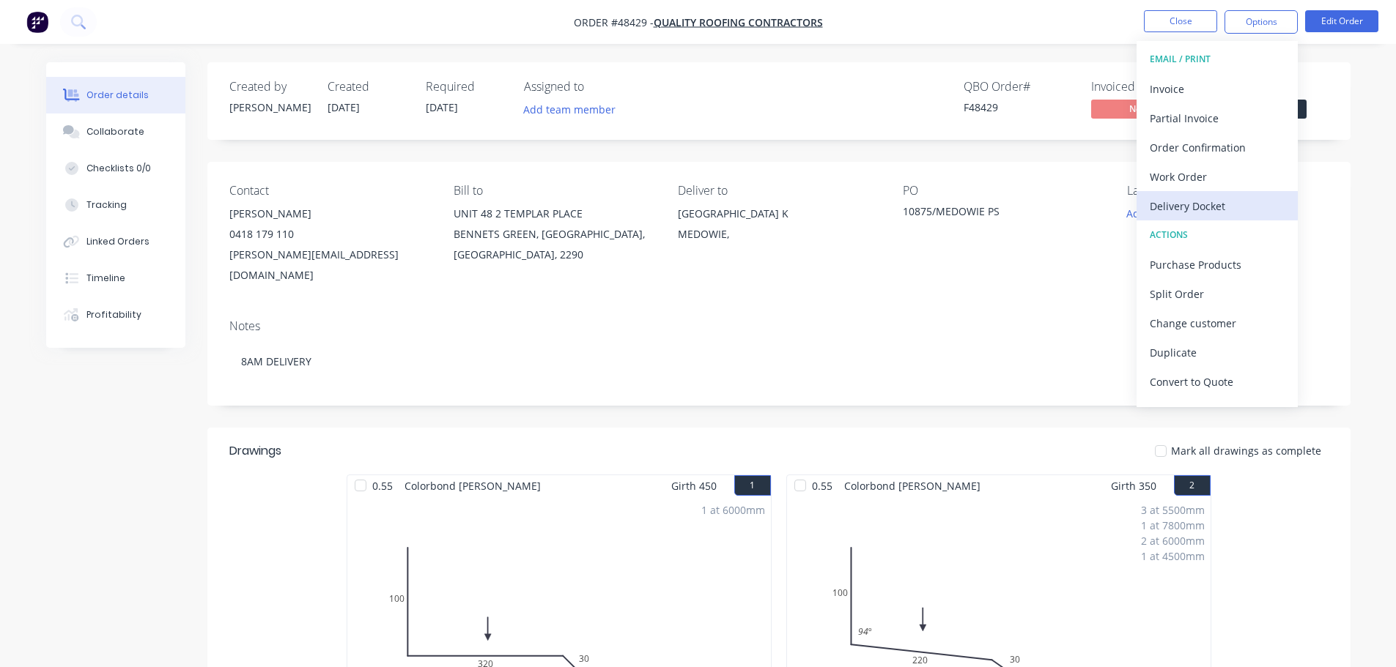
click at [1179, 198] on div "Delivery Docket" at bounding box center [1216, 206] width 135 height 21
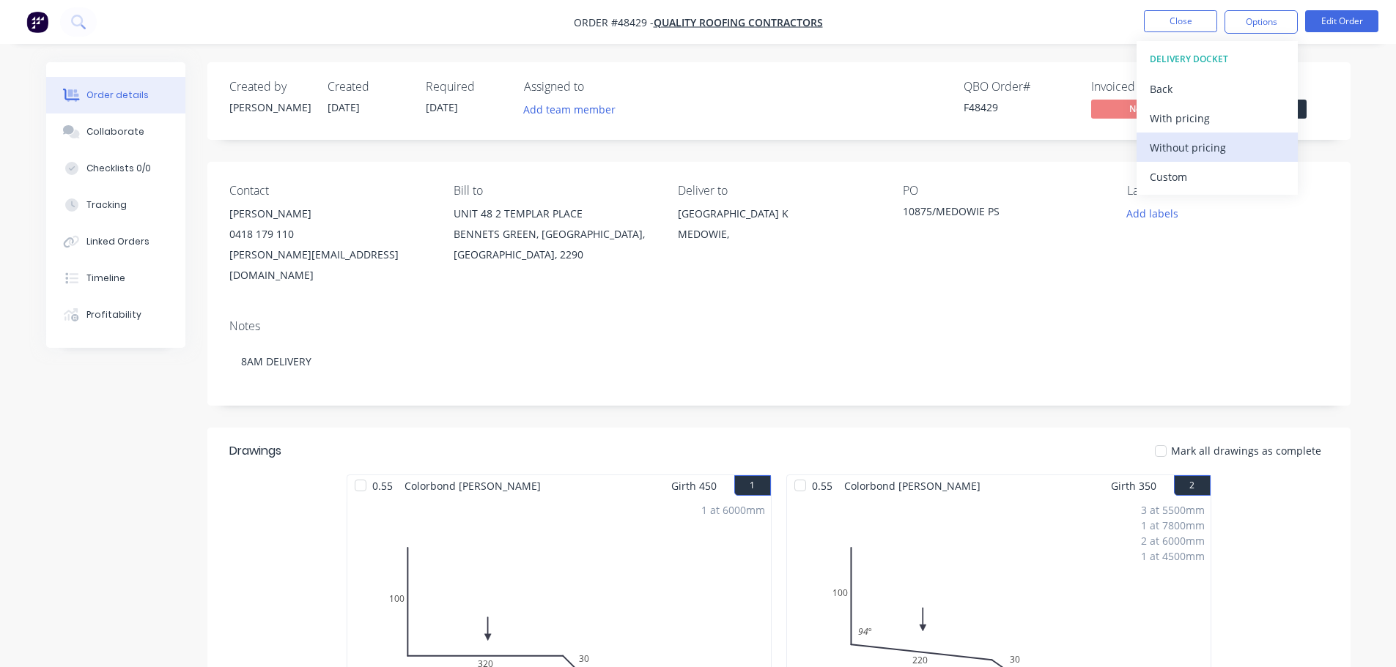
click at [1190, 137] on div "Without pricing" at bounding box center [1216, 147] width 135 height 21
click at [1319, 111] on div "Status Submitted" at bounding box center [1273, 101] width 110 height 42
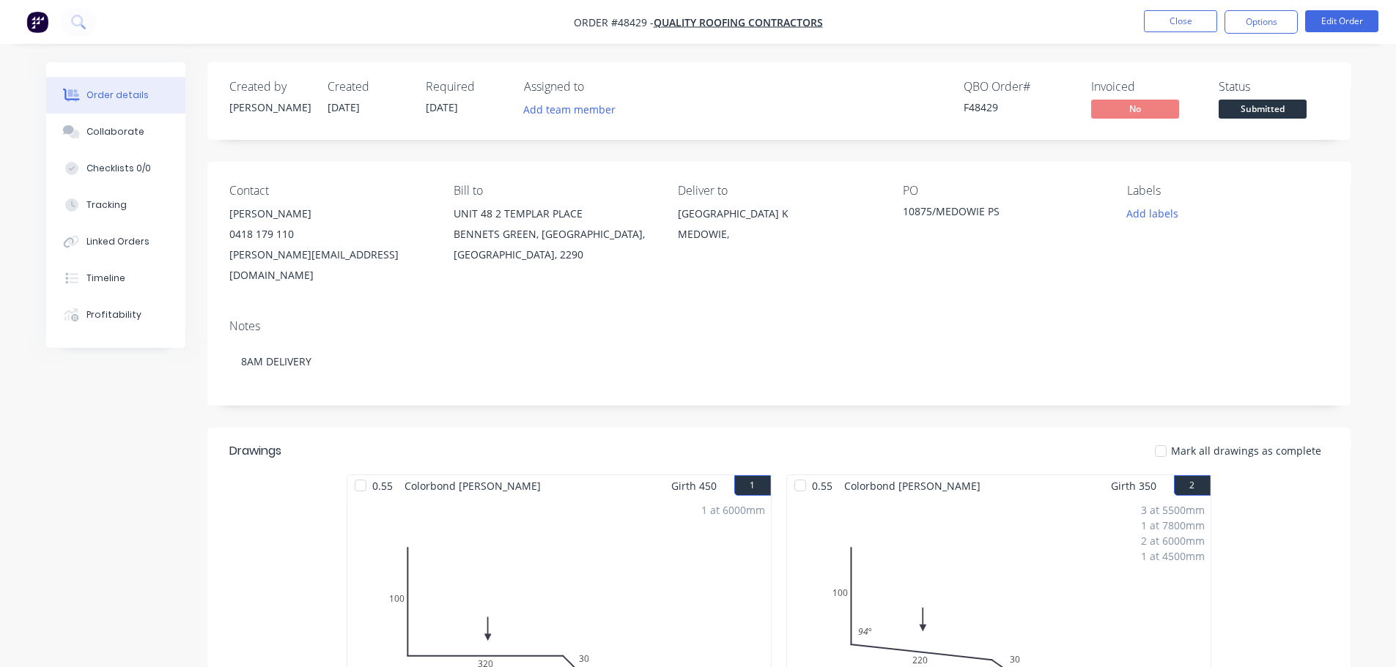
click at [1292, 111] on span "Submitted" at bounding box center [1262, 109] width 88 height 18
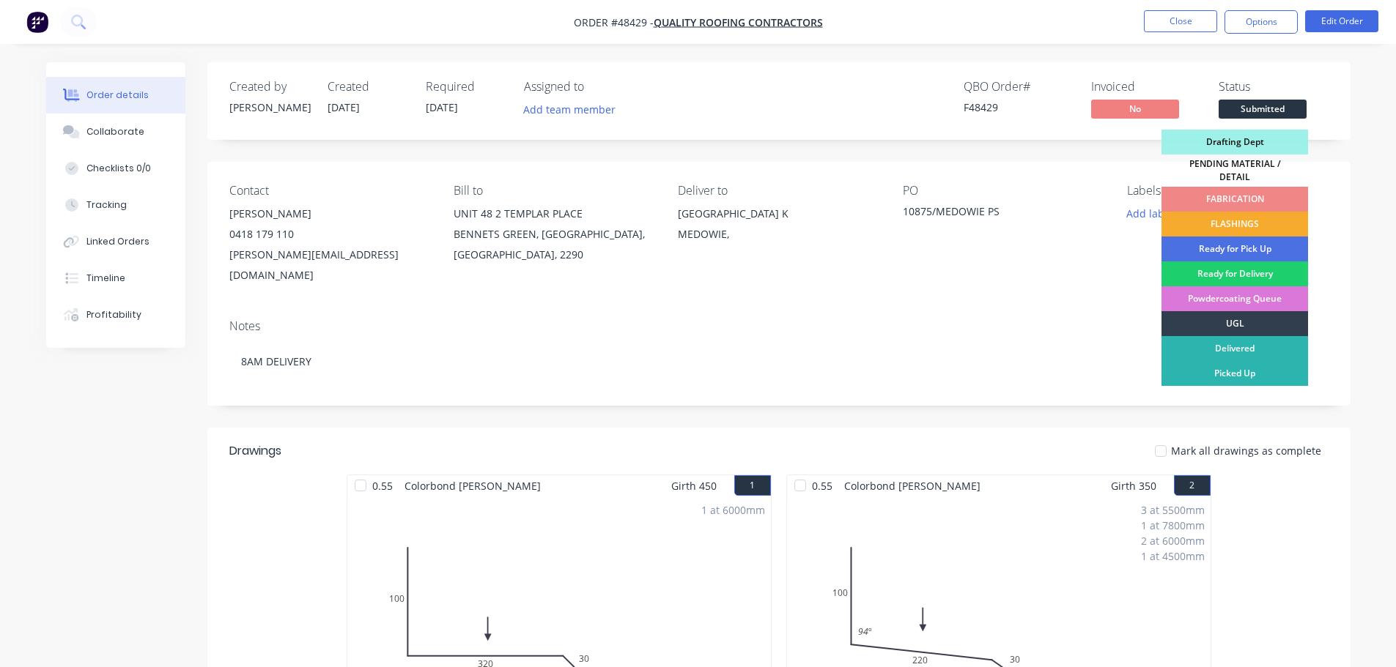
click at [1275, 215] on div "FLASHINGS" at bounding box center [1234, 224] width 147 height 25
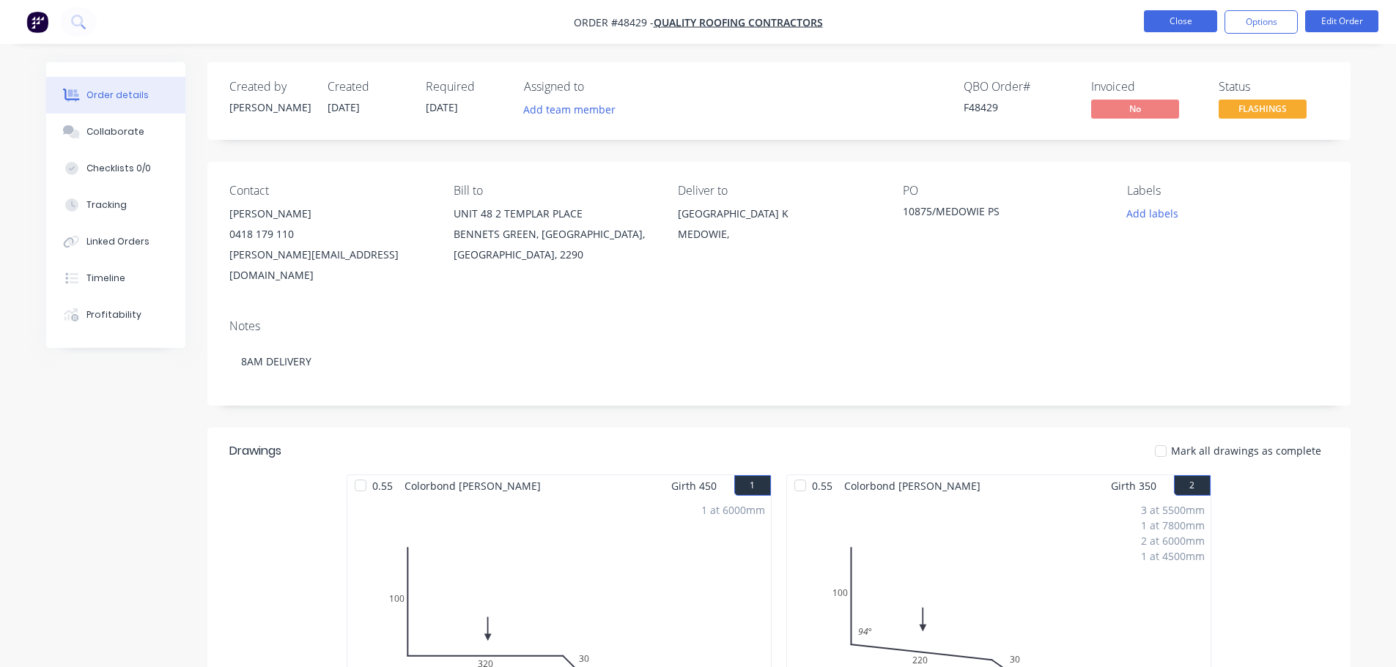
click at [1182, 22] on button "Close" at bounding box center [1180, 21] width 73 height 22
